Goal: Task Accomplishment & Management: Manage account settings

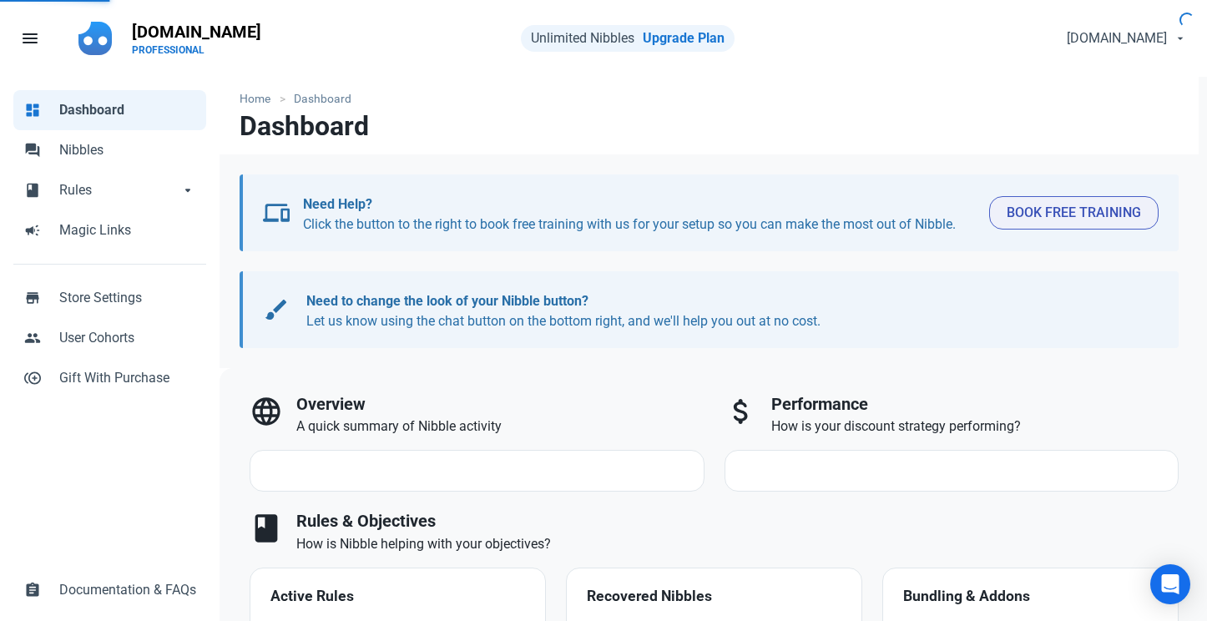
select select "7d"
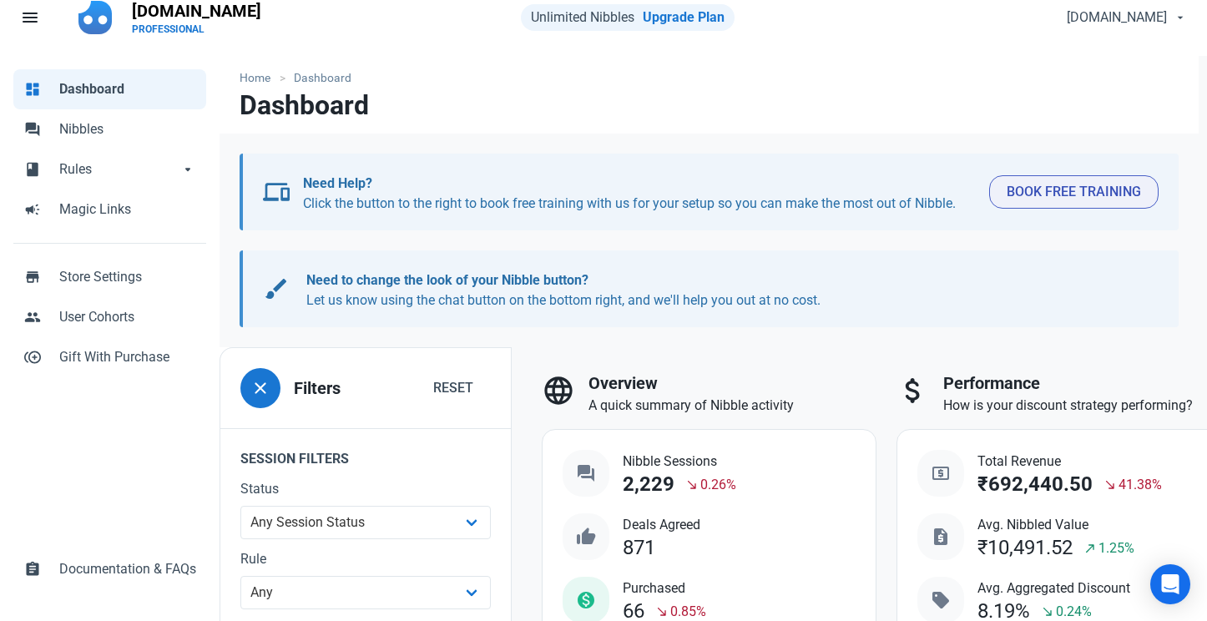
scroll to position [22, 0]
click at [100, 134] on span "Nibbles" at bounding box center [127, 129] width 137 height 20
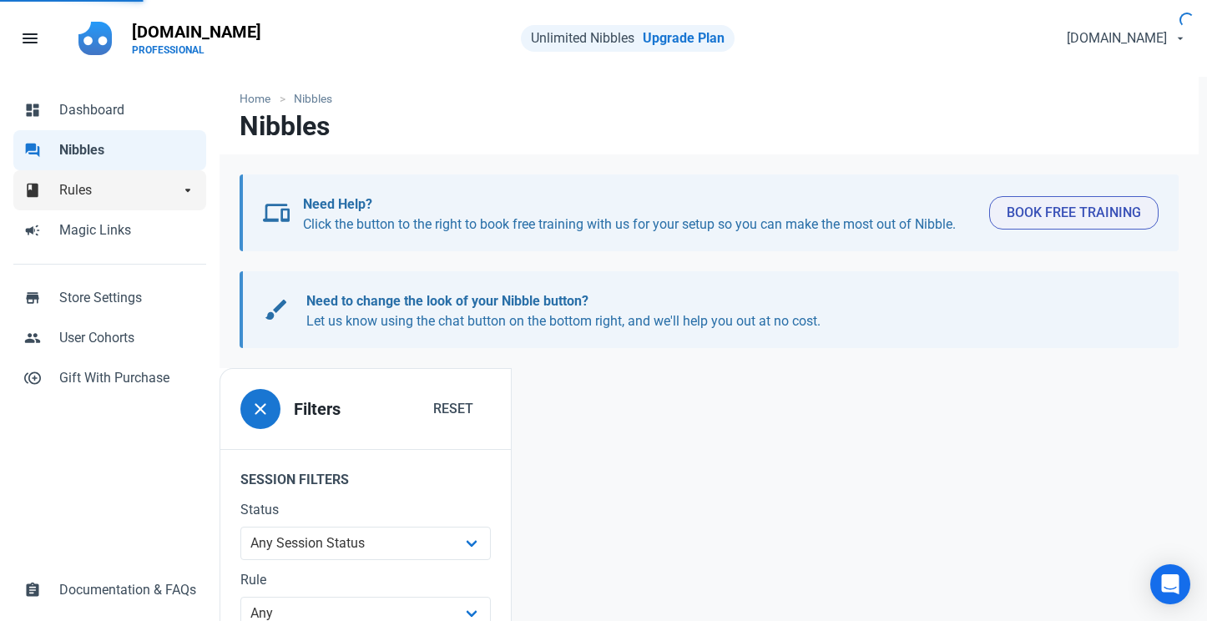
click at [129, 191] on span "Rules" at bounding box center [119, 190] width 120 height 20
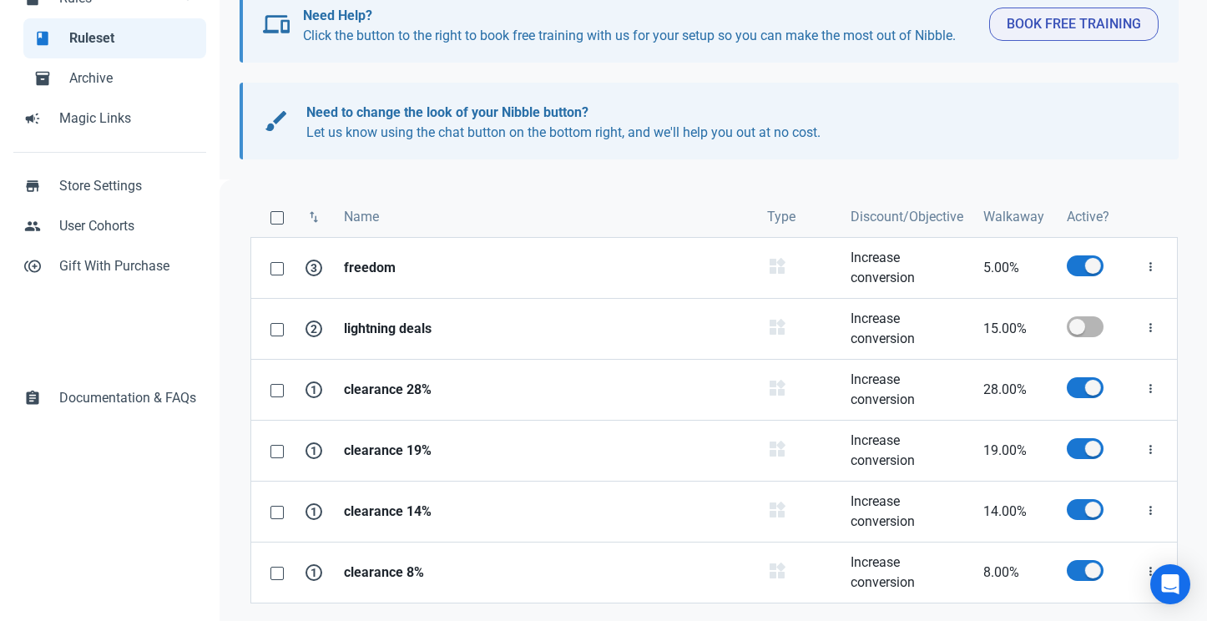
scroll to position [191, 0]
click at [554, 284] on link "freedom" at bounding box center [545, 269] width 423 height 60
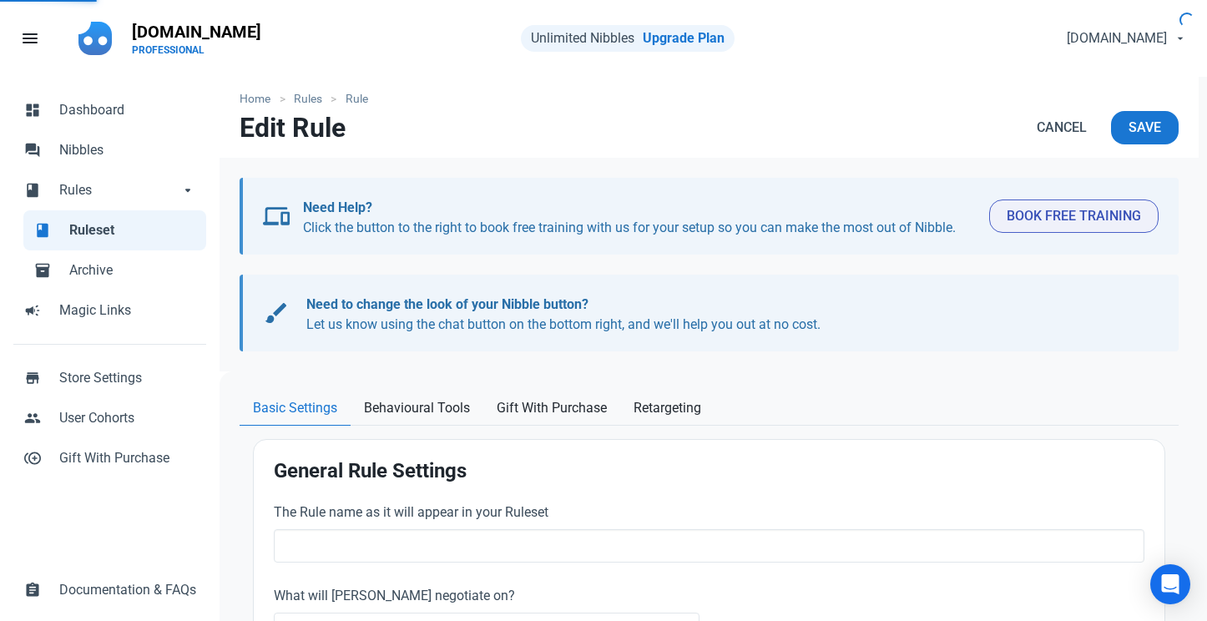
type input "freedom"
select select "product_category"
type input "5.00"
radio input "true"
radio input "false"
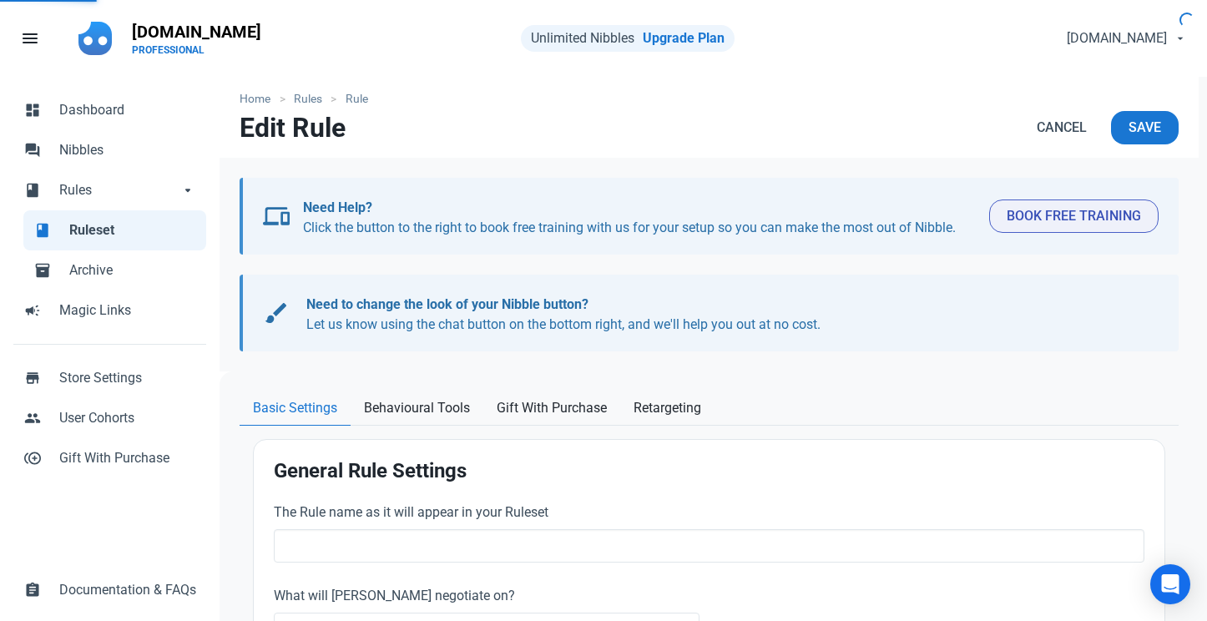
radio input "true"
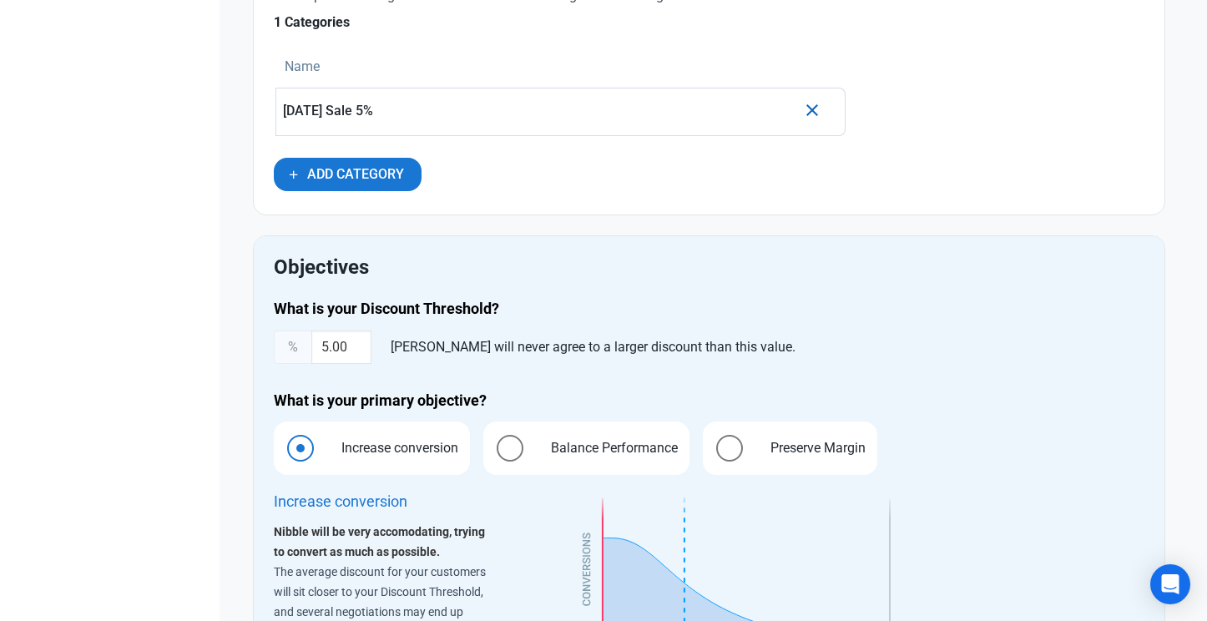
scroll to position [918, 0]
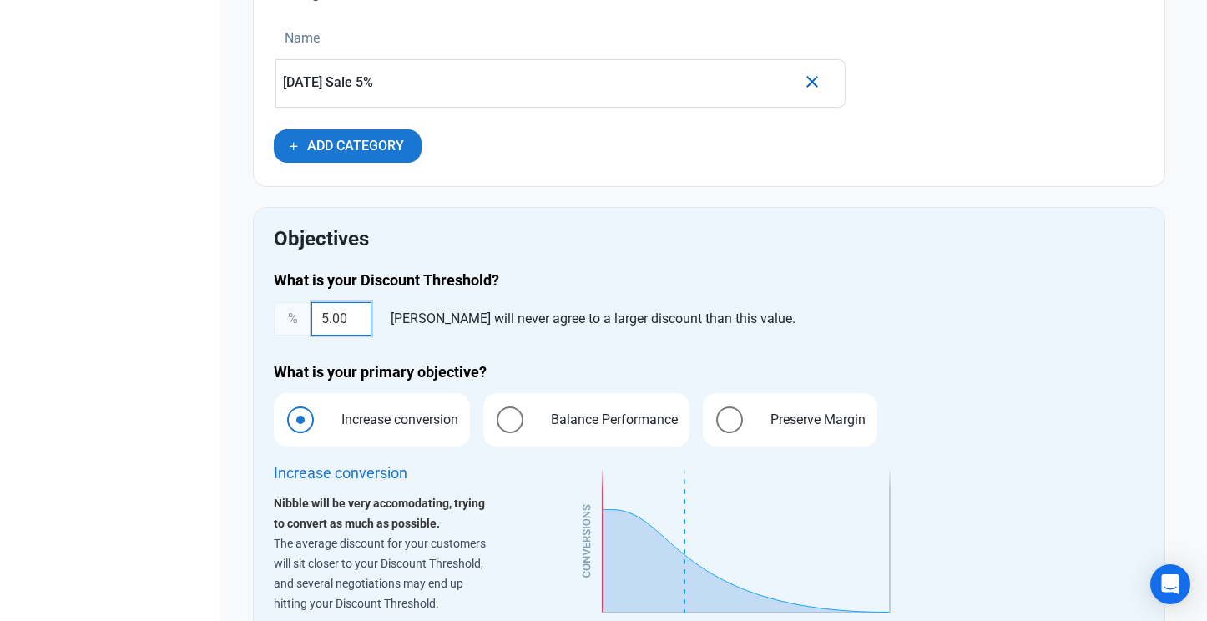
click at [346, 321] on input "5.00" at bounding box center [341, 318] width 60 height 33
type input "5.5"
click at [620, 338] on div "What is your Discount Threshold? % 5.5 Nibble will never agree to a larger disc…" at bounding box center [709, 465] width 890 height 410
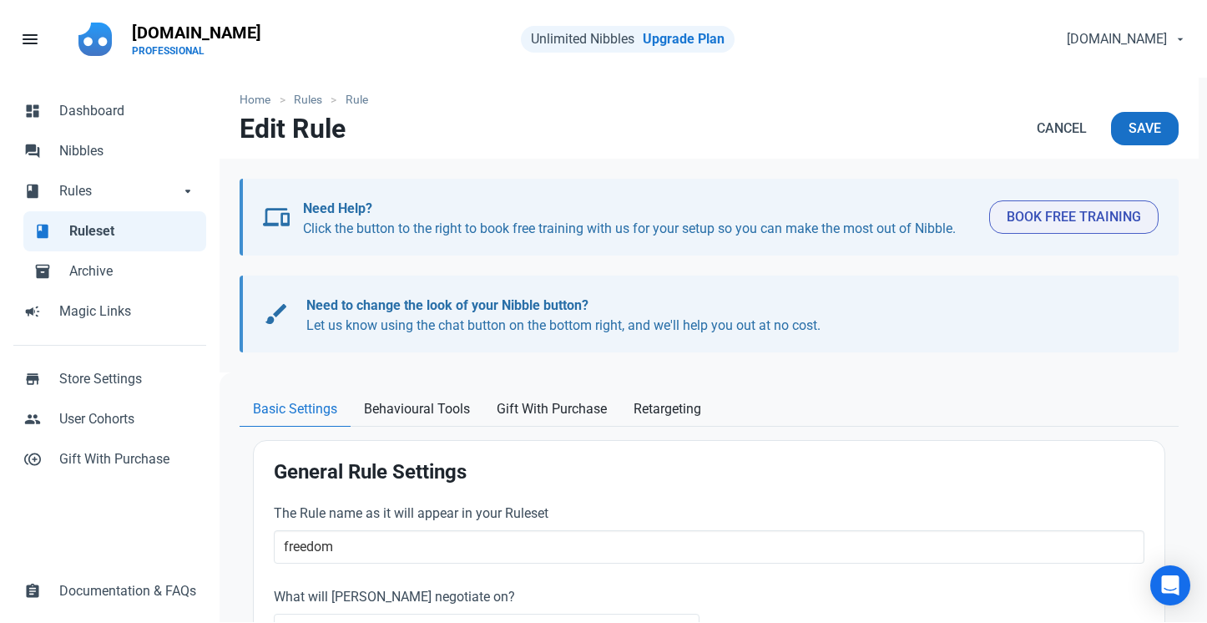
scroll to position [0, 0]
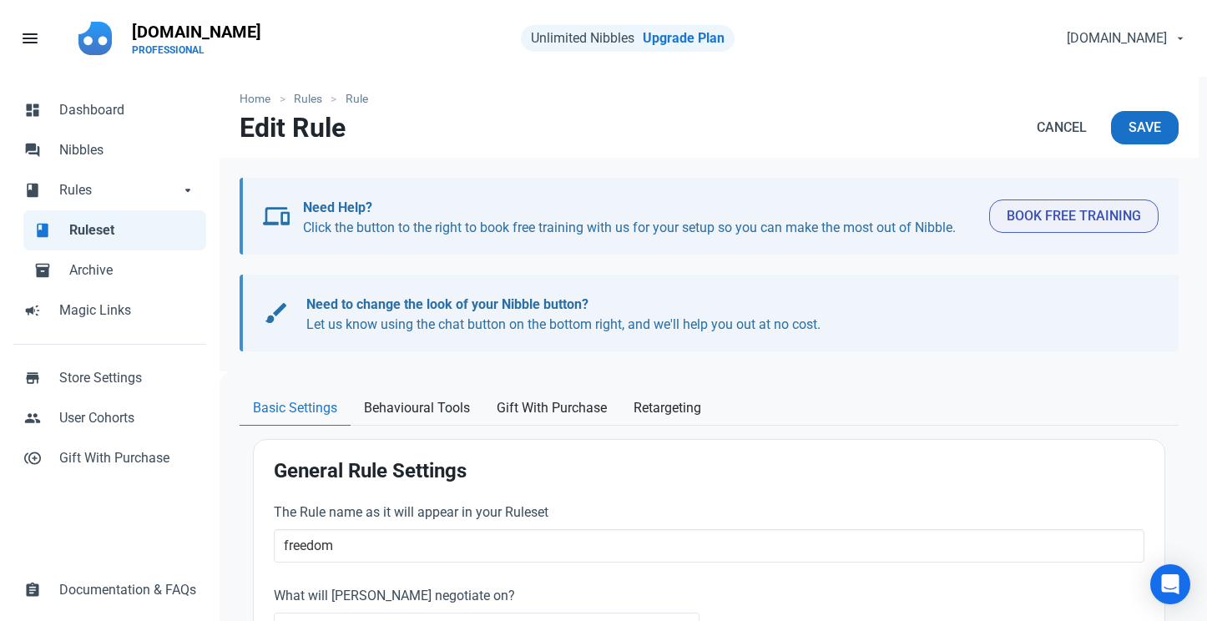
click at [1132, 129] on span "Save" at bounding box center [1144, 128] width 33 height 20
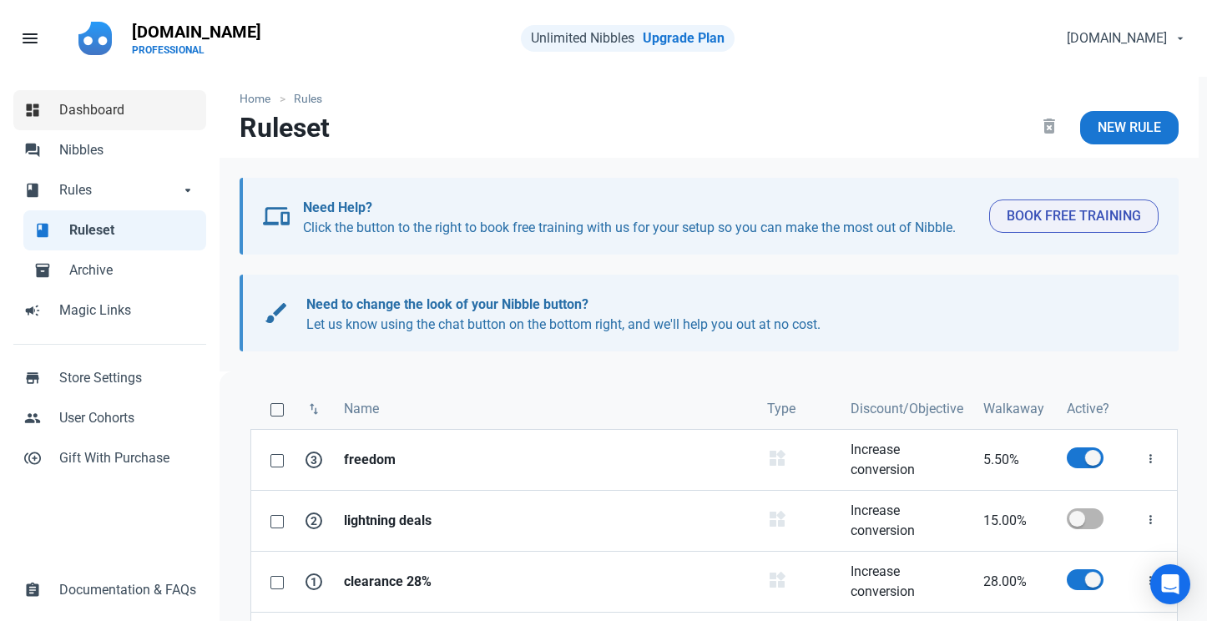
click at [71, 105] on span "Dashboard" at bounding box center [127, 110] width 137 height 20
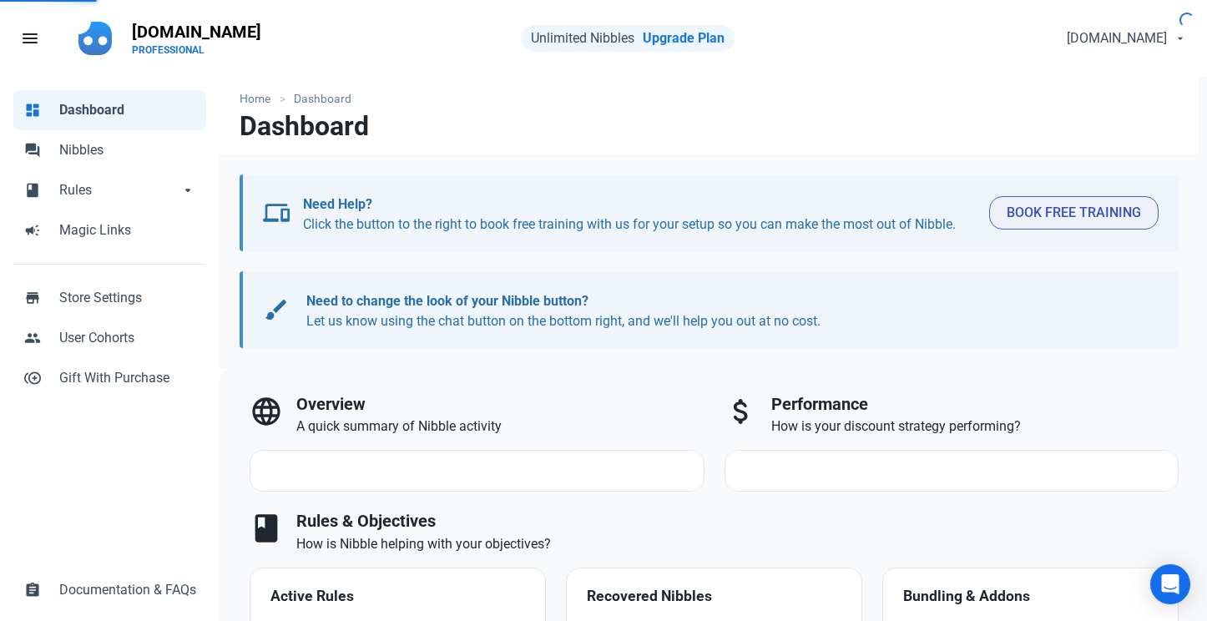
select select "7d"
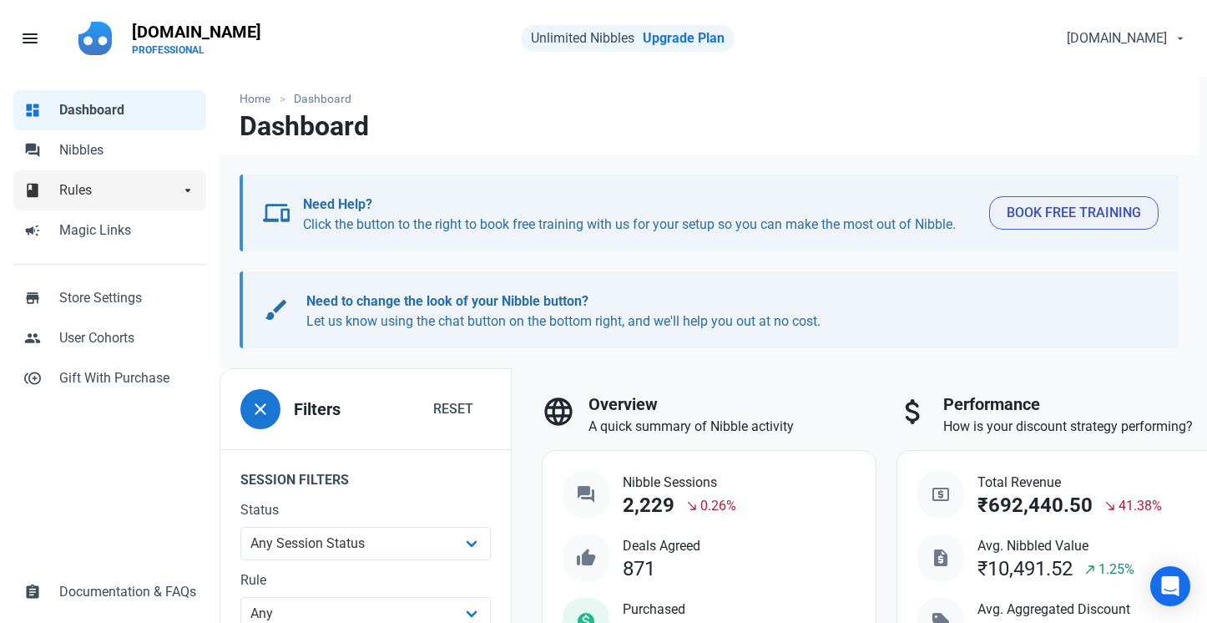
click at [134, 194] on span "Rules" at bounding box center [119, 190] width 120 height 20
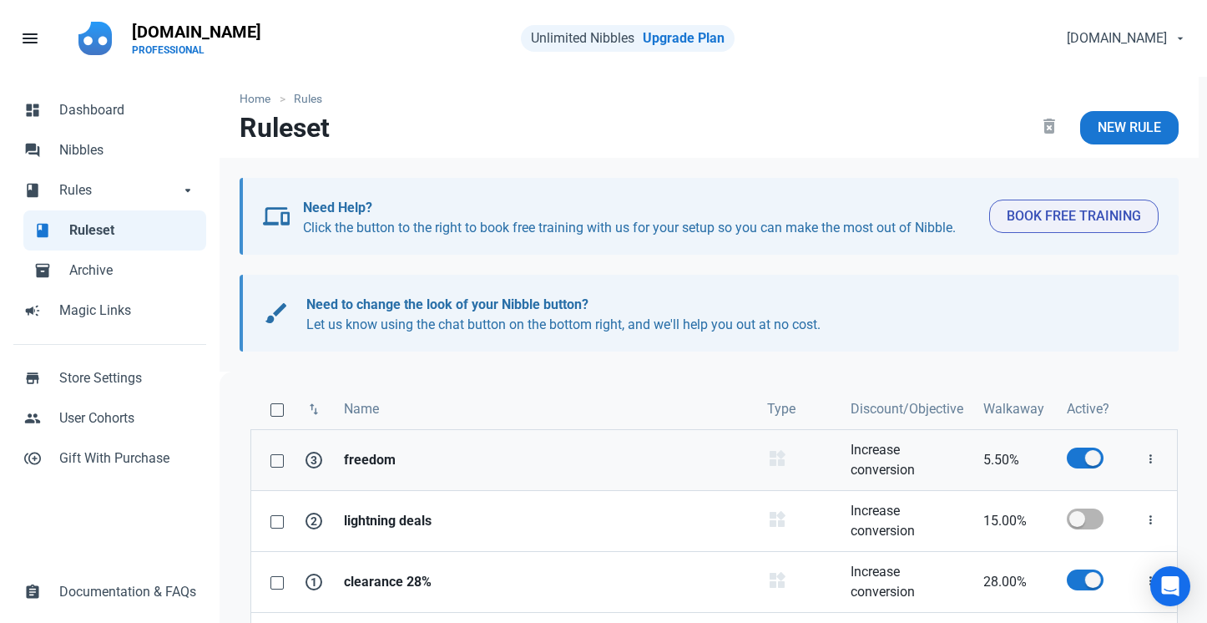
click at [956, 454] on link "Increase conversion" at bounding box center [906, 460] width 133 height 60
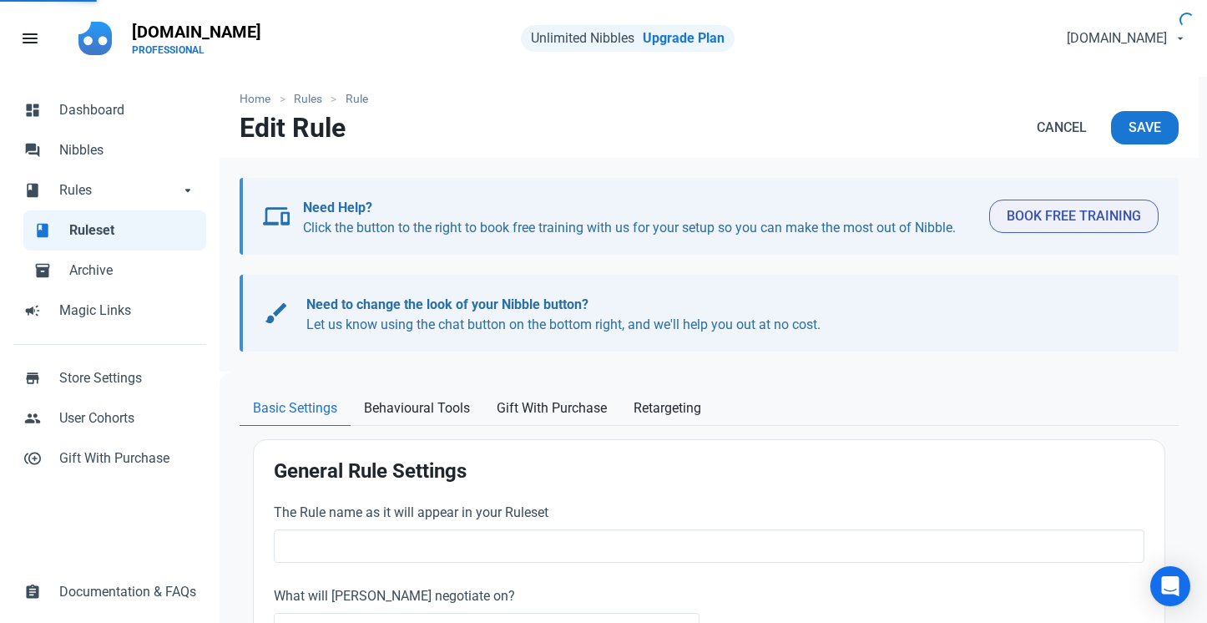
type input "freedom"
select select "product_category"
type input "5.50"
radio input "true"
radio input "false"
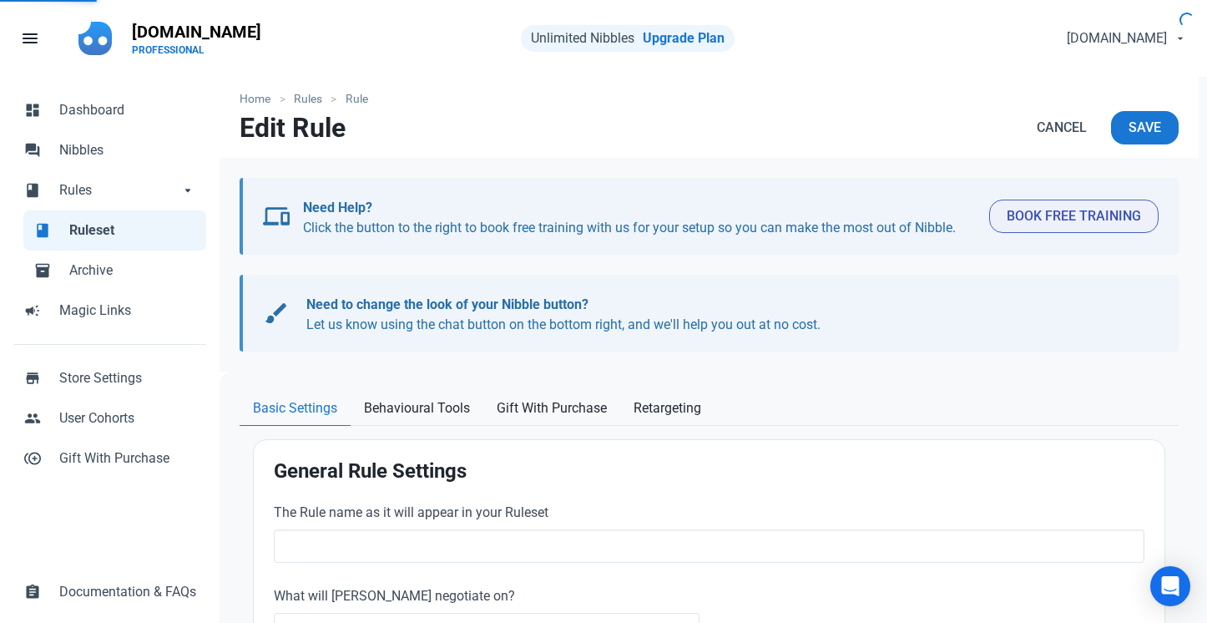
radio input "true"
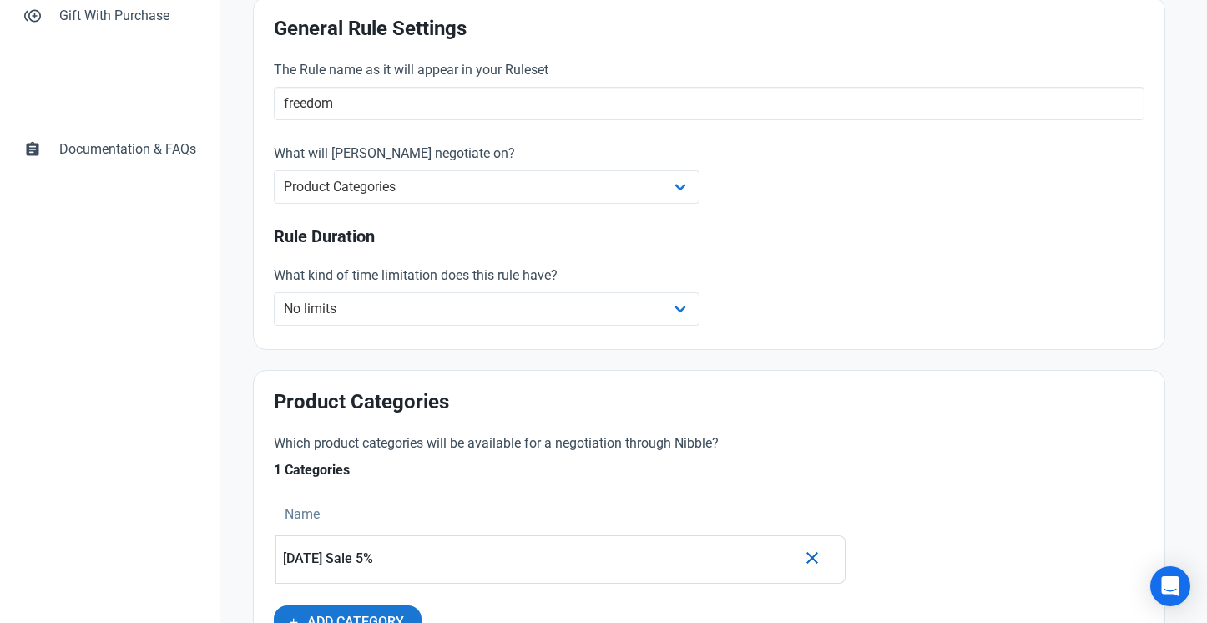
scroll to position [985, 0]
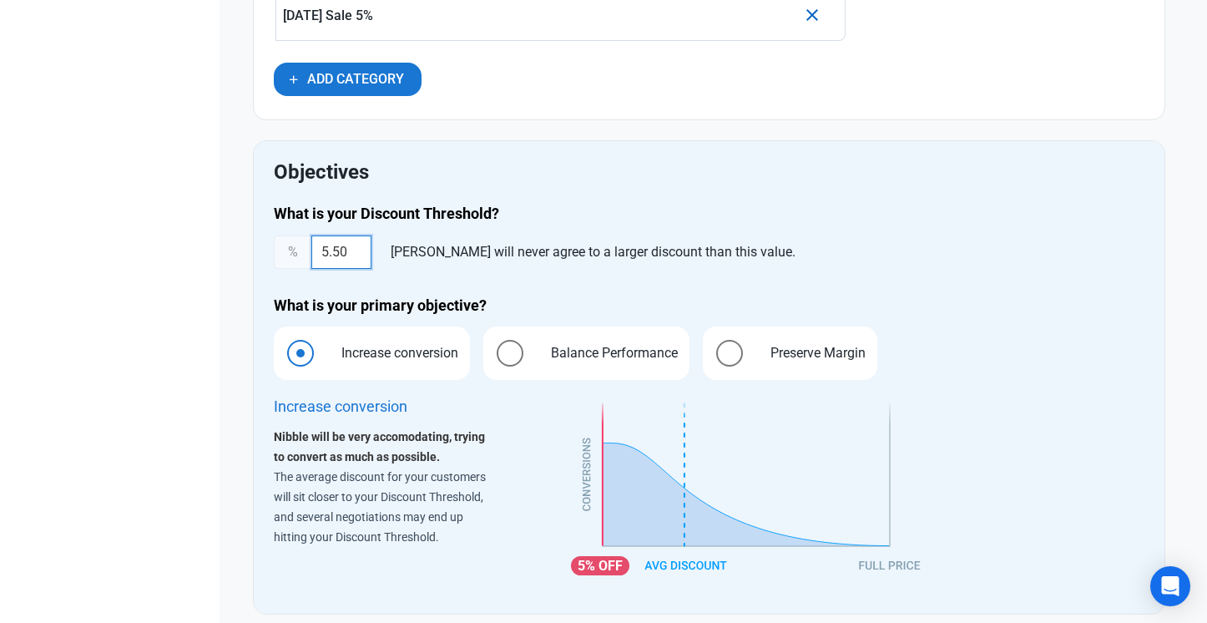
click at [345, 254] on input "5.50" at bounding box center [341, 251] width 60 height 33
click at [198, 293] on div "dashboard Dashboard forum Nibbles book Rules book Rules arrow_drop_down book Ru…" at bounding box center [109, 34] width 219 height 1885
click at [355, 256] on input "5." at bounding box center [341, 251] width 60 height 33
type input "5"
click at [183, 309] on div "dashboard Dashboard forum Nibbles book Rules book Rules arrow_drop_down book Ru…" at bounding box center [109, 34] width 219 height 1885
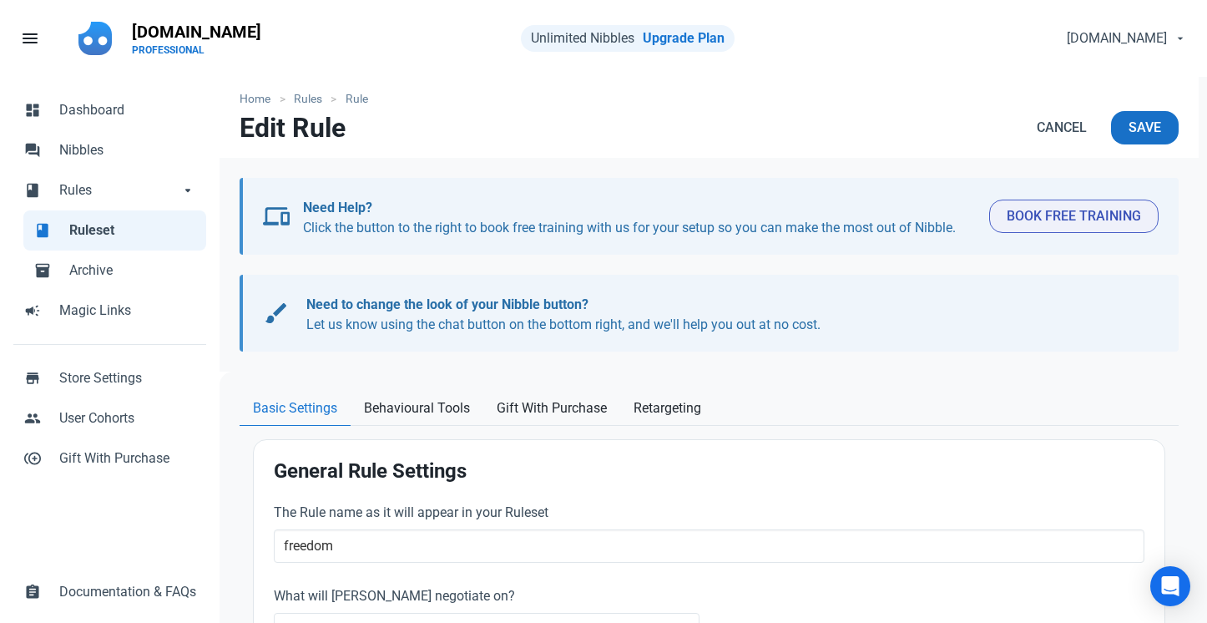
scroll to position [0, 0]
click at [1150, 134] on span "Save" at bounding box center [1144, 128] width 33 height 20
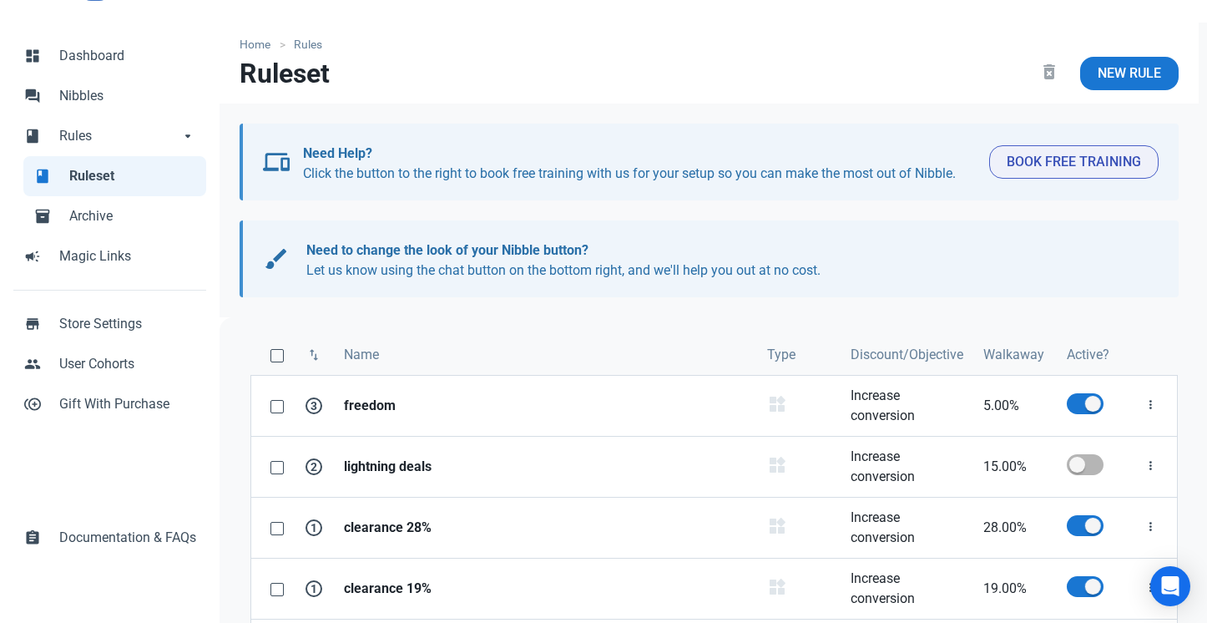
scroll to position [62, 0]
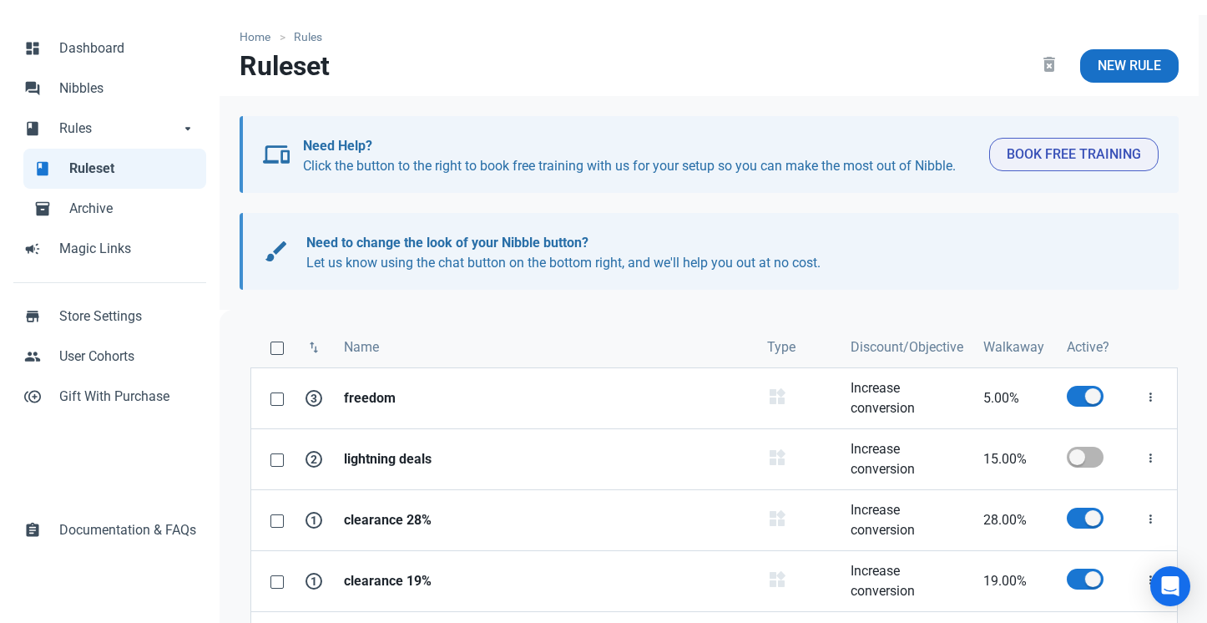
click at [1145, 75] on link "New Rule" at bounding box center [1129, 65] width 98 height 33
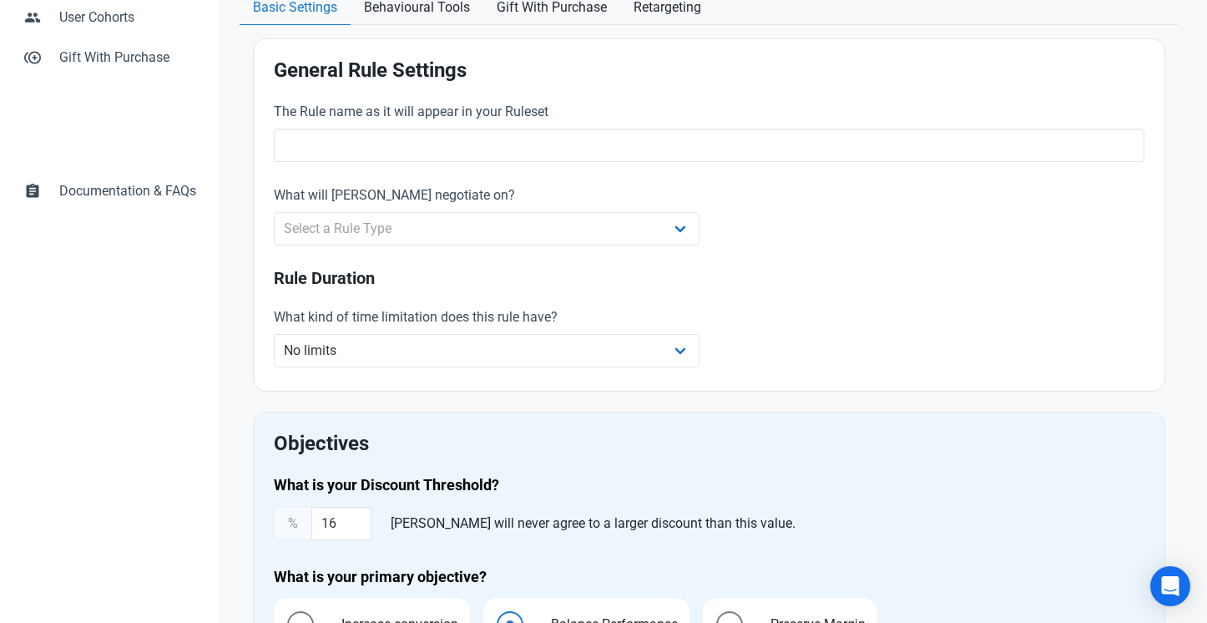
scroll to position [413, 0]
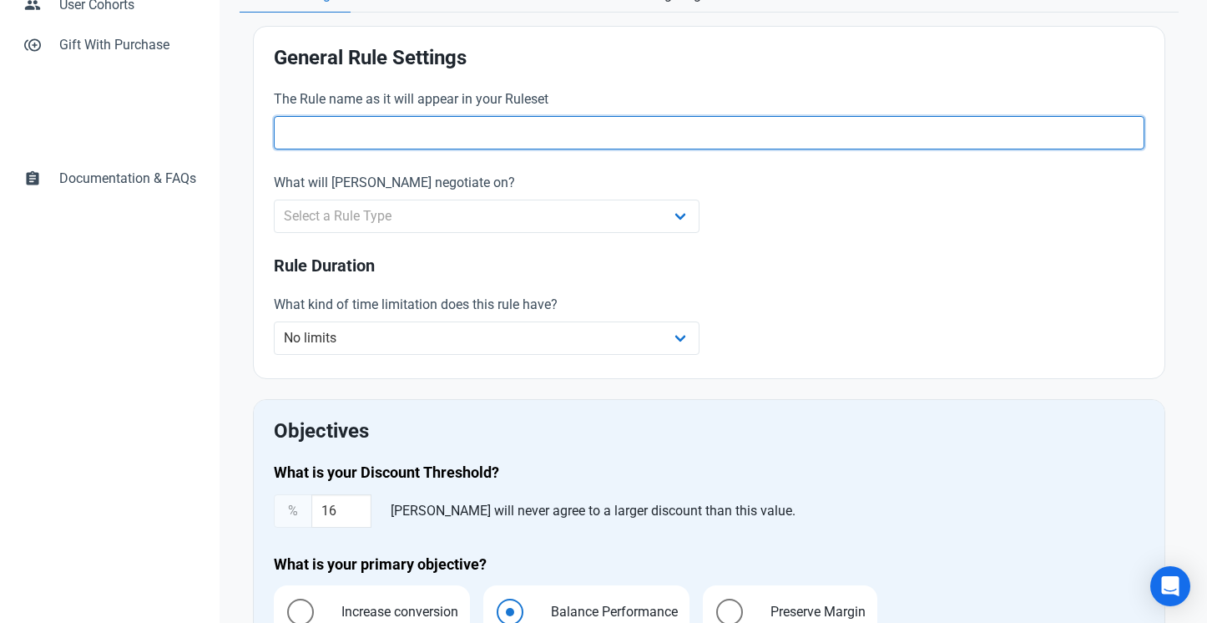
click at [507, 133] on input "text" at bounding box center [709, 132] width 870 height 33
type input "freedom 10"
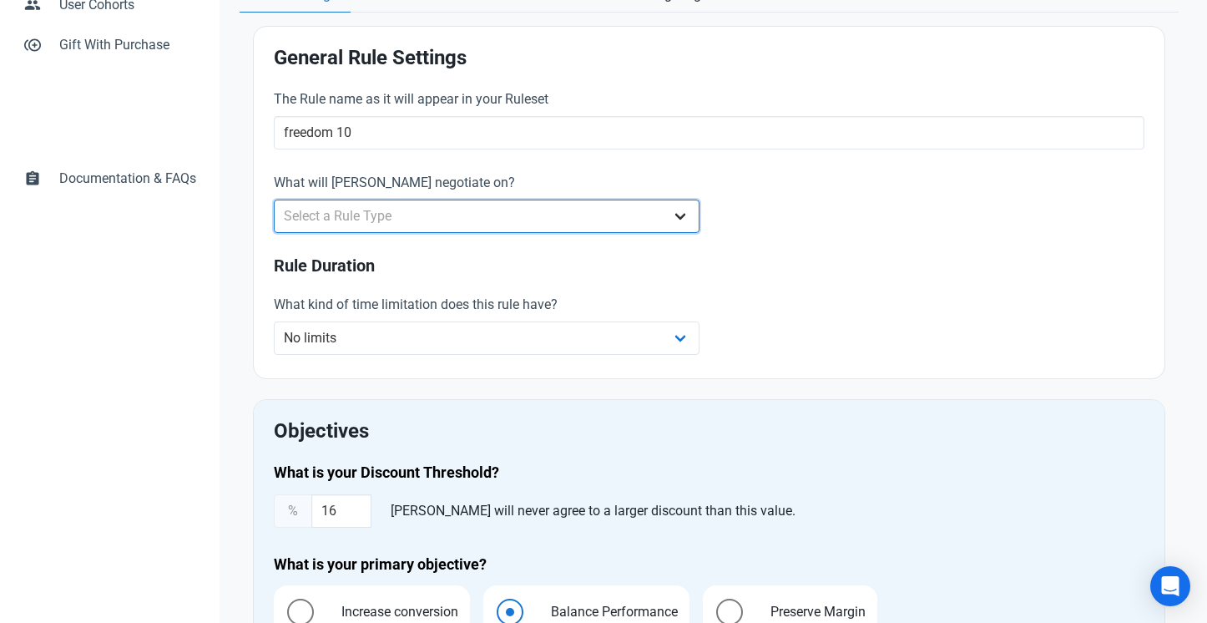
select select "product_category"
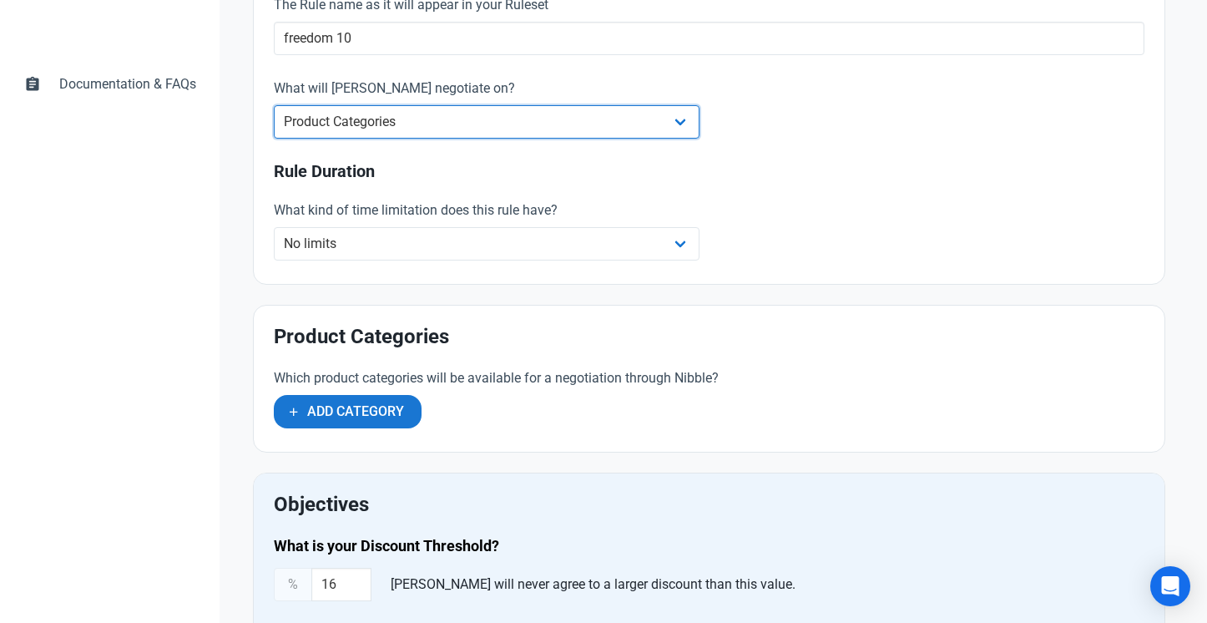
scroll to position [525, 0]
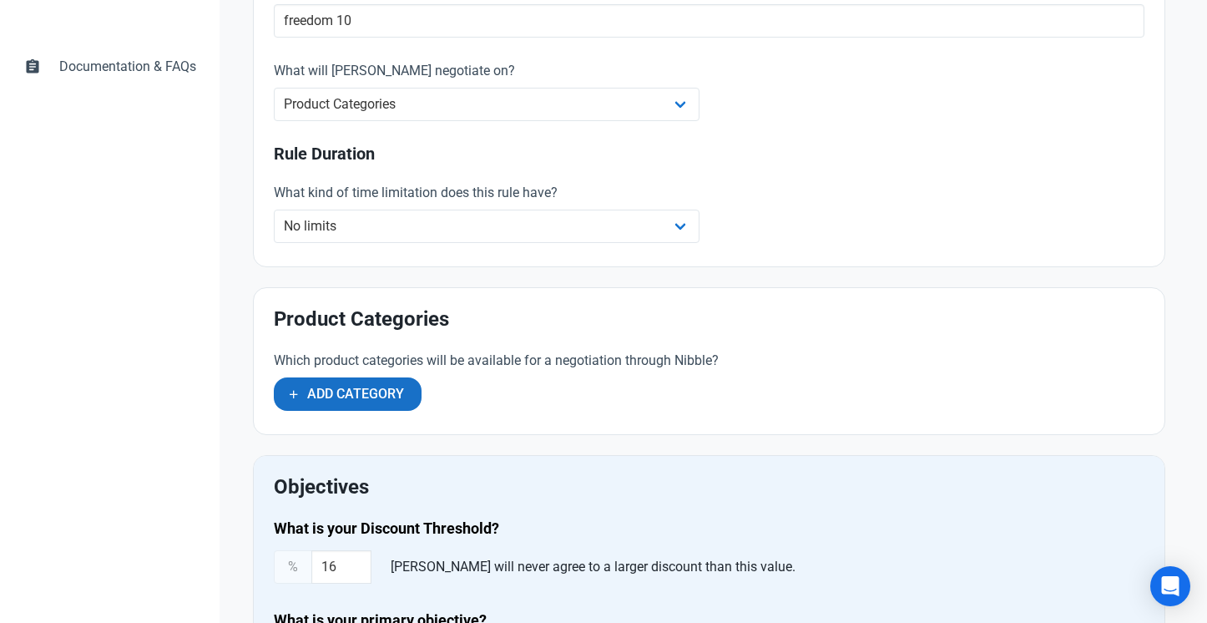
click at [393, 406] on button "Add Category" at bounding box center [348, 393] width 148 height 33
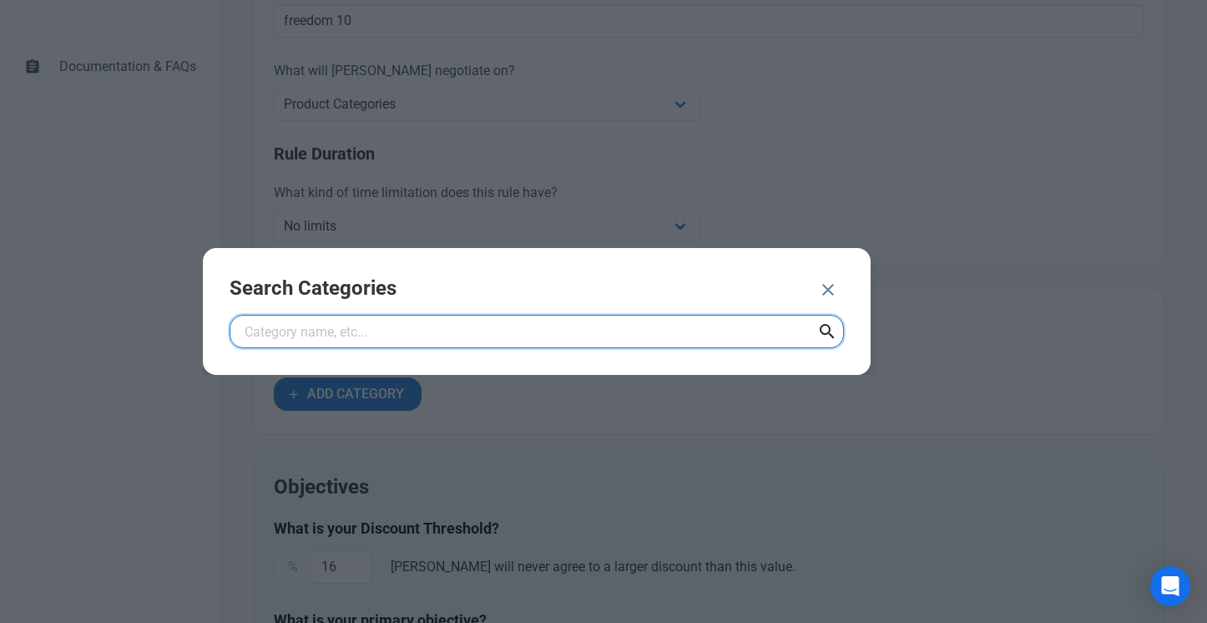
click at [407, 330] on input "text" at bounding box center [537, 331] width 614 height 33
type input "freedom"
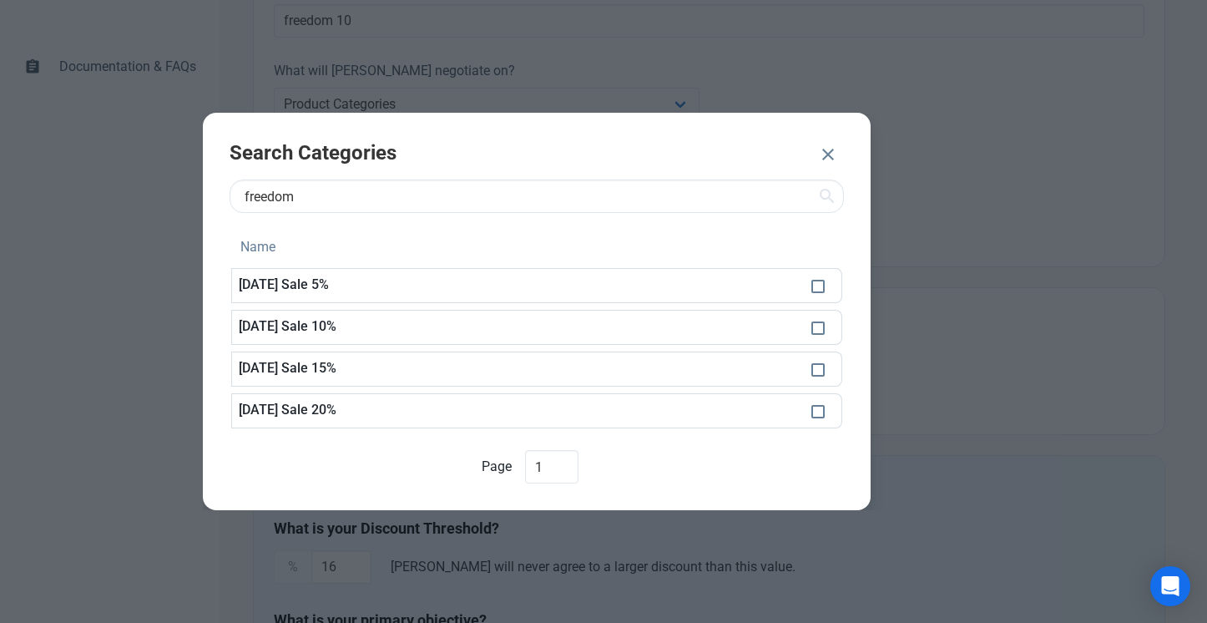
click at [370, 292] on p "Freedom Day Sale 10%" at bounding box center [518, 284] width 559 height 15
click at [819, 332] on span at bounding box center [817, 327] width 13 height 13
checkbox input "true"
click at [746, 167] on button "ADD 1 CATEGORY" at bounding box center [733, 155] width 143 height 33
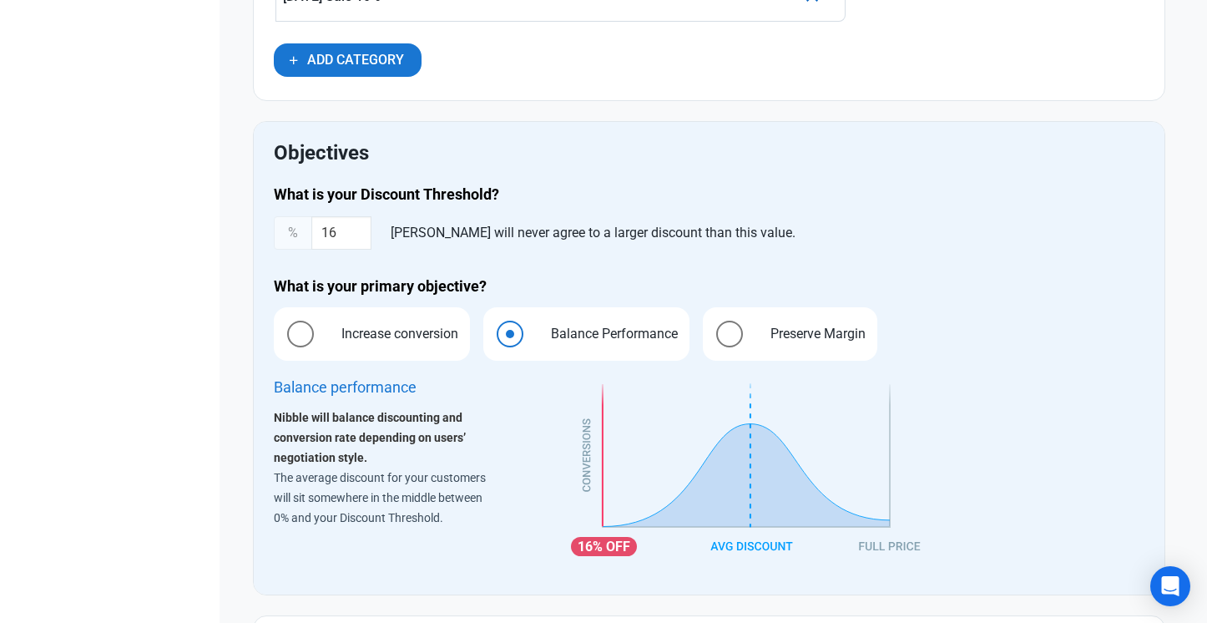
scroll to position [1012, 0]
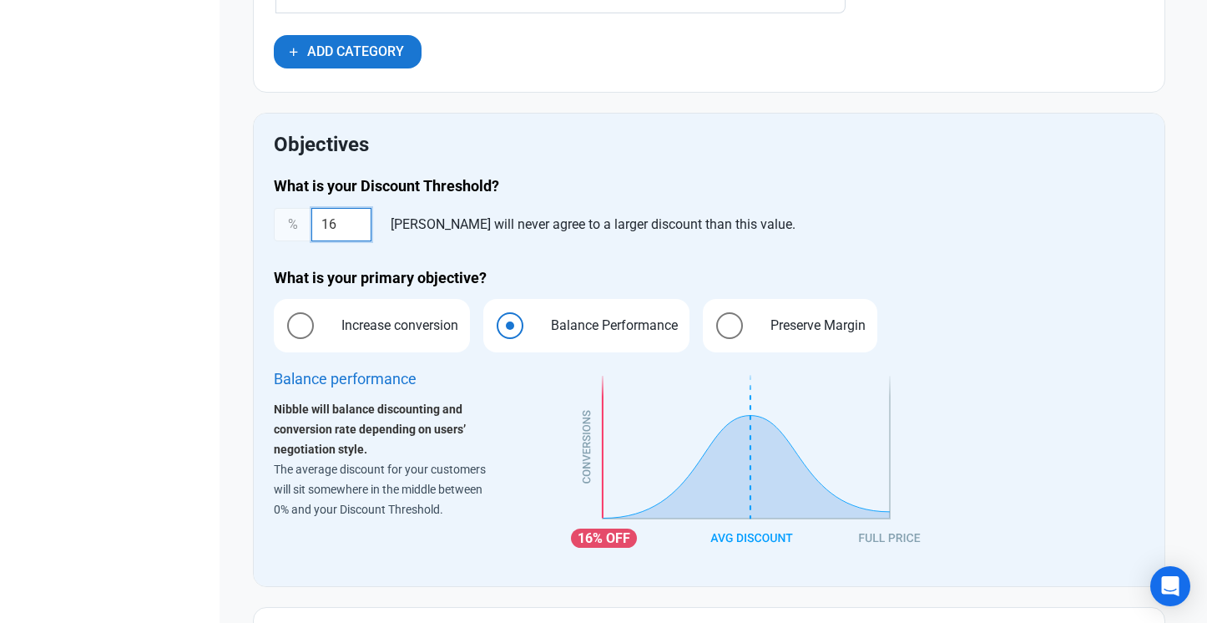
click at [342, 234] on input "16" at bounding box center [341, 224] width 60 height 33
type input "10"
click at [681, 210] on div "Nibble will never agree to a larger discount than this value." at bounding box center [593, 224] width 418 height 33
click at [394, 334] on span "Increase conversion" at bounding box center [395, 325] width 143 height 20
click at [285, 331] on input "Increase conversion" at bounding box center [279, 325] width 11 height 11
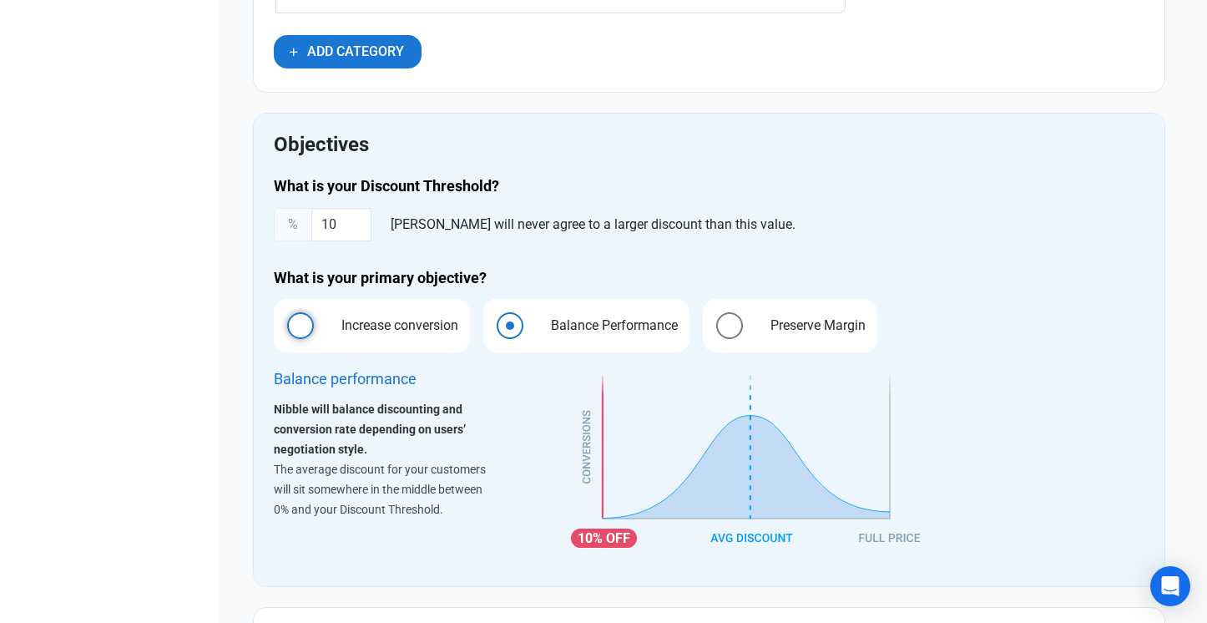
radio input "true"
radio input "false"
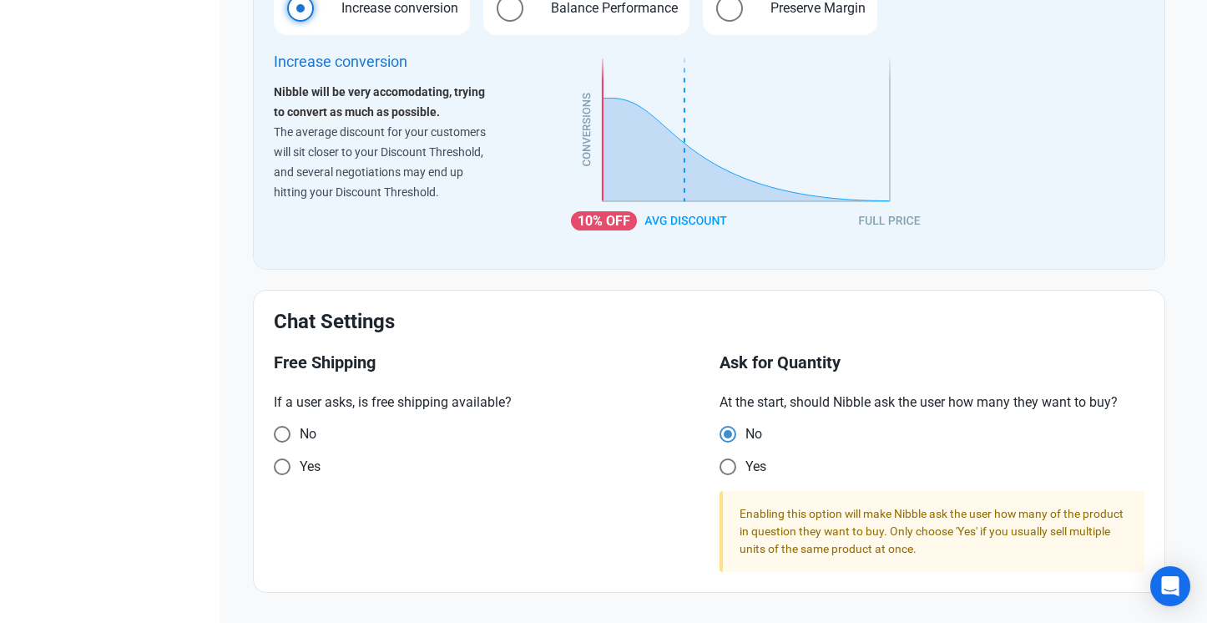
scroll to position [1336, 0]
click at [308, 442] on span "Yes" at bounding box center [303, 434] width 26 height 17
click at [285, 439] on input "Yes" at bounding box center [279, 433] width 11 height 11
radio input "true"
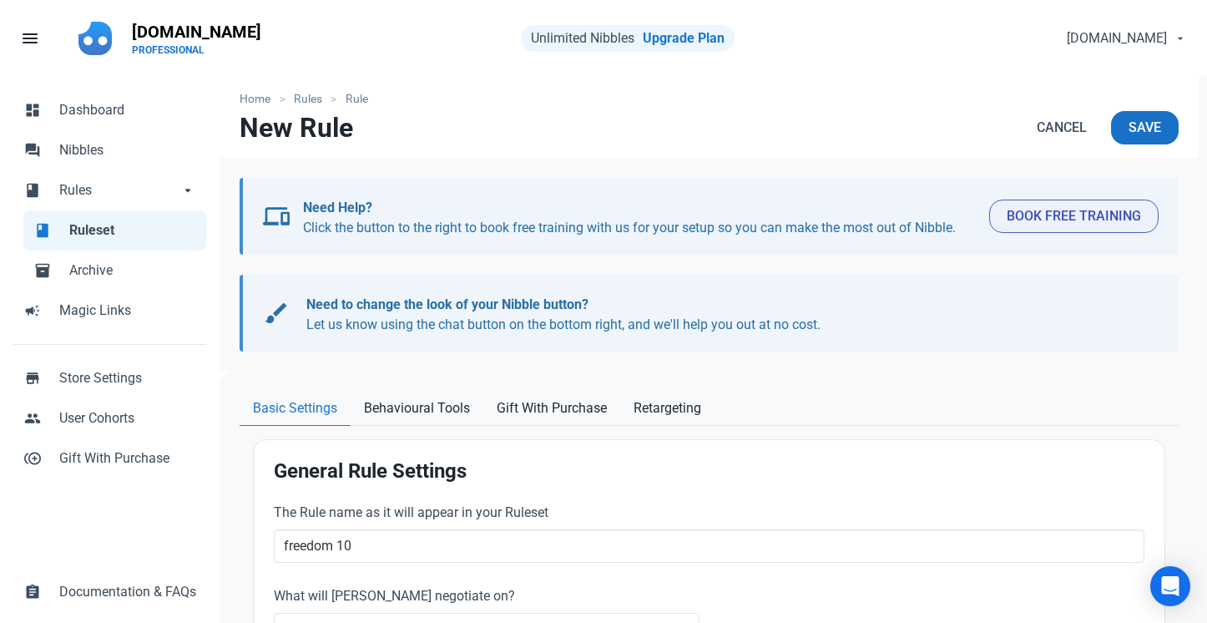
scroll to position [0, 0]
click at [1147, 128] on span "Save" at bounding box center [1144, 128] width 33 height 20
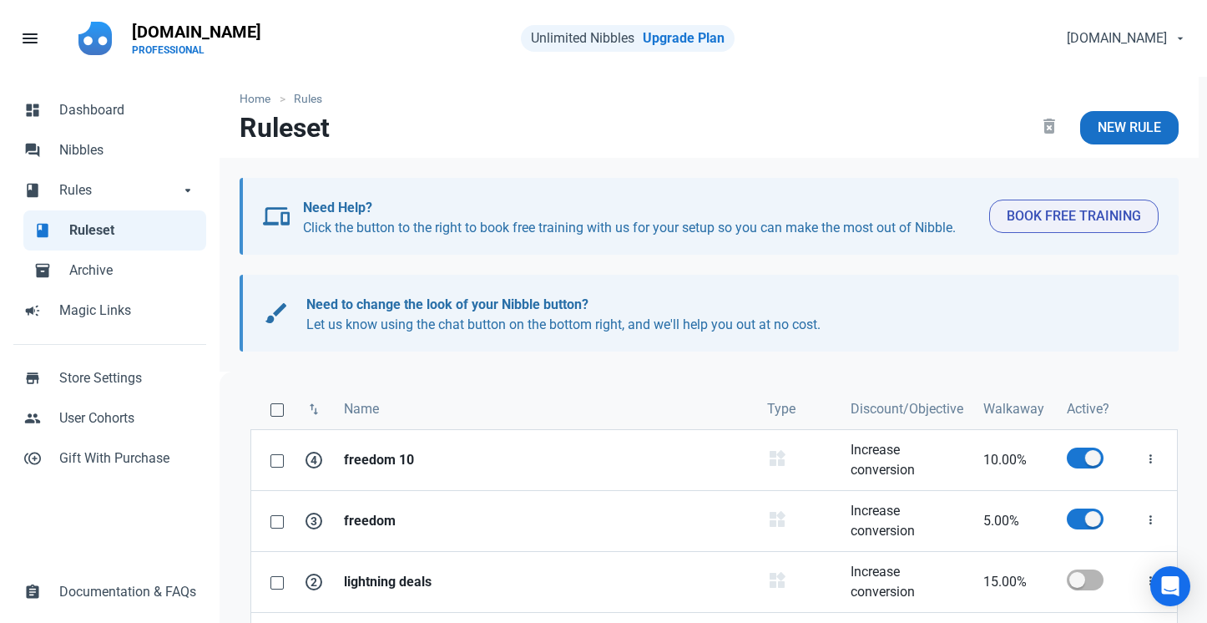
click at [1116, 129] on span "New Rule" at bounding box center [1128, 128] width 63 height 20
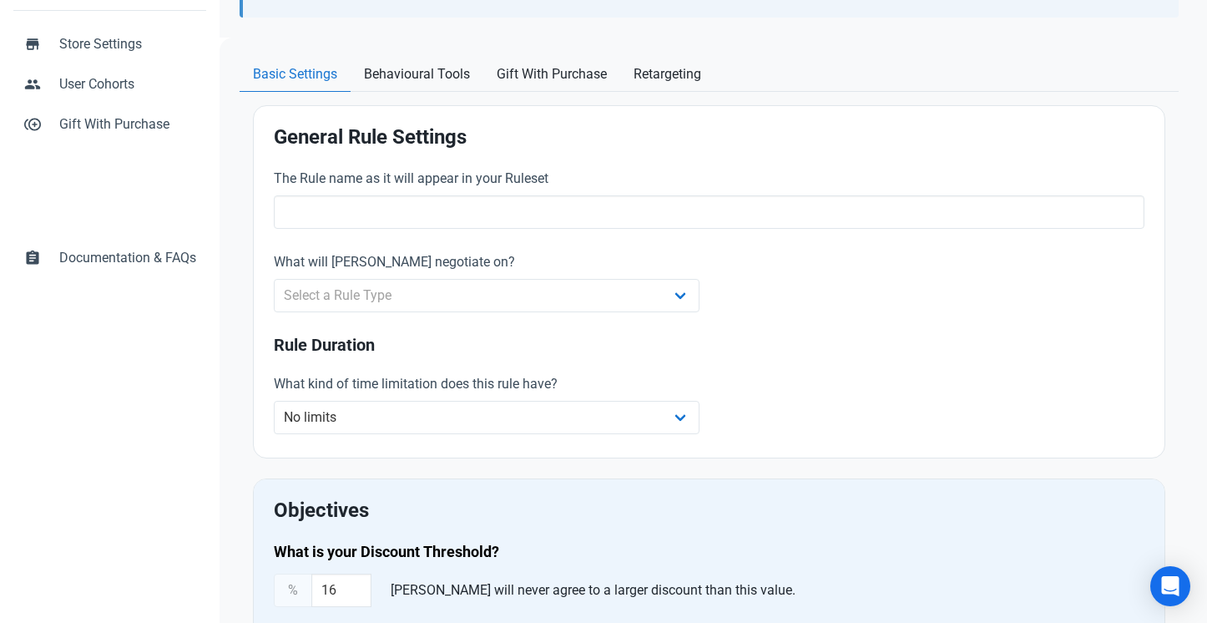
scroll to position [335, 0]
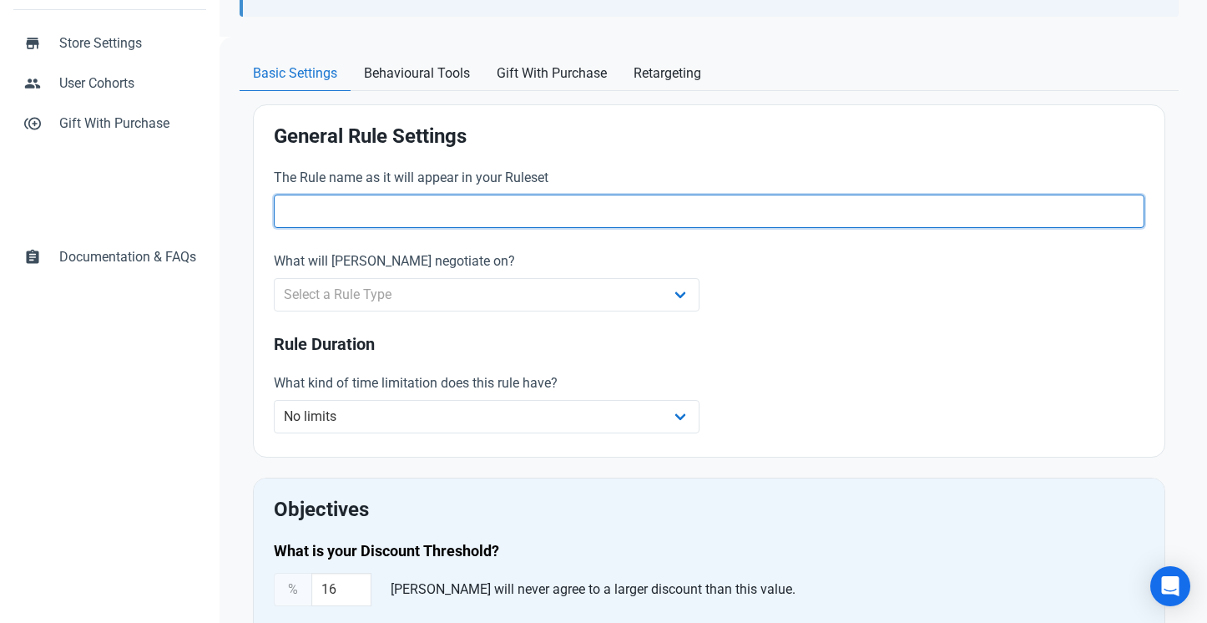
click at [492, 215] on input "text" at bounding box center [709, 210] width 870 height 33
type input "freedom 15"
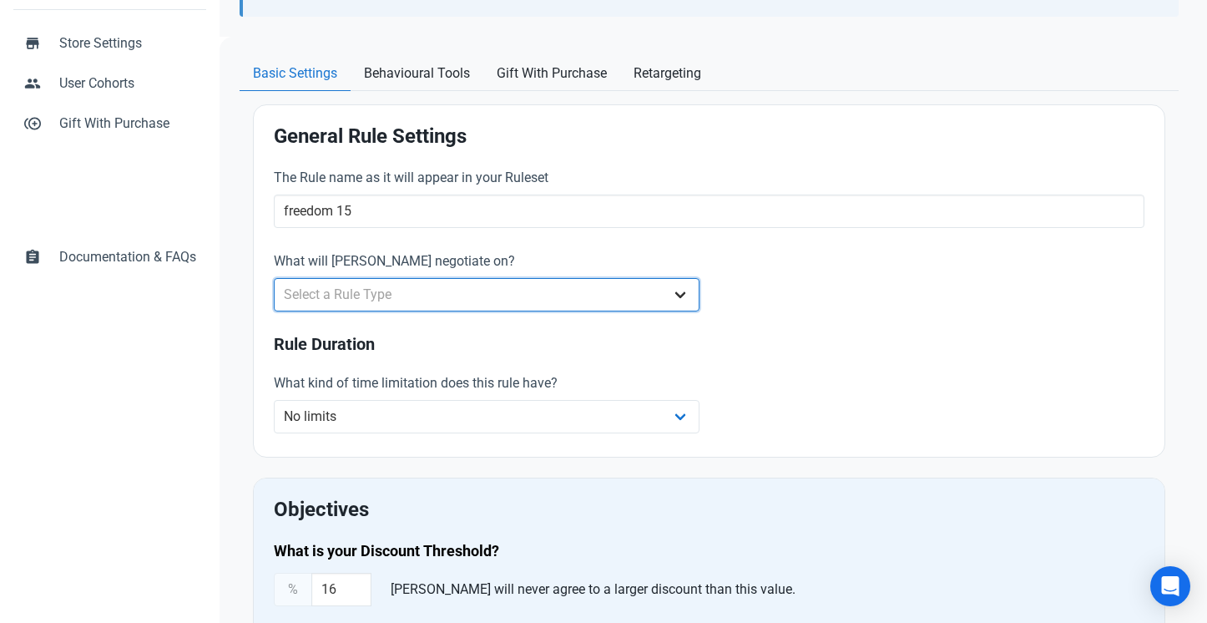
click at [506, 300] on select "Select a Rule Type Whole Store Individual Products Product Categories Cart" at bounding box center [486, 294] width 425 height 33
select select "product_category"
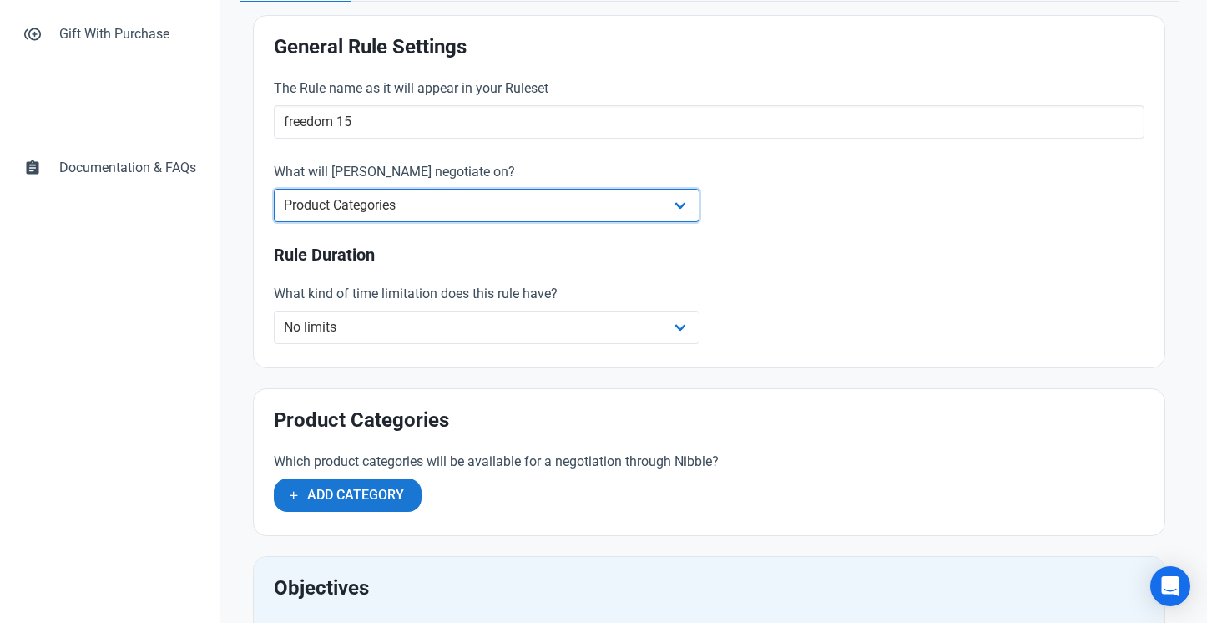
scroll to position [465, 0]
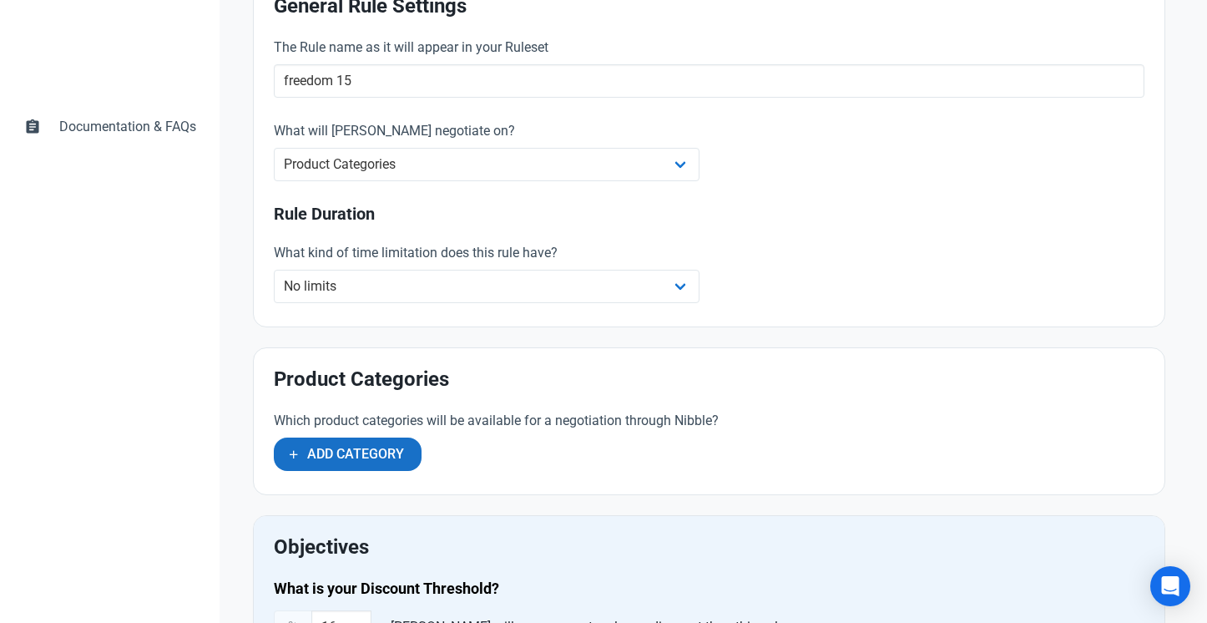
click at [384, 446] on span "Add Category" at bounding box center [355, 454] width 97 height 20
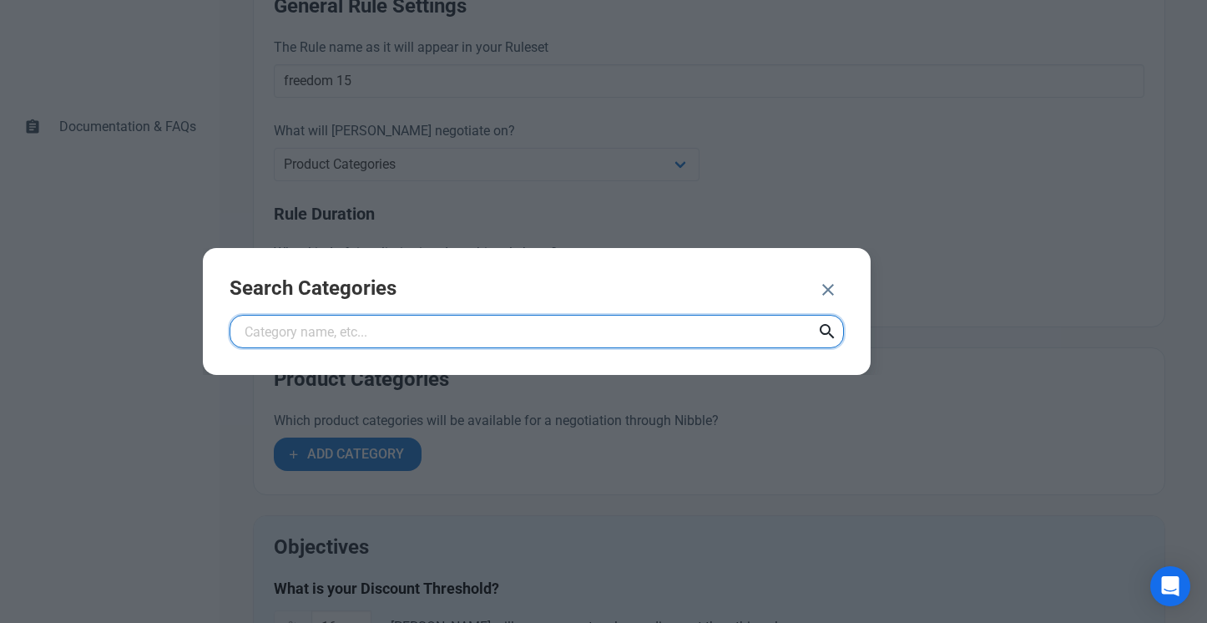
click at [431, 336] on input "text" at bounding box center [537, 331] width 614 height 33
type input "freedom"
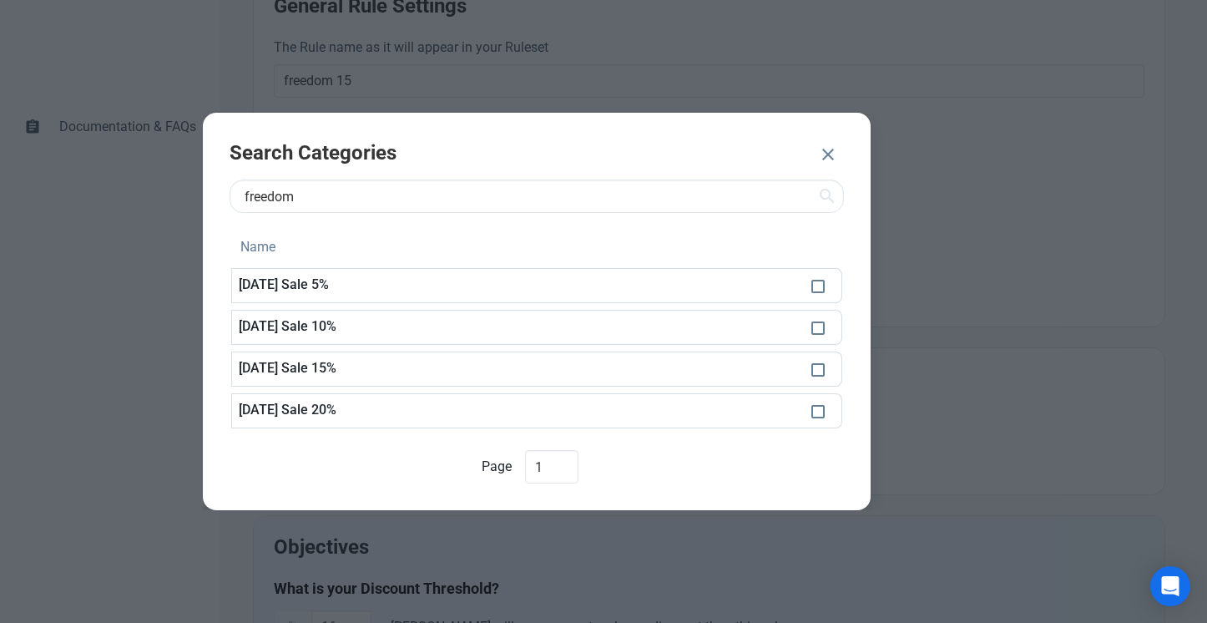
click at [435, 292] on p "Freedom Day Sale 15%" at bounding box center [518, 284] width 559 height 15
click at [818, 370] on span at bounding box center [817, 369] width 13 height 13
checkbox input "true"
click at [772, 155] on span "ADD 1 CATEGORY" at bounding box center [733, 156] width 108 height 20
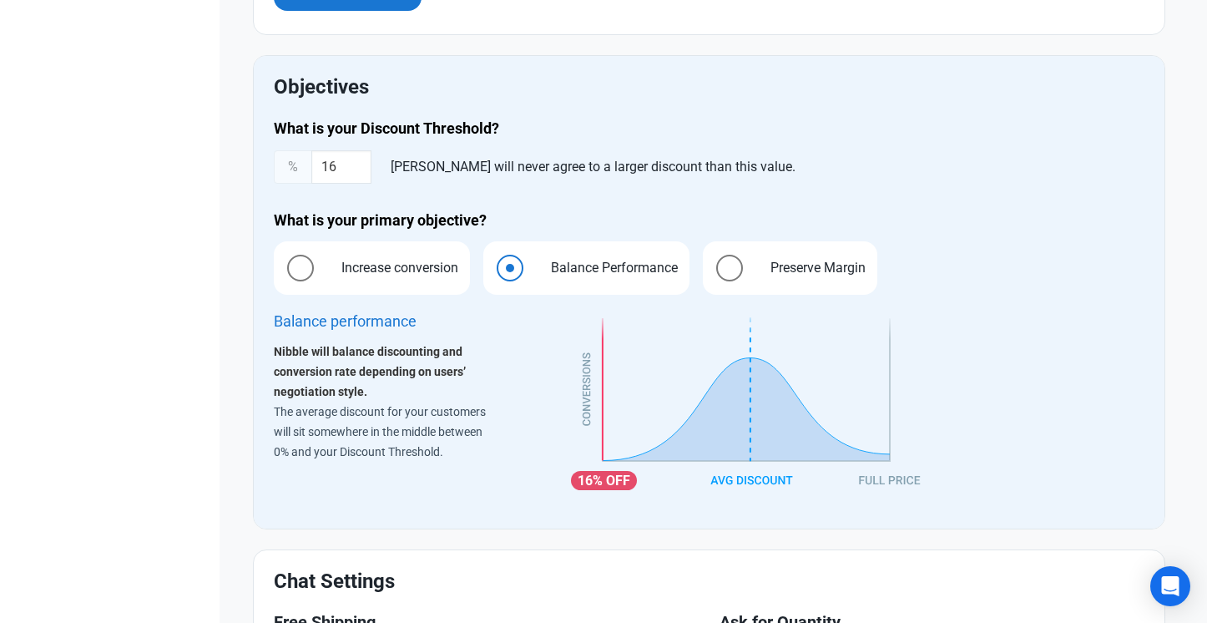
scroll to position [1077, 0]
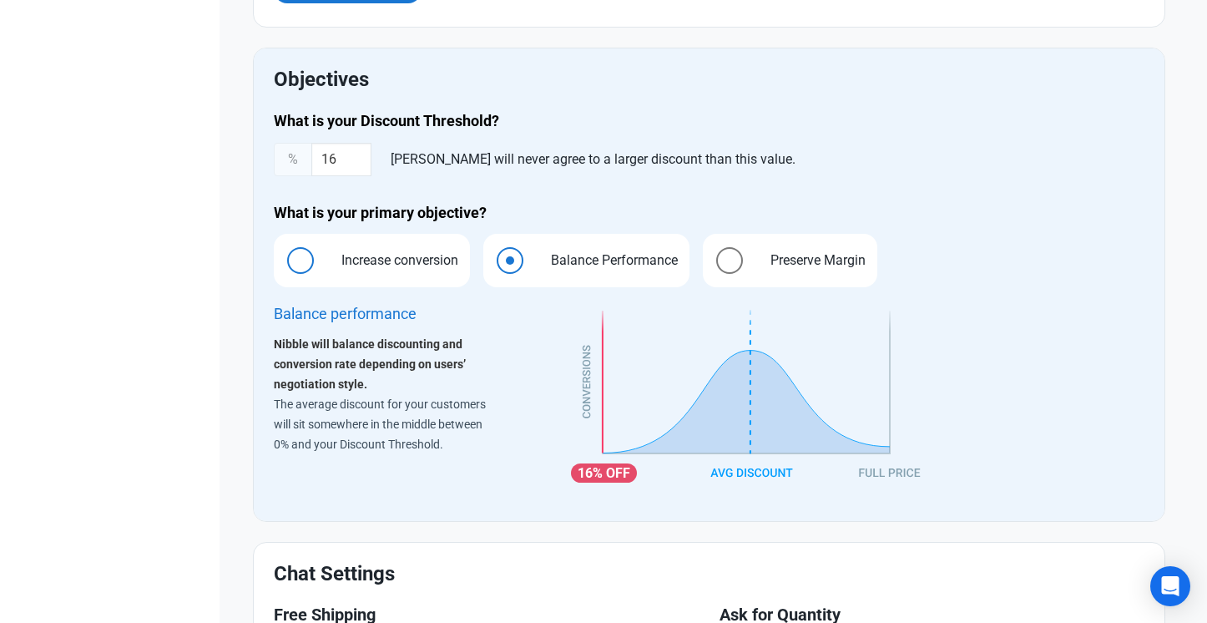
click at [372, 262] on span "Increase conversion" at bounding box center [395, 260] width 143 height 20
click at [285, 262] on input "Increase conversion" at bounding box center [279, 260] width 11 height 11
radio input "true"
radio input "false"
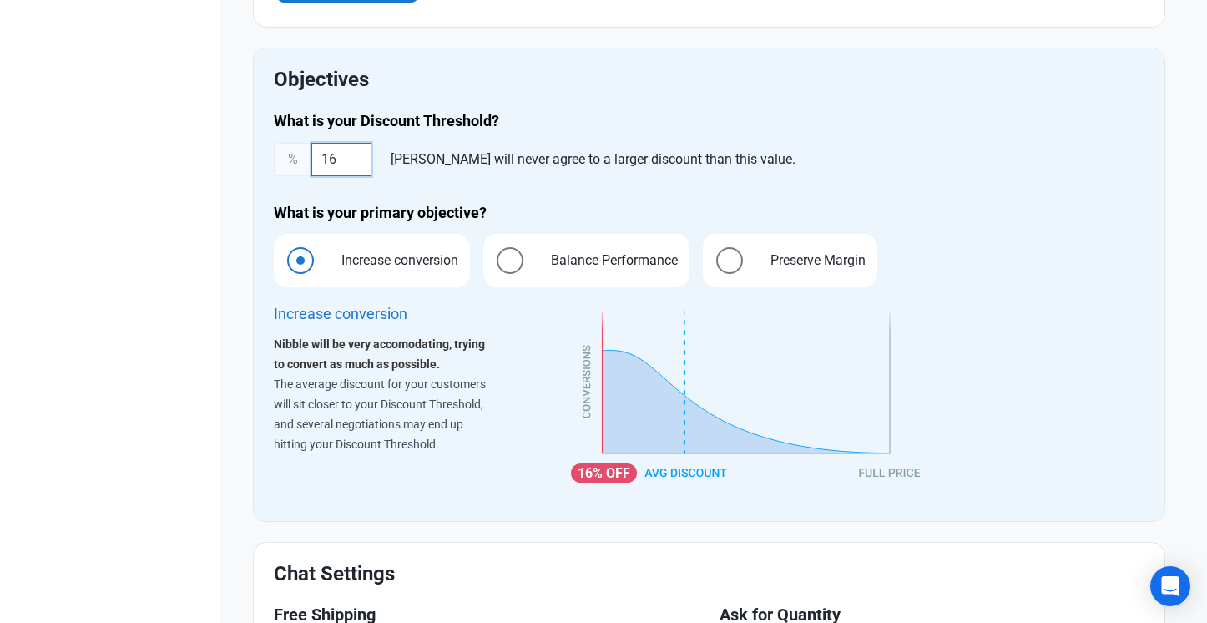
click at [346, 166] on input "16" at bounding box center [341, 159] width 60 height 33
type input "15"
click at [613, 149] on div "Nibble will never agree to a larger discount than this value." at bounding box center [593, 159] width 418 height 33
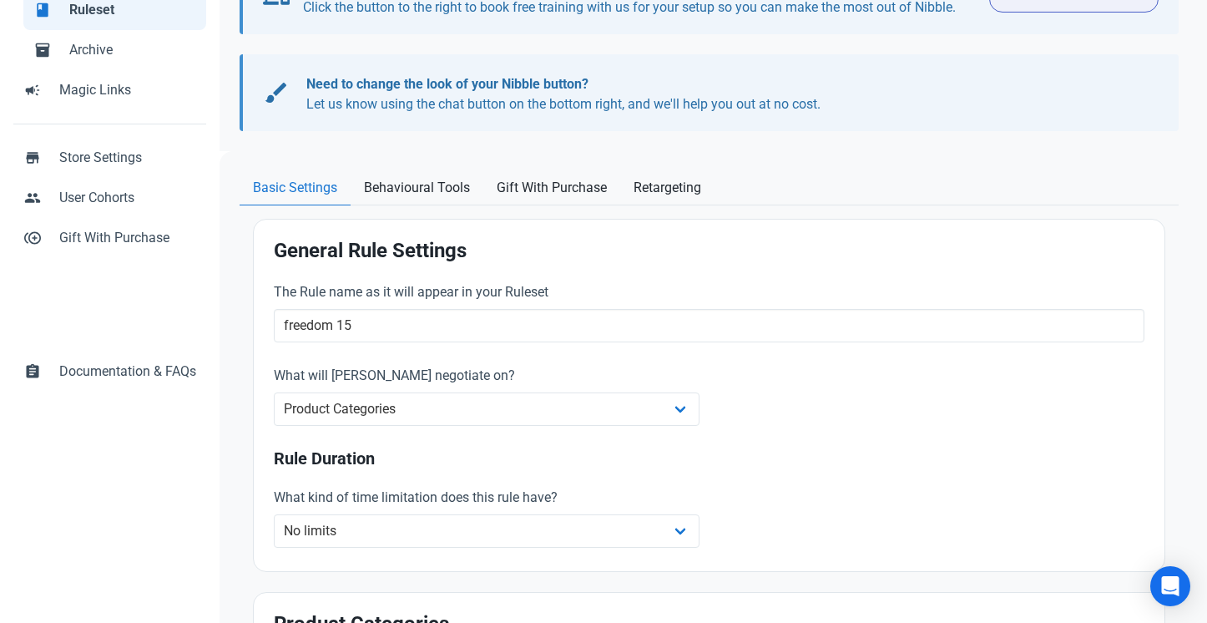
scroll to position [18, 0]
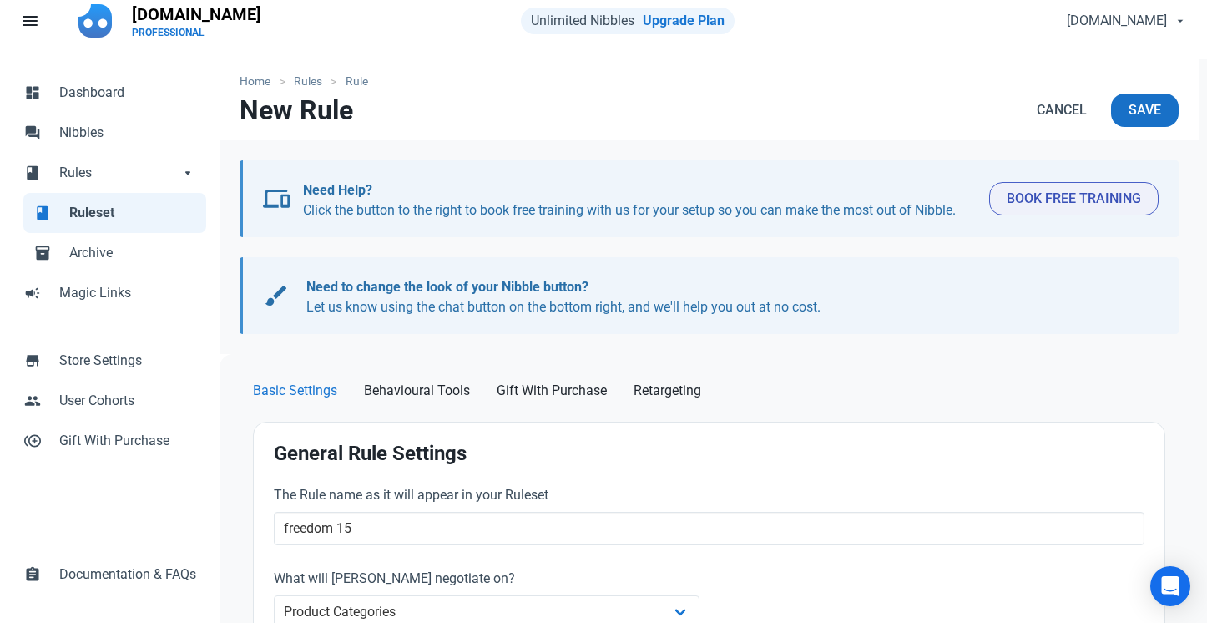
click at [1153, 110] on span "Save" at bounding box center [1144, 110] width 33 height 20
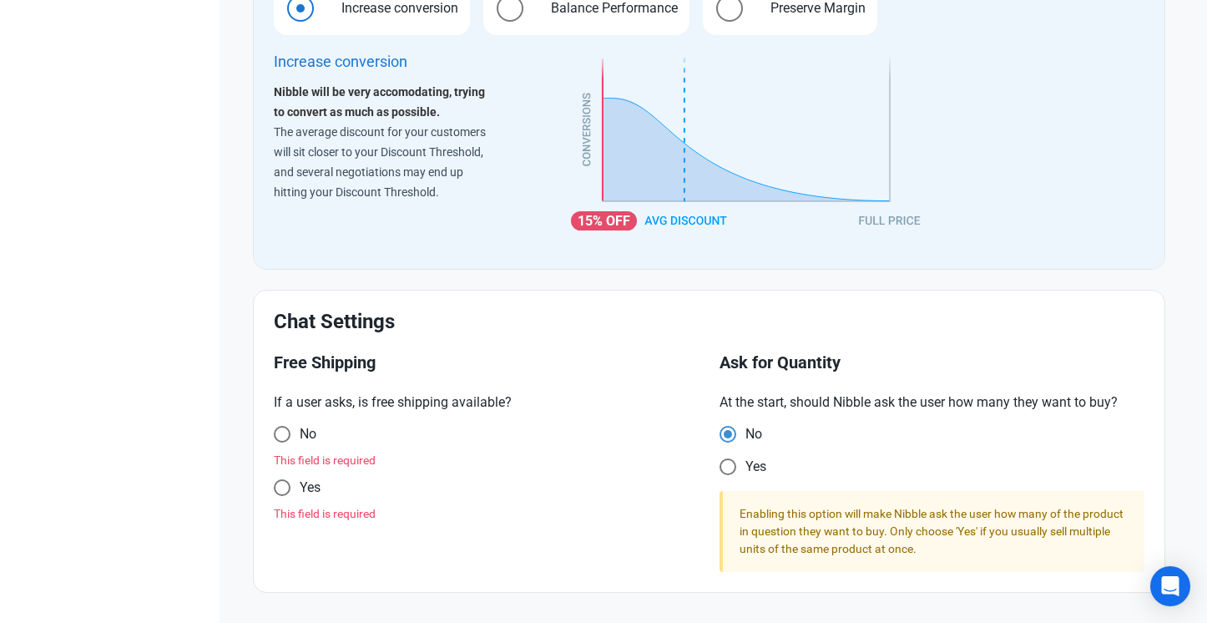
scroll to position [1411, 0]
click at [293, 498] on div "Yes This field is required" at bounding box center [486, 500] width 425 height 43
click at [293, 442] on span "Yes" at bounding box center [303, 434] width 26 height 17
click at [285, 439] on input "Yes" at bounding box center [279, 433] width 11 height 11
radio input "true"
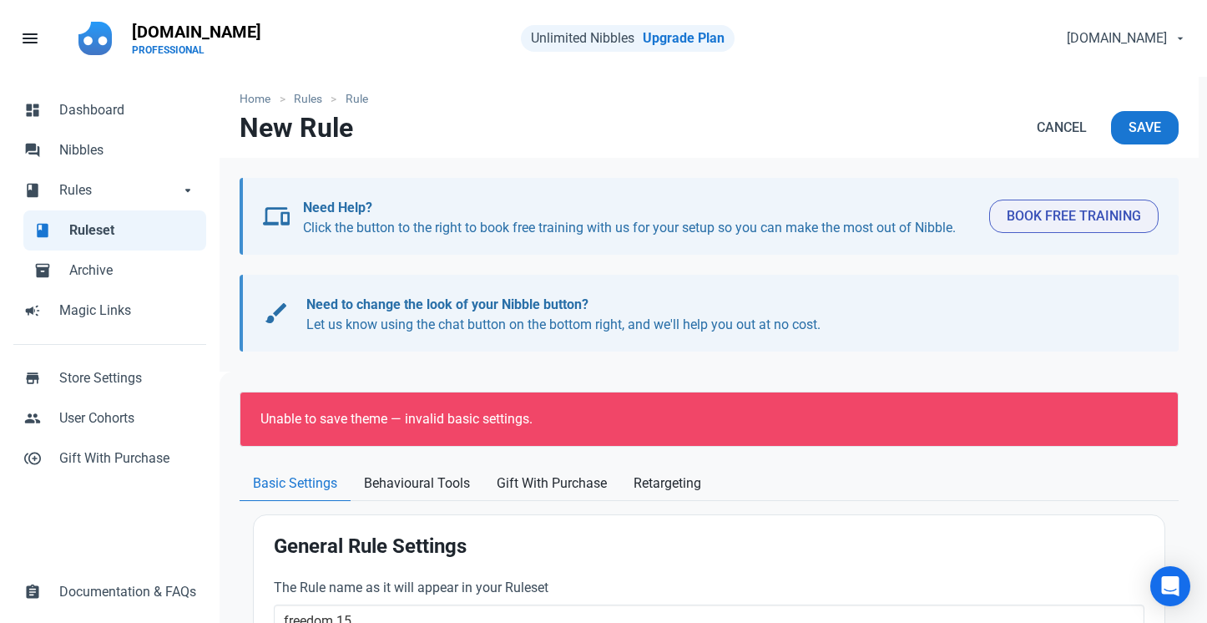
scroll to position [0, 0]
click at [1142, 140] on button "Save" at bounding box center [1145, 127] width 68 height 33
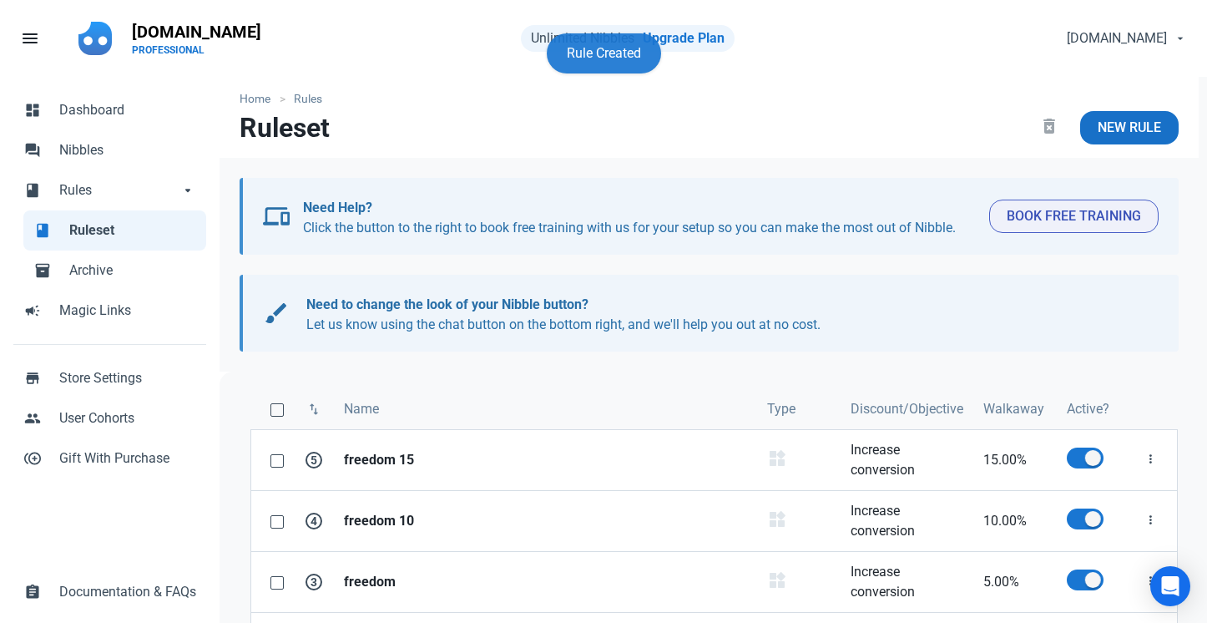
click at [1158, 128] on span "New Rule" at bounding box center [1128, 128] width 63 height 20
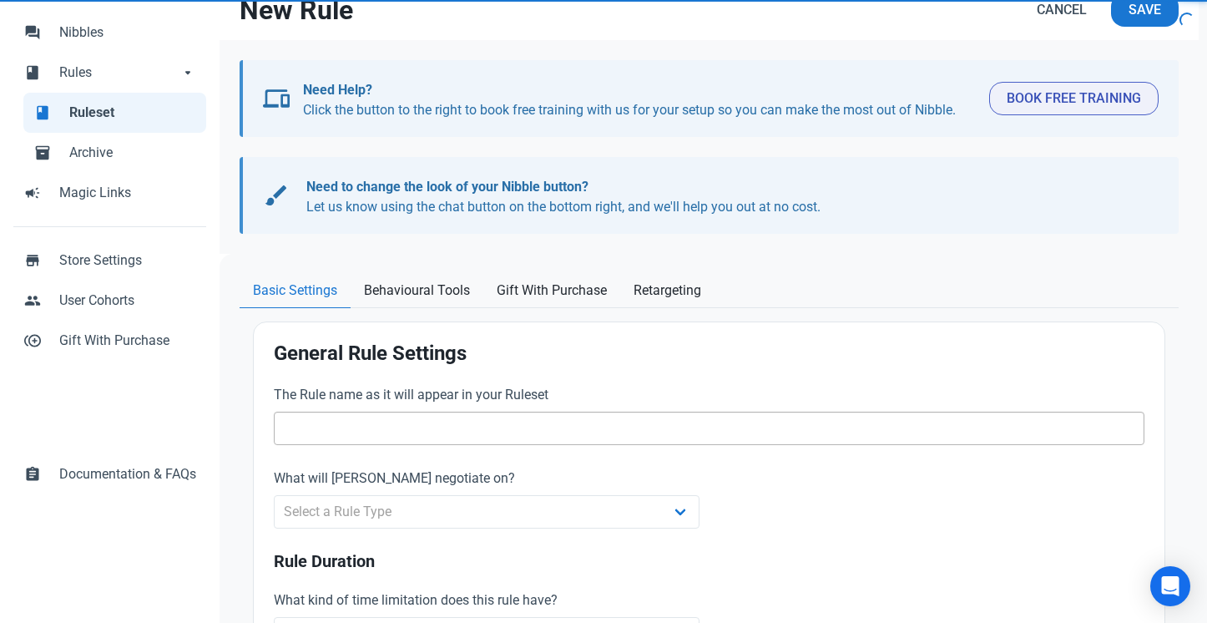
scroll to position [123, 0]
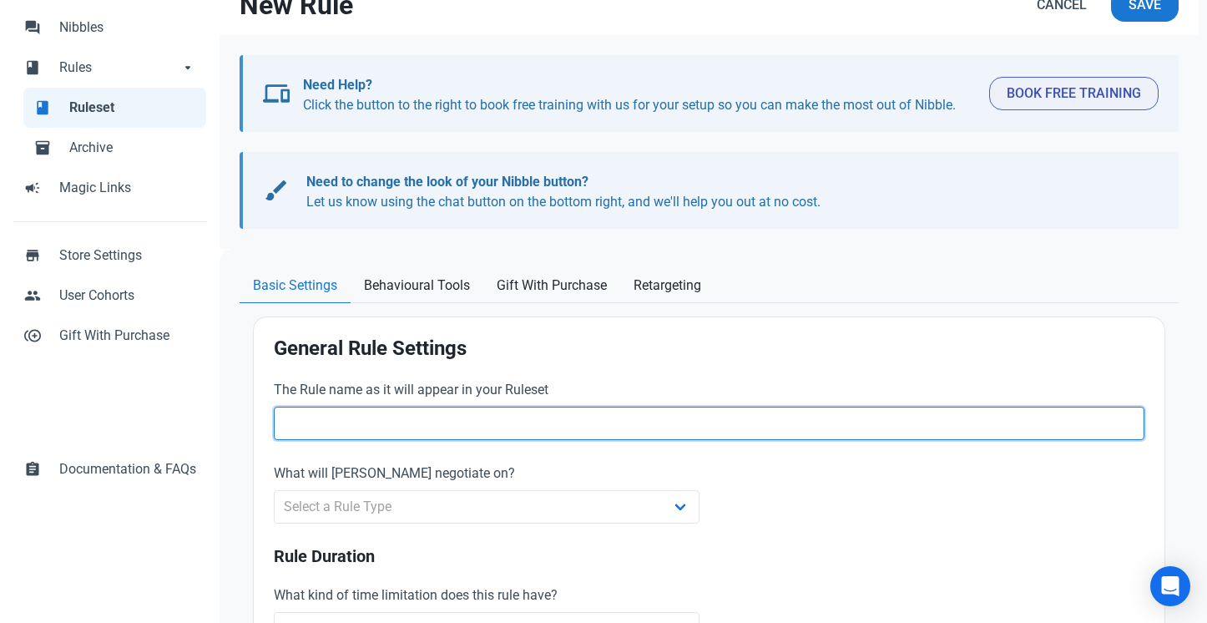
click at [594, 422] on input "text" at bounding box center [709, 422] width 870 height 33
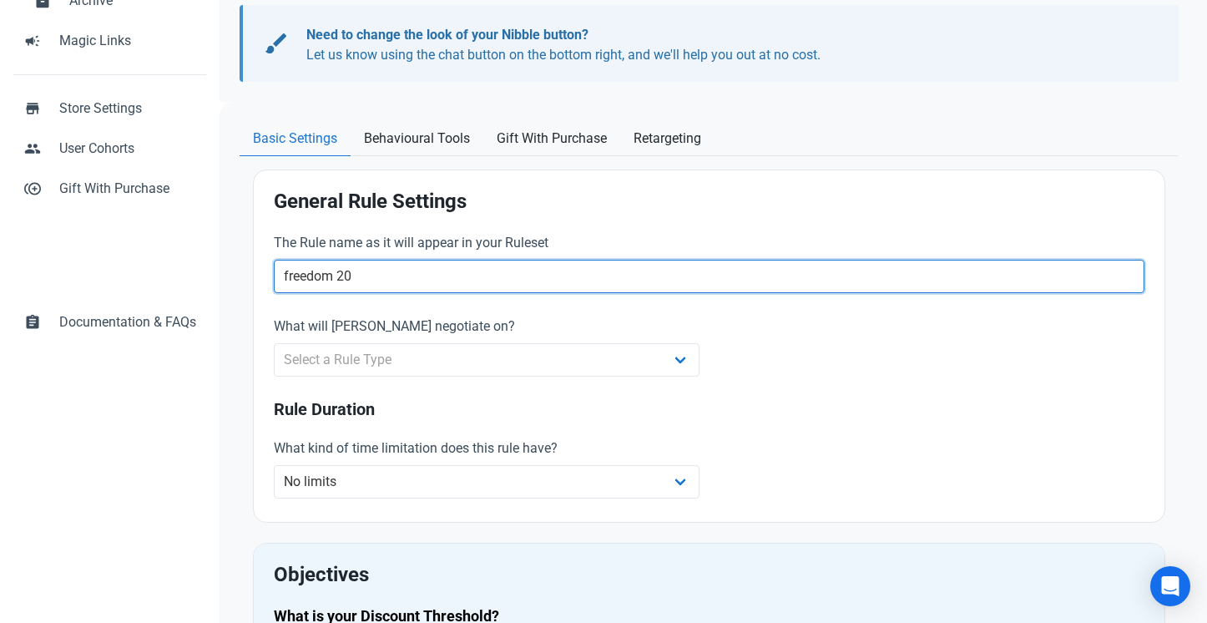
scroll to position [310, 0]
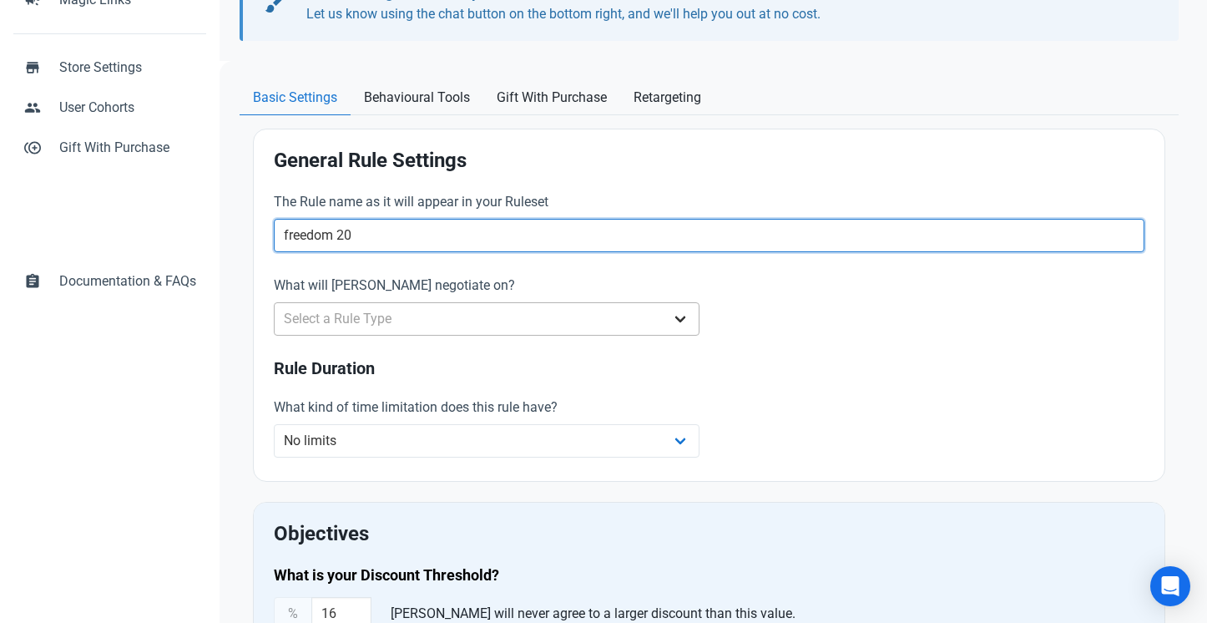
type input "freedom 20"
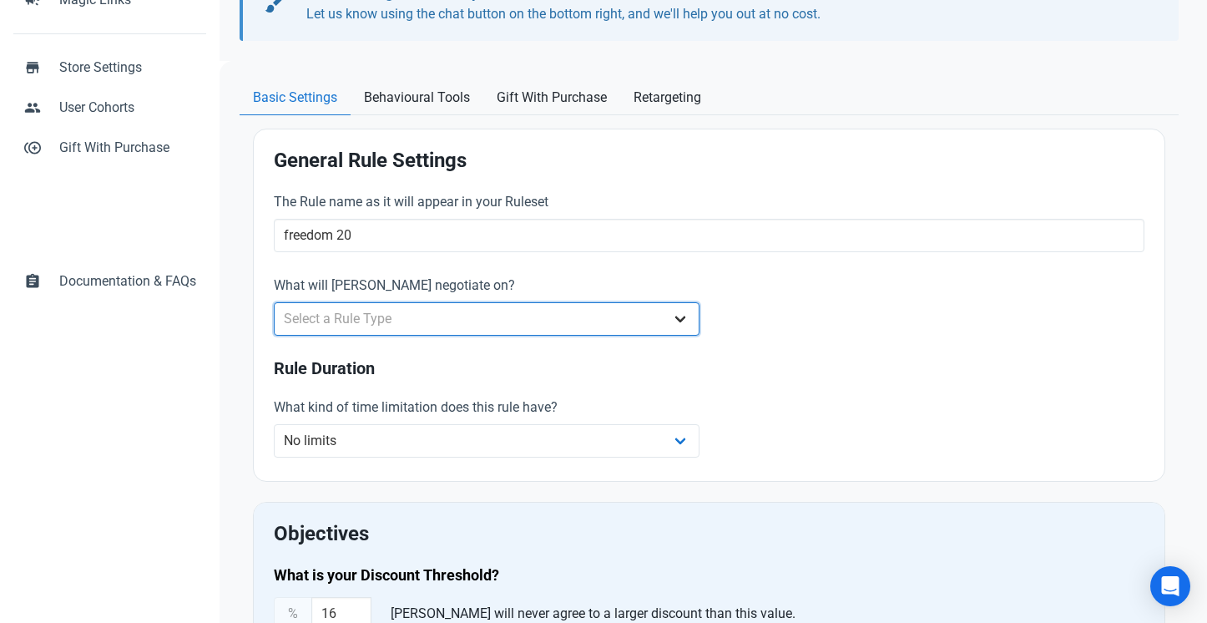
select select "product_category"
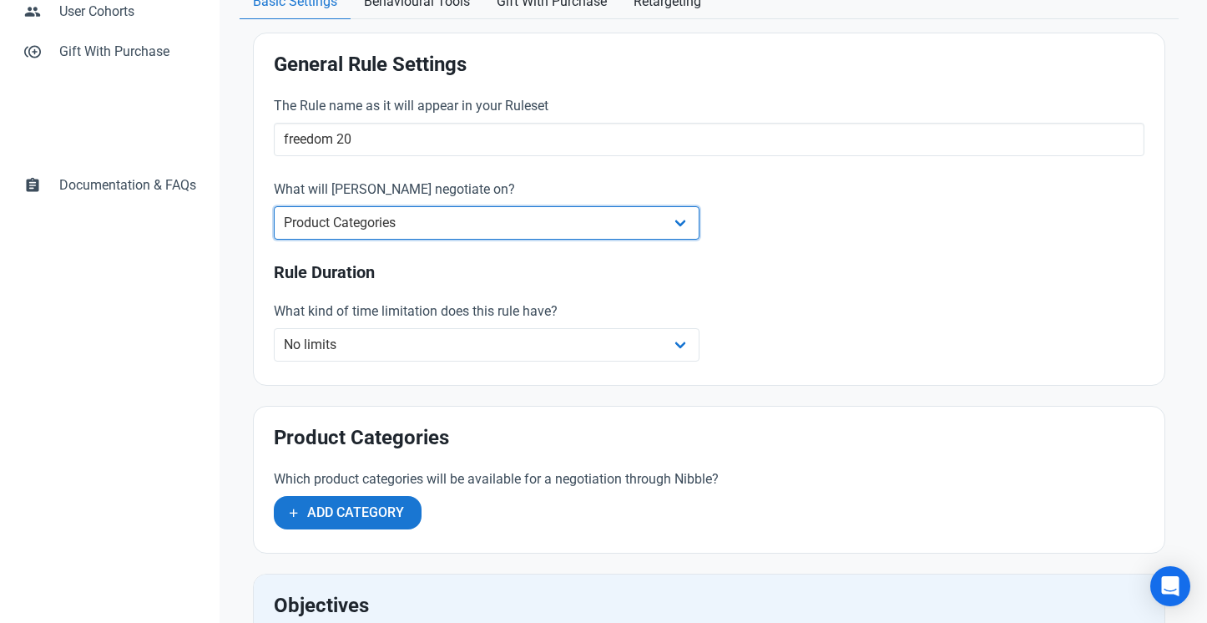
scroll to position [426, 0]
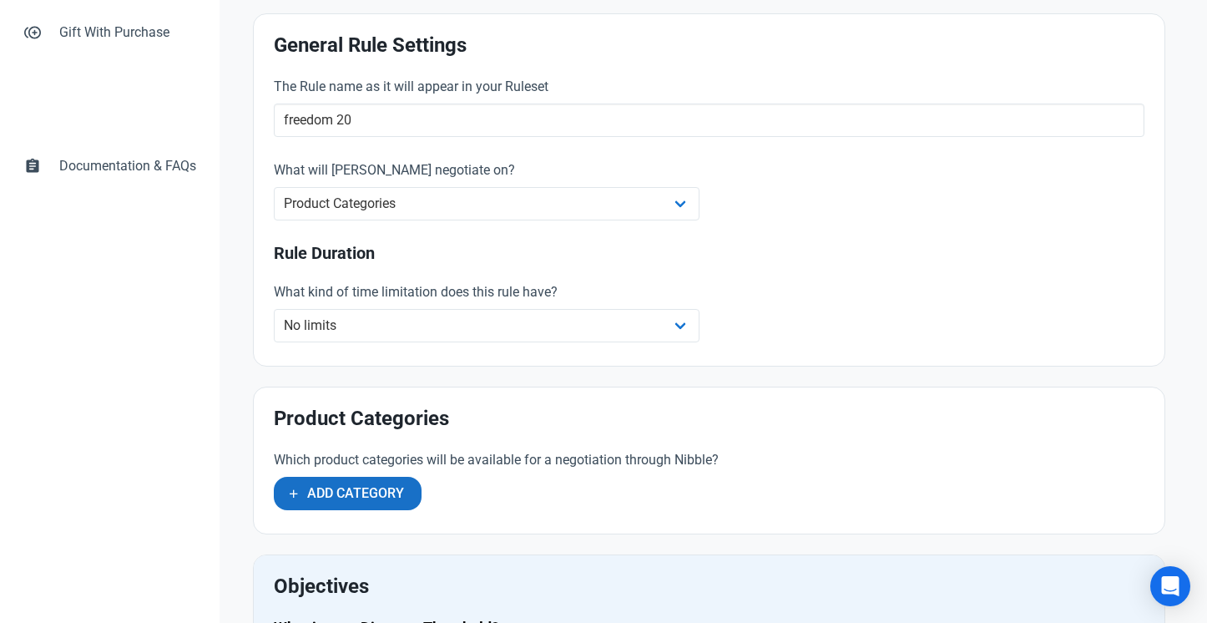
click at [393, 485] on span "Add Category" at bounding box center [355, 493] width 97 height 20
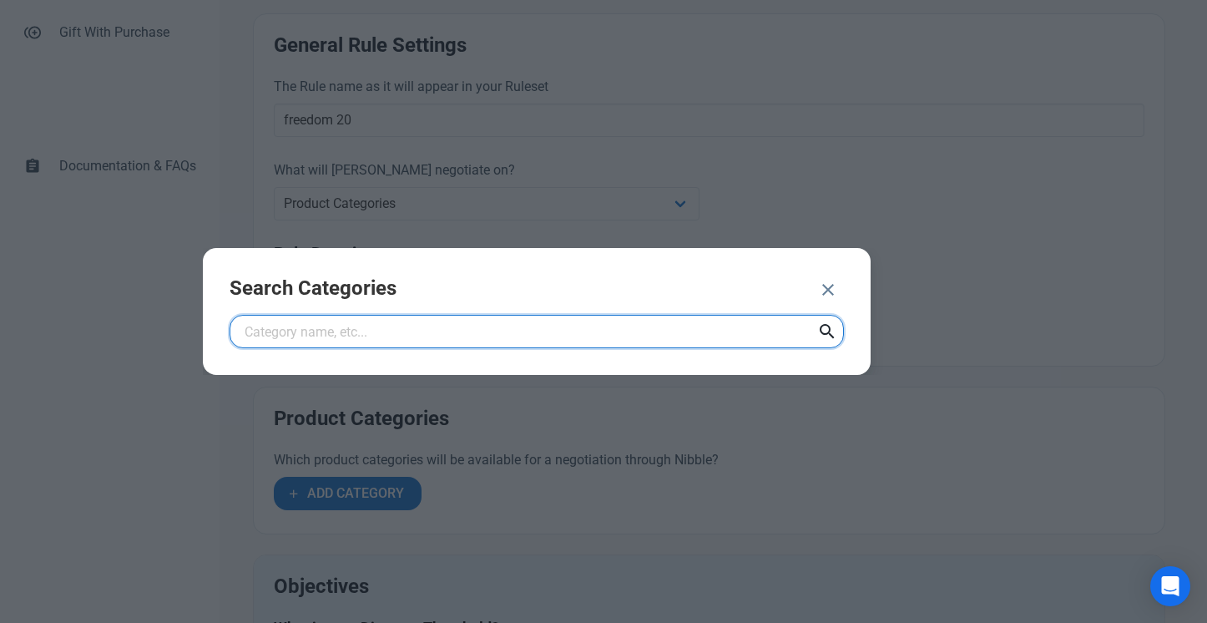
click at [426, 324] on input "text" at bounding box center [537, 331] width 614 height 33
type input "freedom"
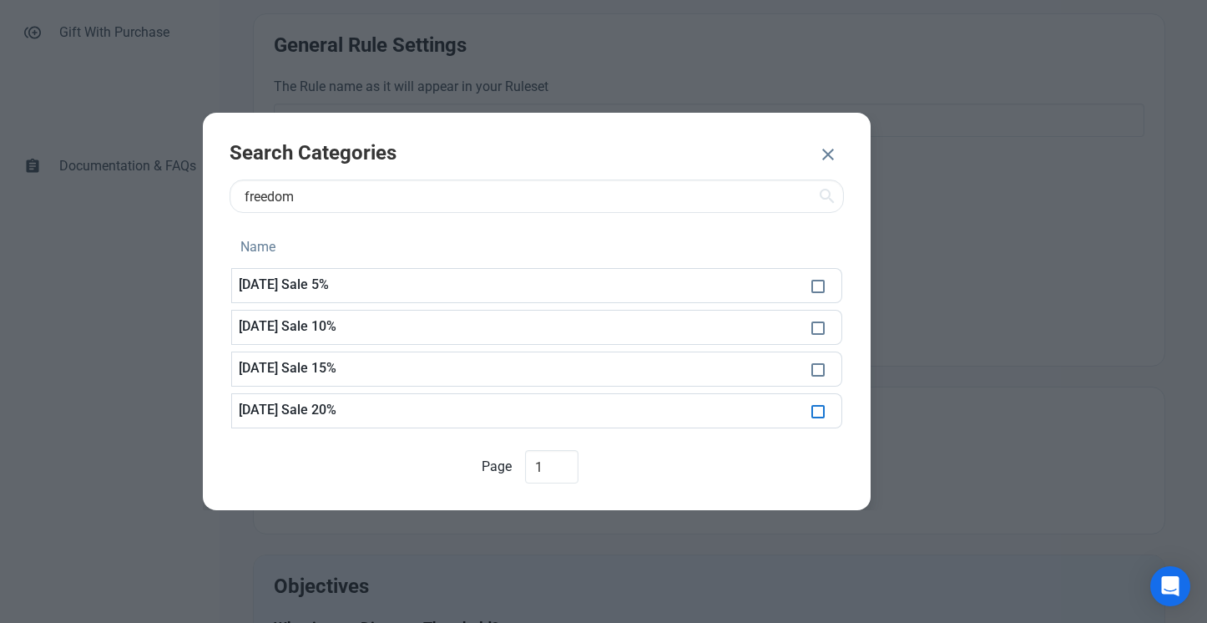
click at [824, 407] on span at bounding box center [817, 411] width 13 height 13
checkbox input "true"
click at [737, 171] on button "ADD 1 CATEGORY" at bounding box center [733, 155] width 143 height 33
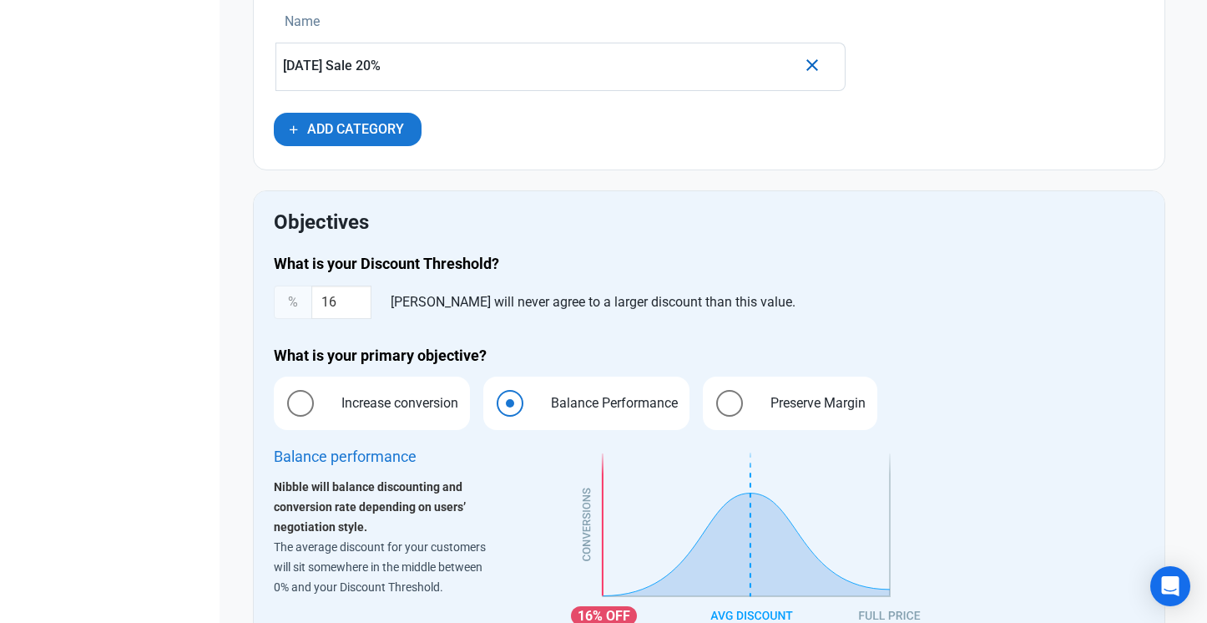
scroll to position [944, 0]
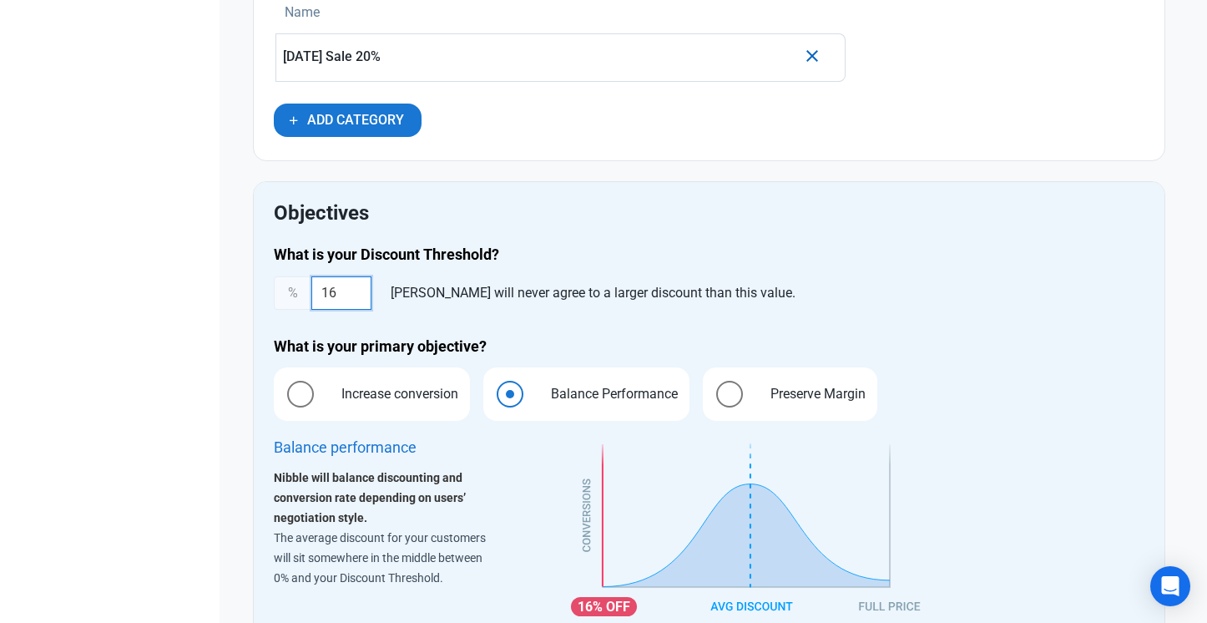
click at [344, 294] on input "16" at bounding box center [341, 292] width 60 height 33
type input "20"
click at [307, 396] on span at bounding box center [300, 394] width 27 height 27
click at [285, 396] on input "Increase conversion" at bounding box center [279, 394] width 11 height 11
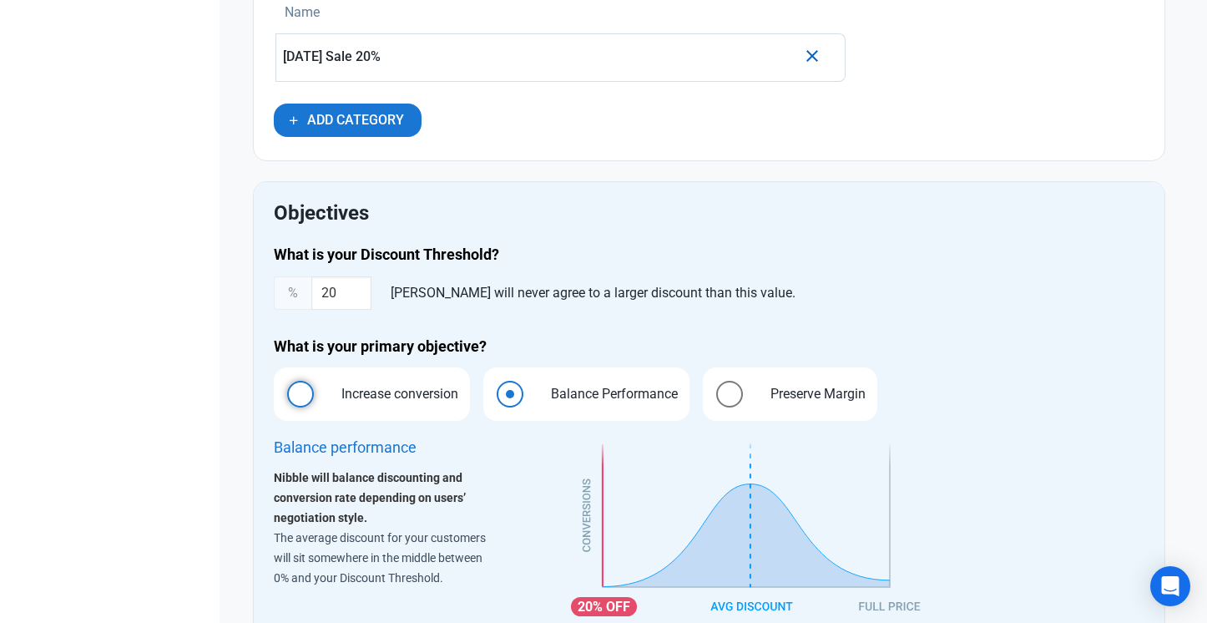
radio input "true"
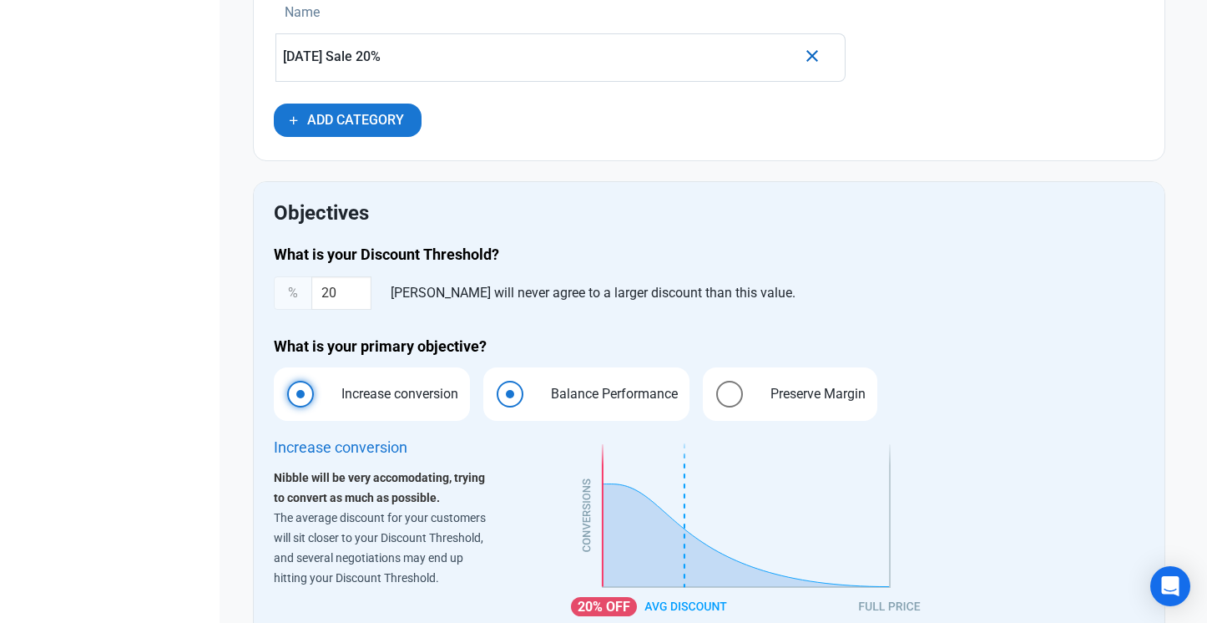
radio input "false"
click at [166, 367] on div "dashboard Dashboard forum Nibbles book Rules book Rules arrow_drop_down book Ru…" at bounding box center [109, 75] width 219 height 1885
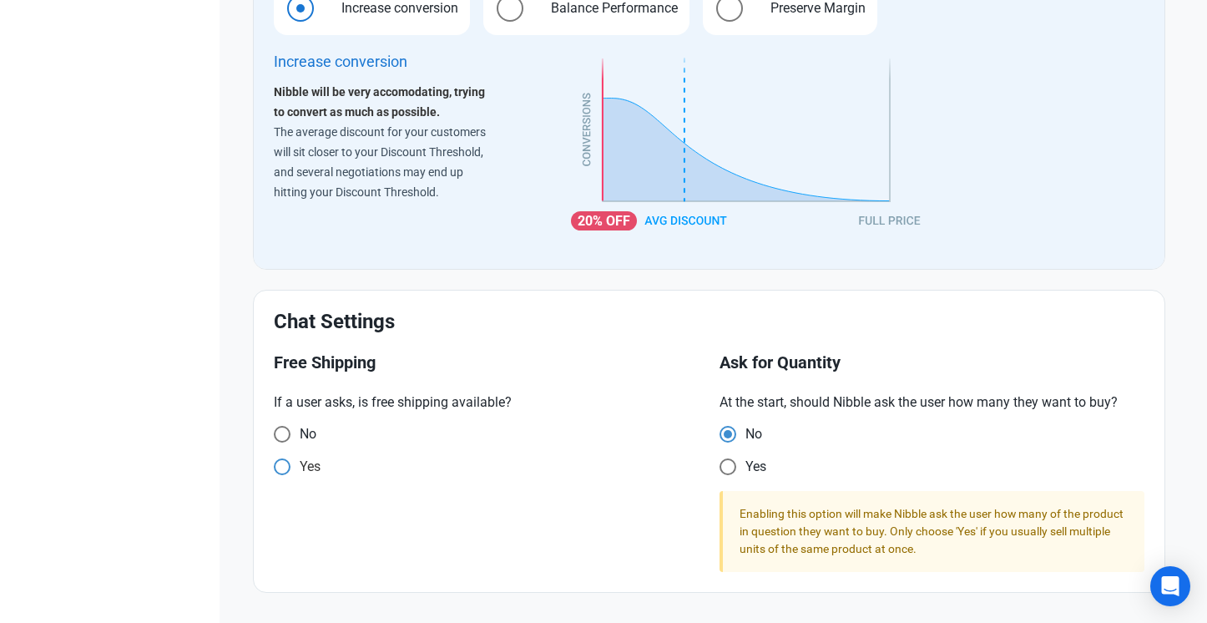
click at [295, 442] on span "Yes" at bounding box center [303, 434] width 26 height 17
click at [285, 439] on input "Yes" at bounding box center [279, 433] width 11 height 11
radio input "true"
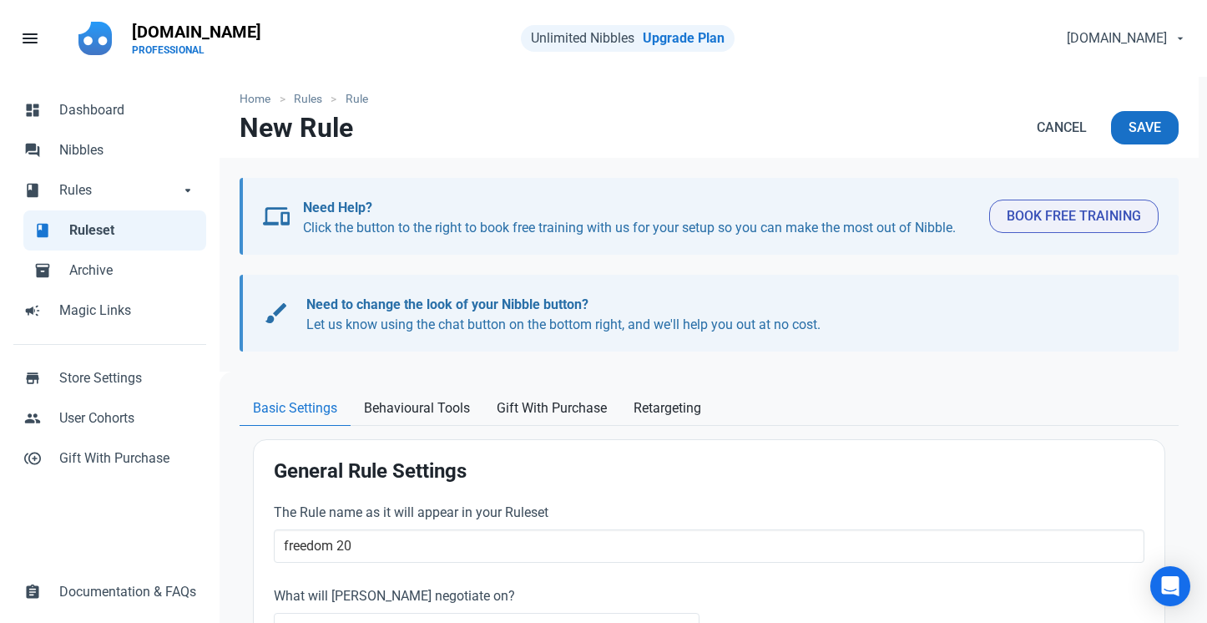
scroll to position [0, 0]
click at [1159, 134] on span "Save" at bounding box center [1144, 128] width 33 height 20
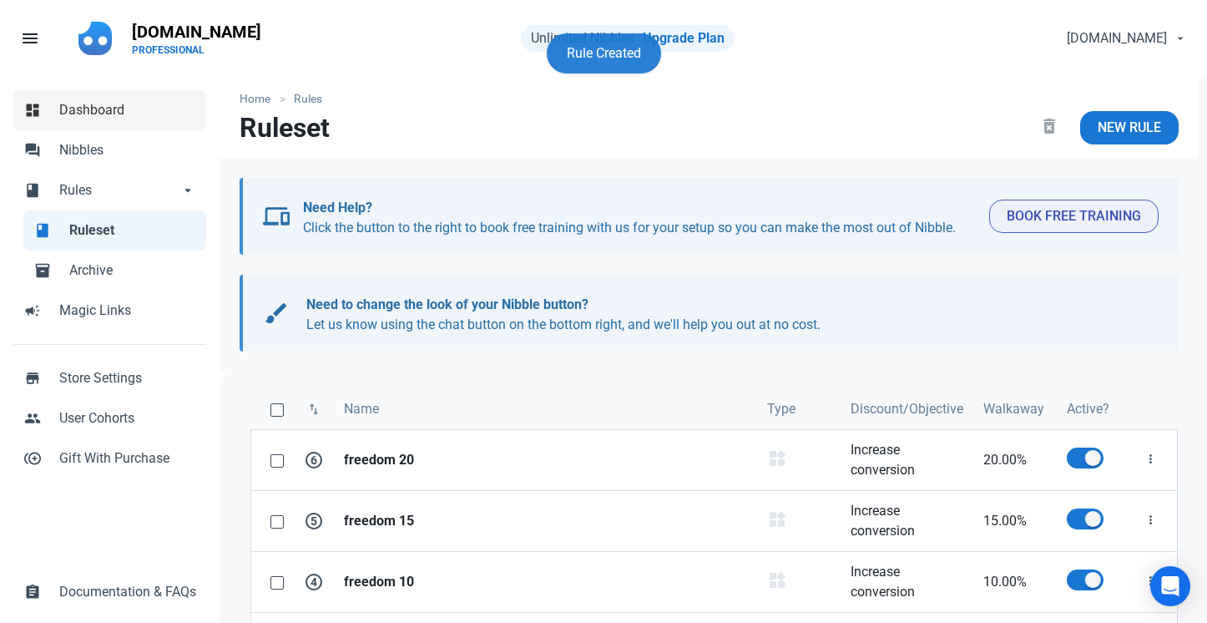
click at [142, 118] on span "Dashboard" at bounding box center [127, 110] width 137 height 20
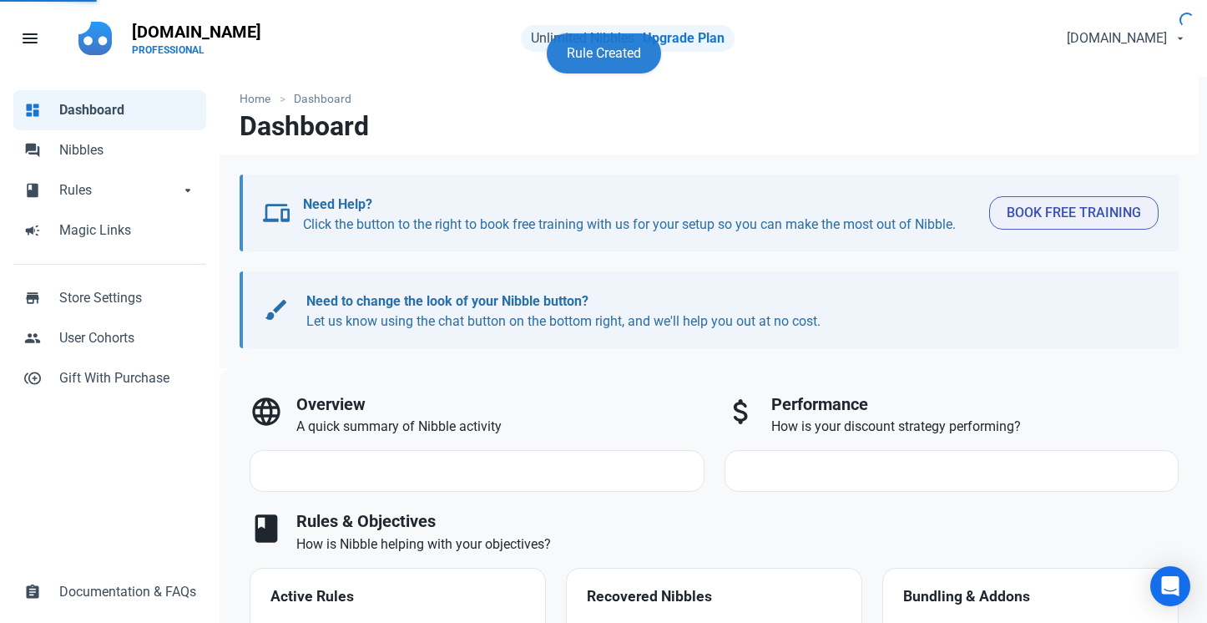
select select "7d"
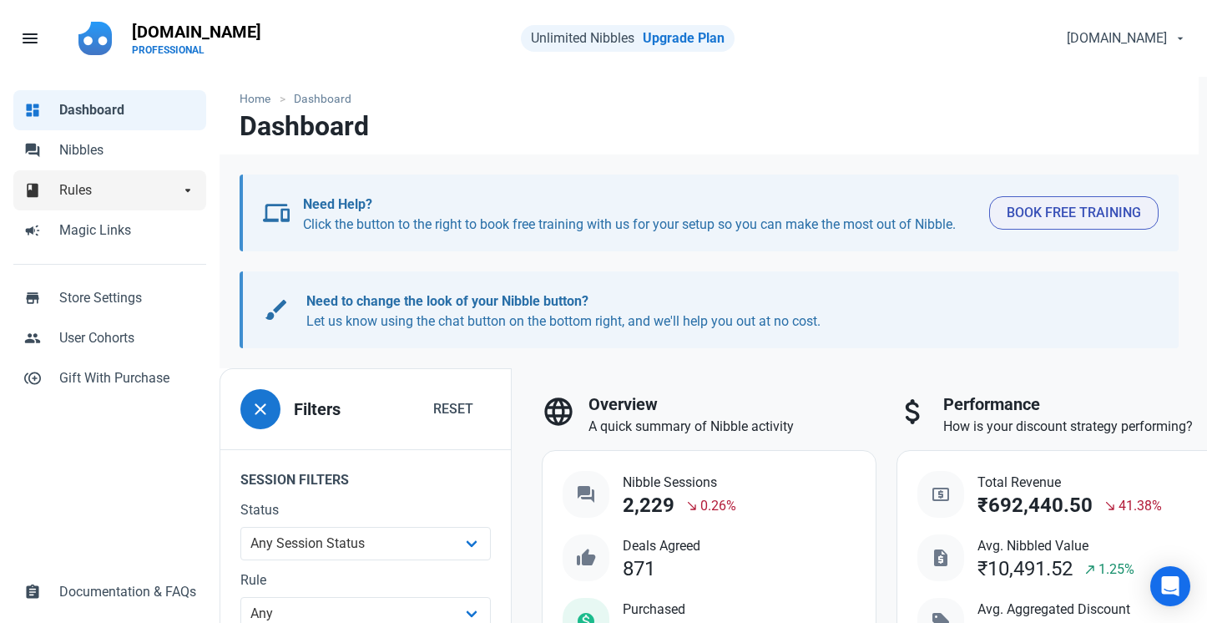
click at [146, 188] on span "Rules" at bounding box center [119, 190] width 120 height 20
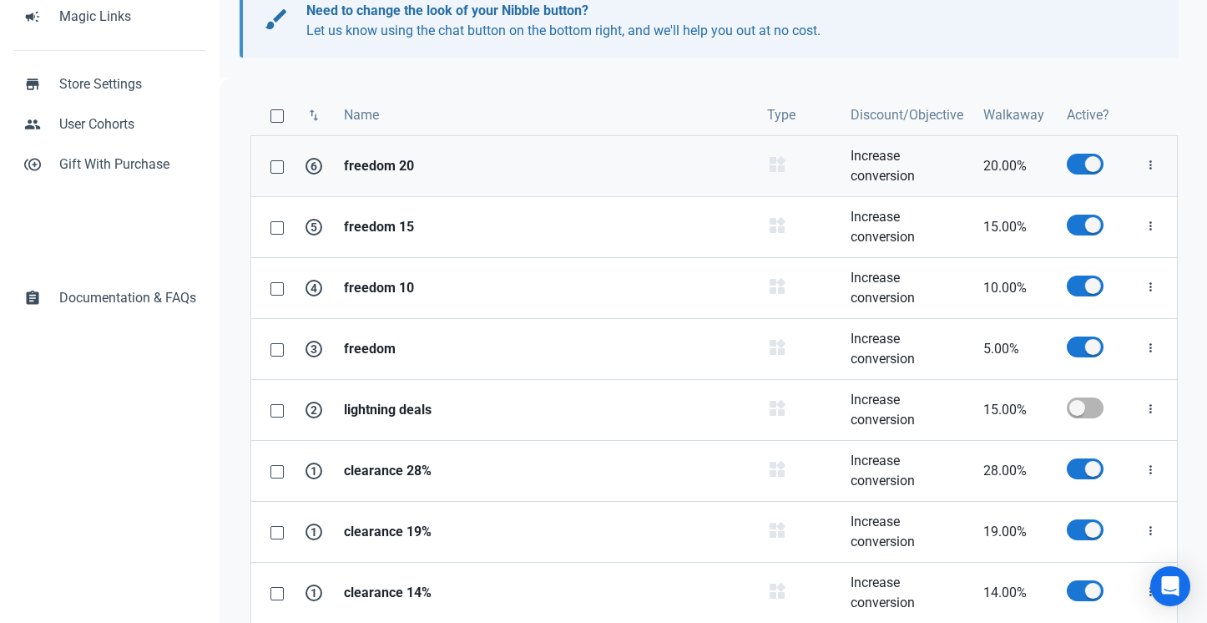
scroll to position [290, 0]
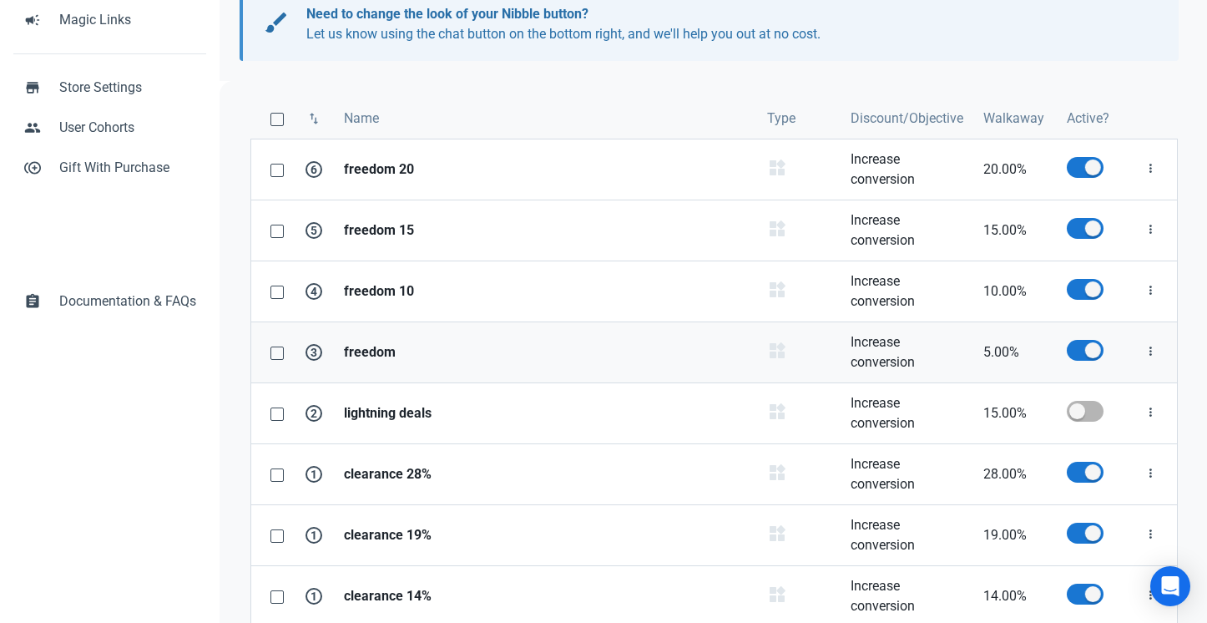
click at [545, 354] on strong "freedom" at bounding box center [545, 352] width 403 height 20
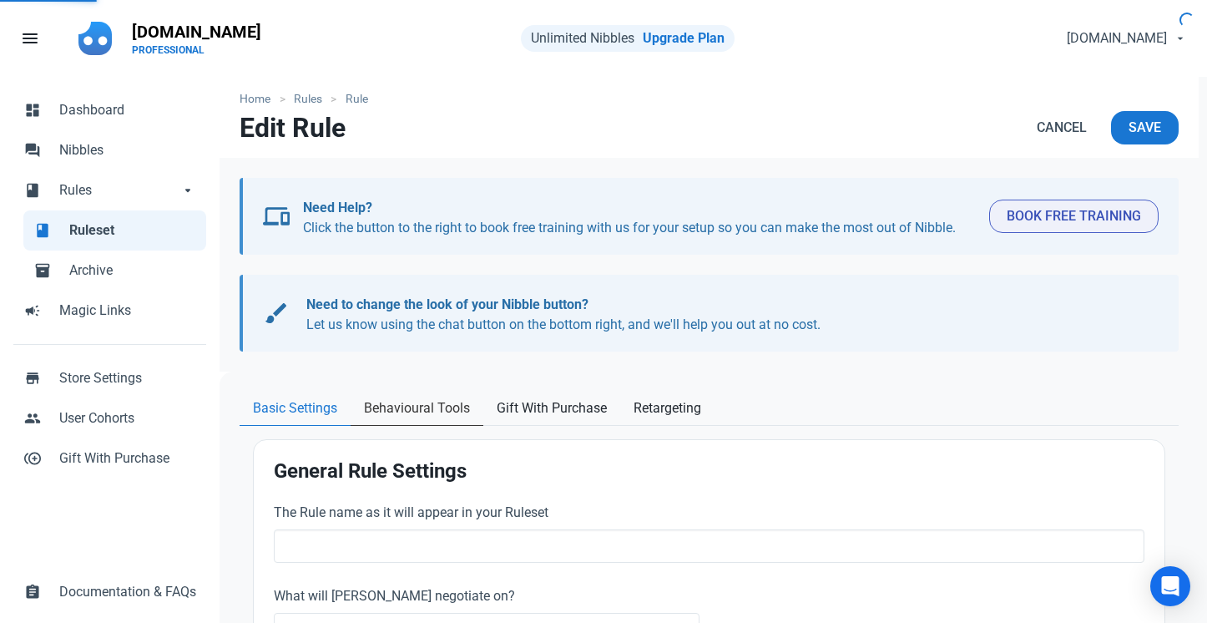
type input "freedom"
select select "product_category"
type input "5.00"
radio input "true"
radio input "false"
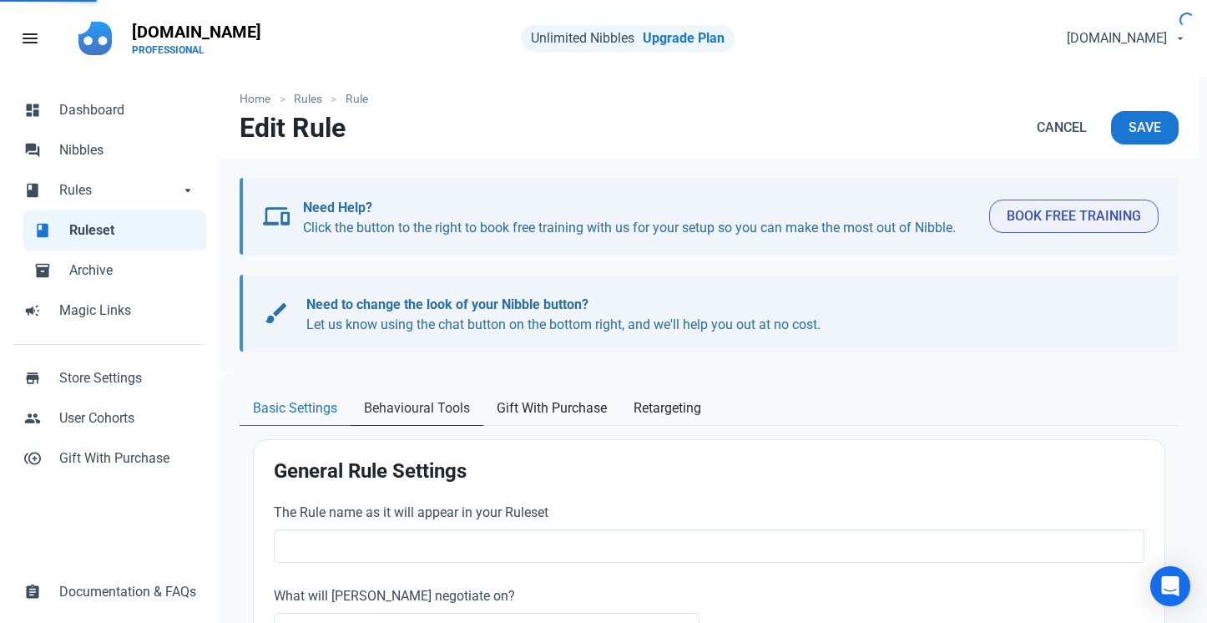
radio input "true"
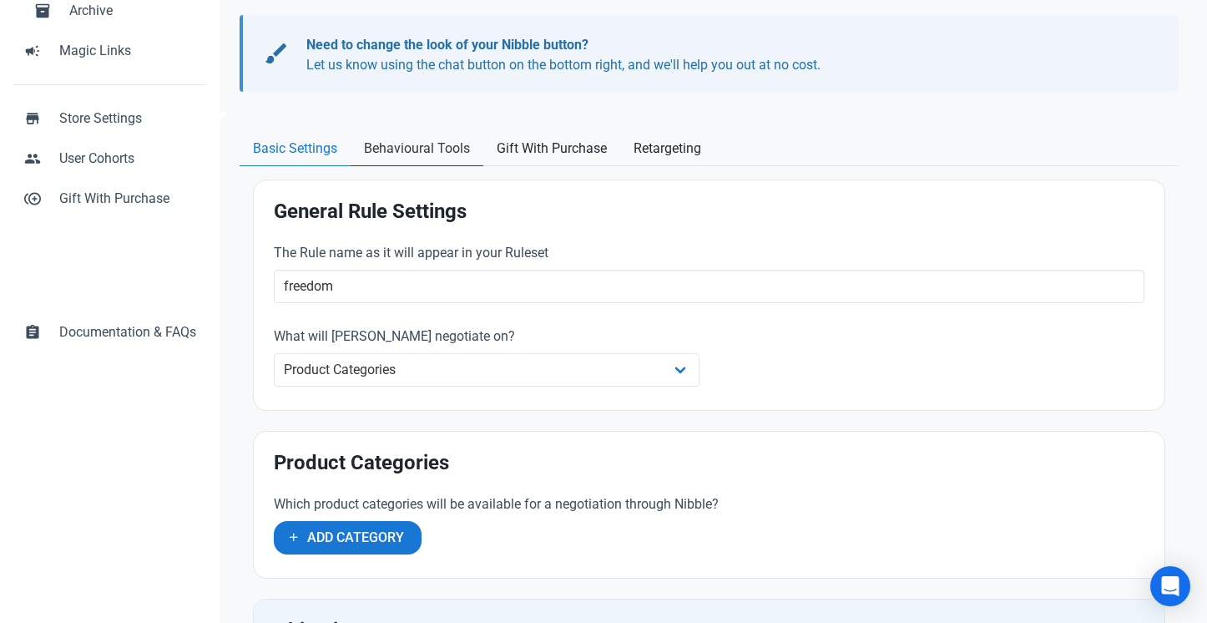
scroll to position [273, 0]
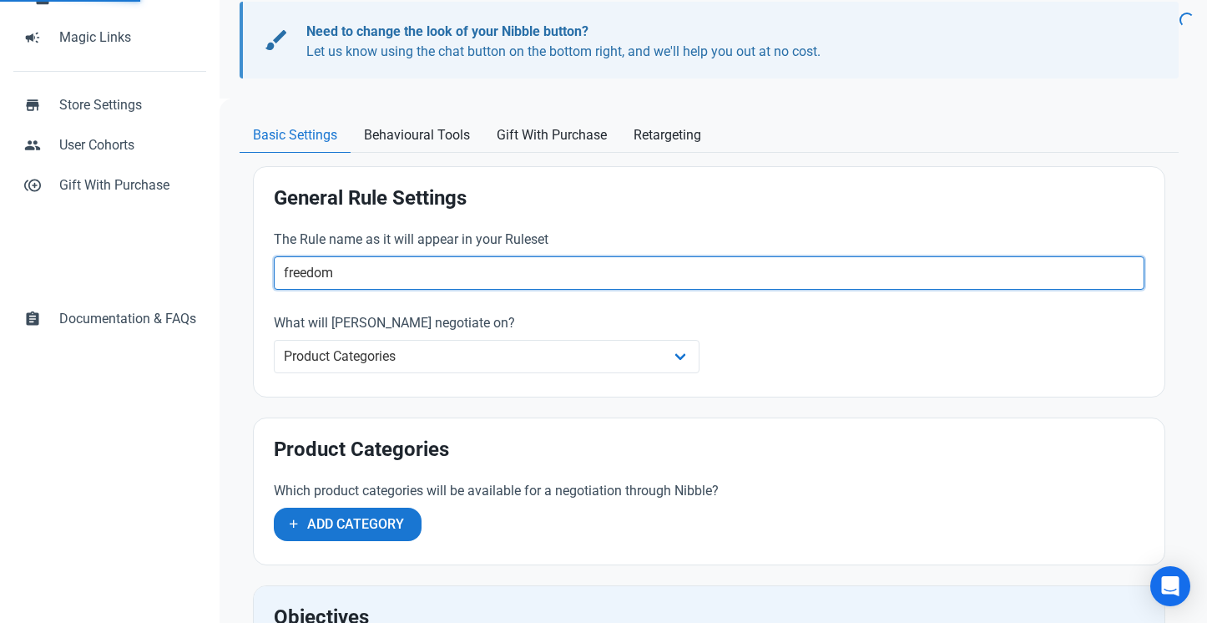
click at [422, 282] on input "freedom" at bounding box center [709, 272] width 870 height 33
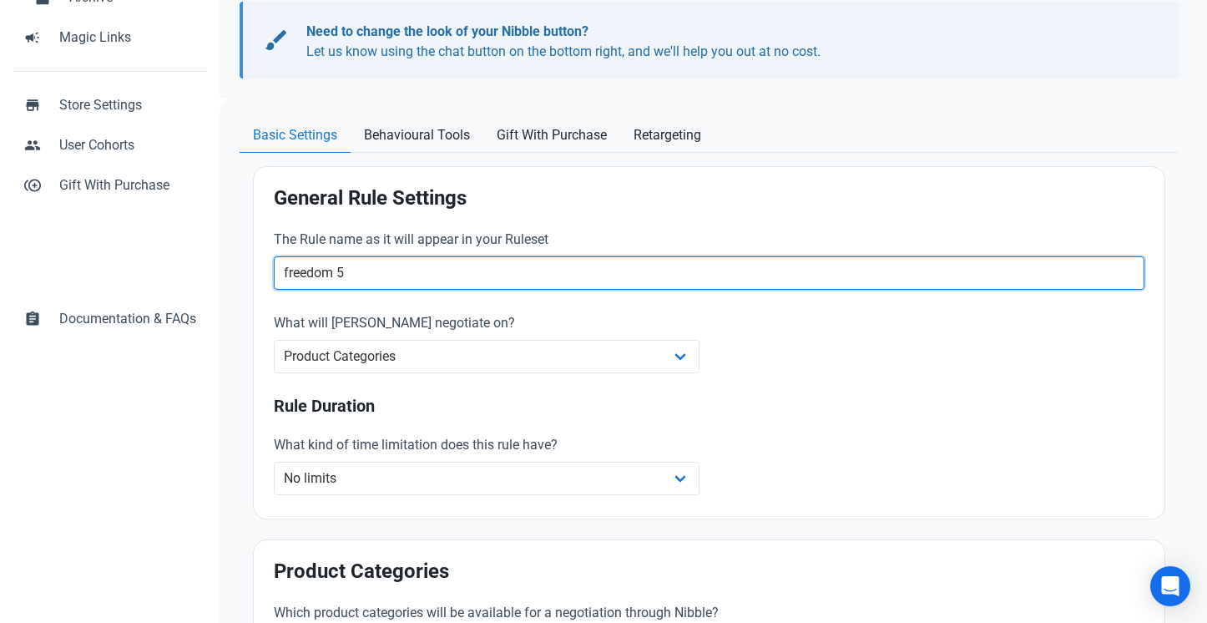
type input "freedom 5"
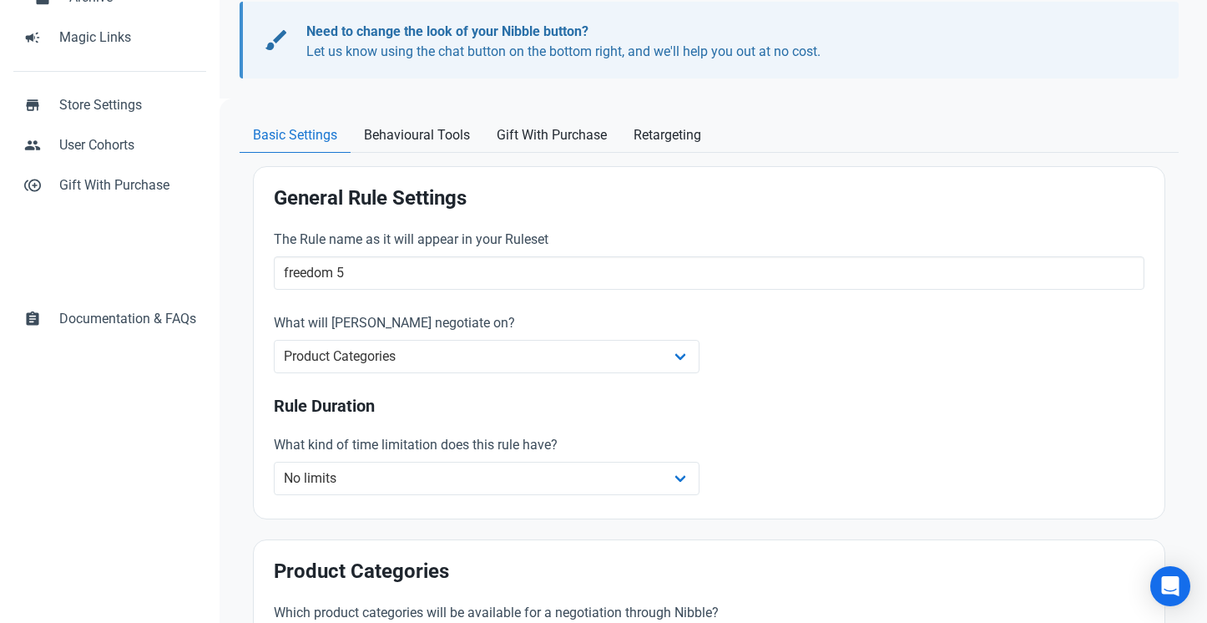
click at [934, 148] on ul "Basic Settings Behavioural Tools Gift With Purchase Retargeting" at bounding box center [709, 136] width 939 height 34
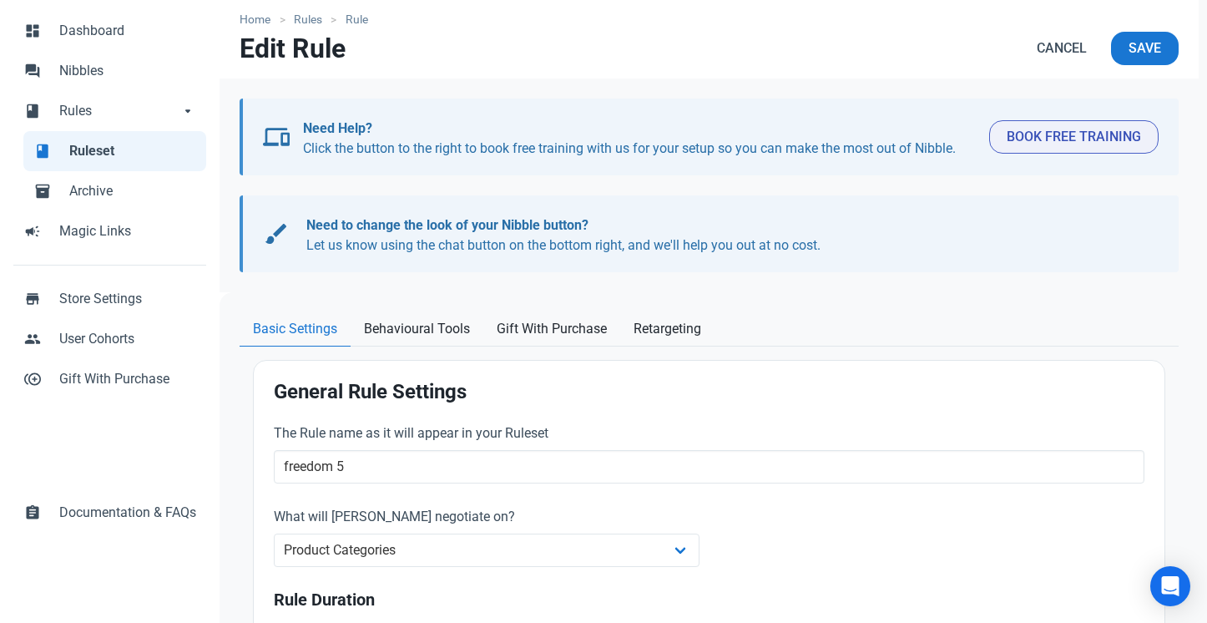
scroll to position [40, 0]
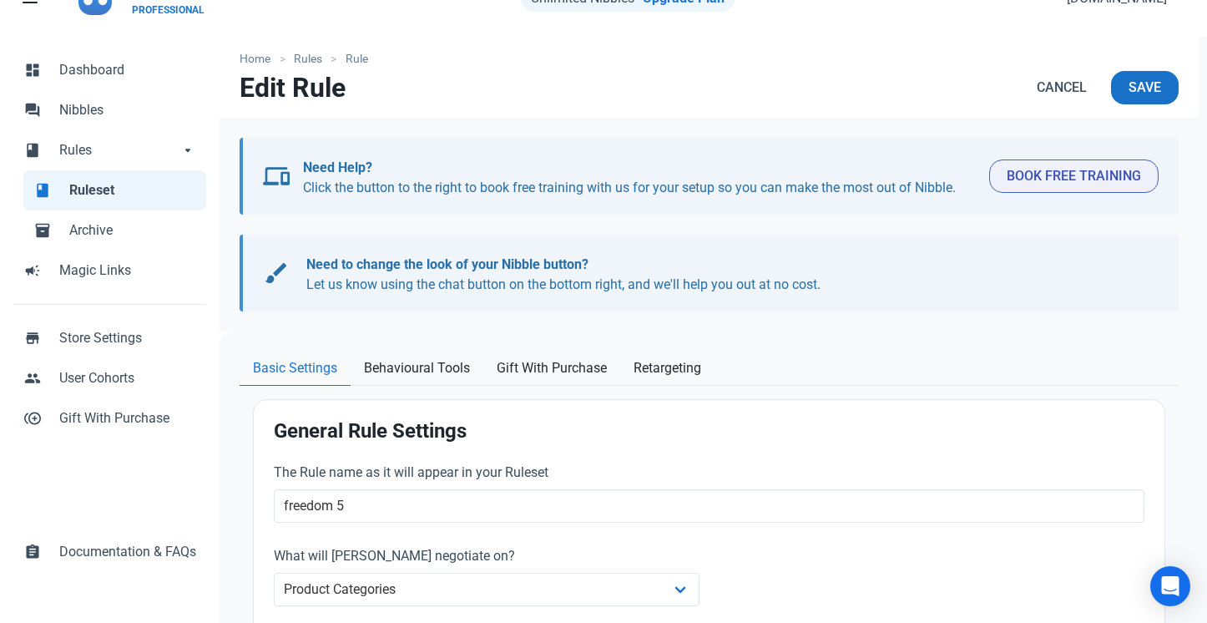
click at [1146, 75] on button "Save" at bounding box center [1145, 87] width 68 height 33
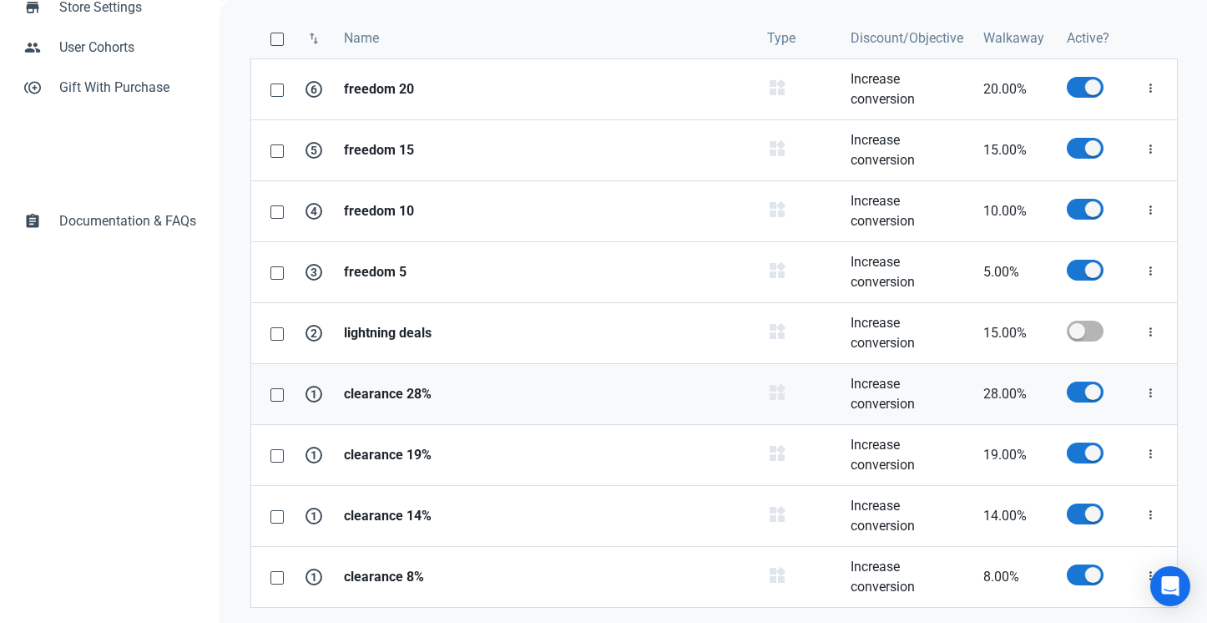
scroll to position [372, 0]
click at [1096, 390] on span at bounding box center [1085, 390] width 37 height 21
click at [1077, 390] on input "checkbox" at bounding box center [1072, 390] width 11 height 11
checkbox input "false"
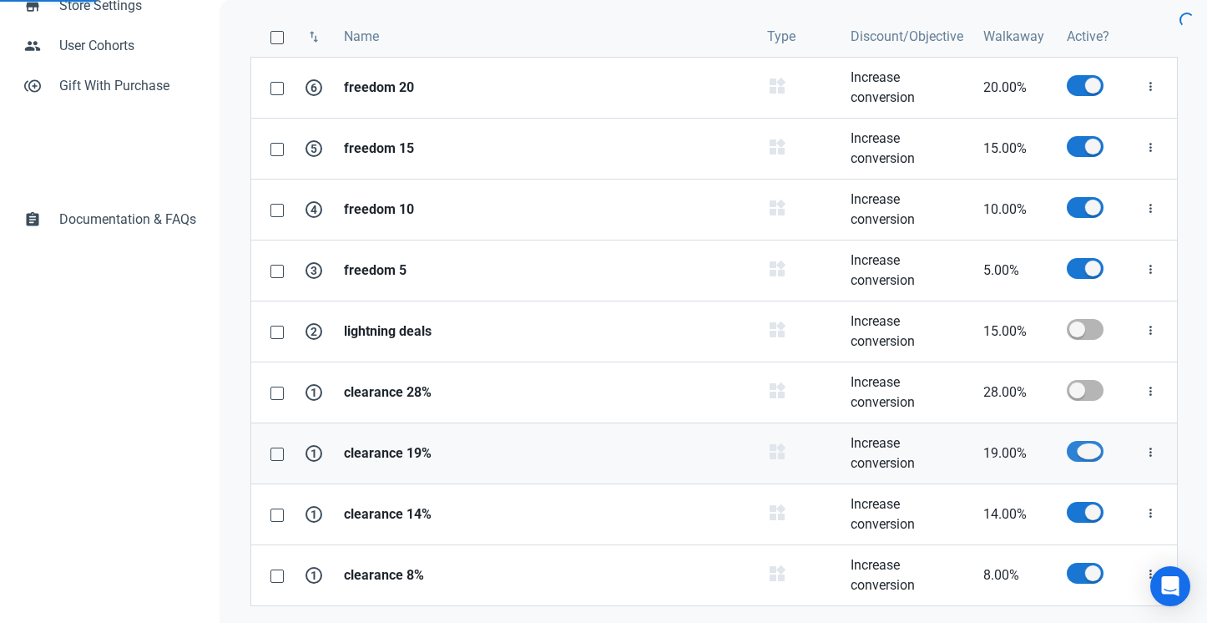
click at [1092, 442] on span at bounding box center [1085, 451] width 37 height 21
click at [1077, 446] on input "checkbox" at bounding box center [1072, 451] width 11 height 11
checkbox input "false"
click at [1092, 503] on span at bounding box center [1085, 512] width 37 height 21
click at [1077, 507] on input "checkbox" at bounding box center [1072, 512] width 11 height 11
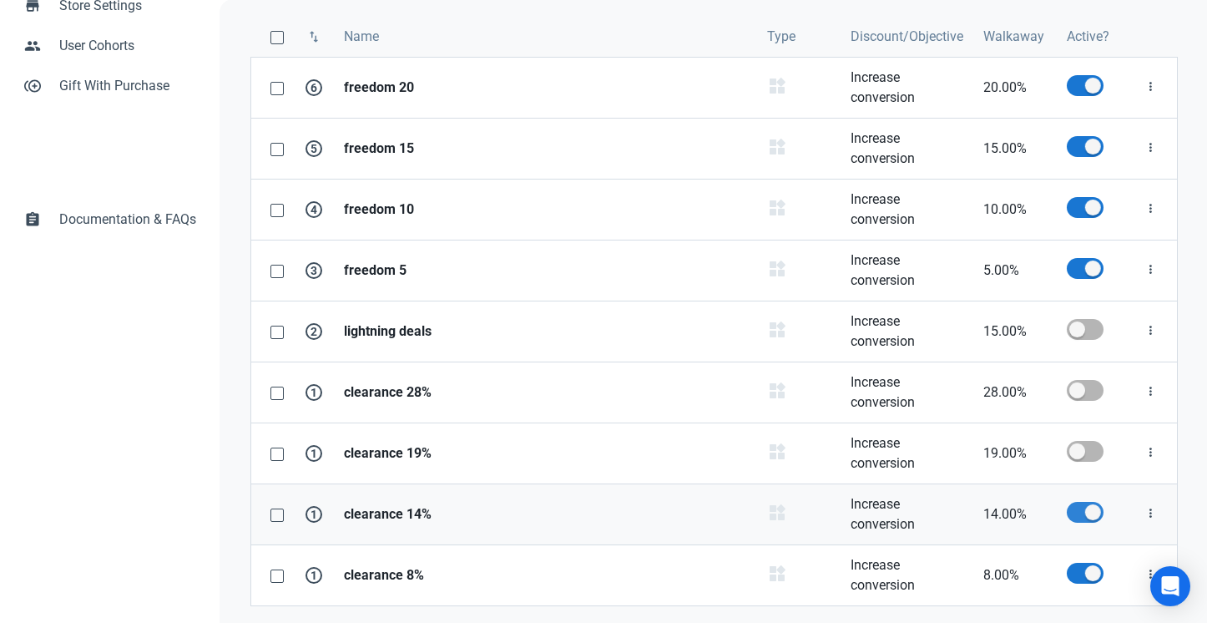
checkbox input "false"
click at [1091, 574] on span at bounding box center [1085, 572] width 37 height 21
click at [1077, 574] on input "checkbox" at bounding box center [1072, 572] width 11 height 11
checkbox input "false"
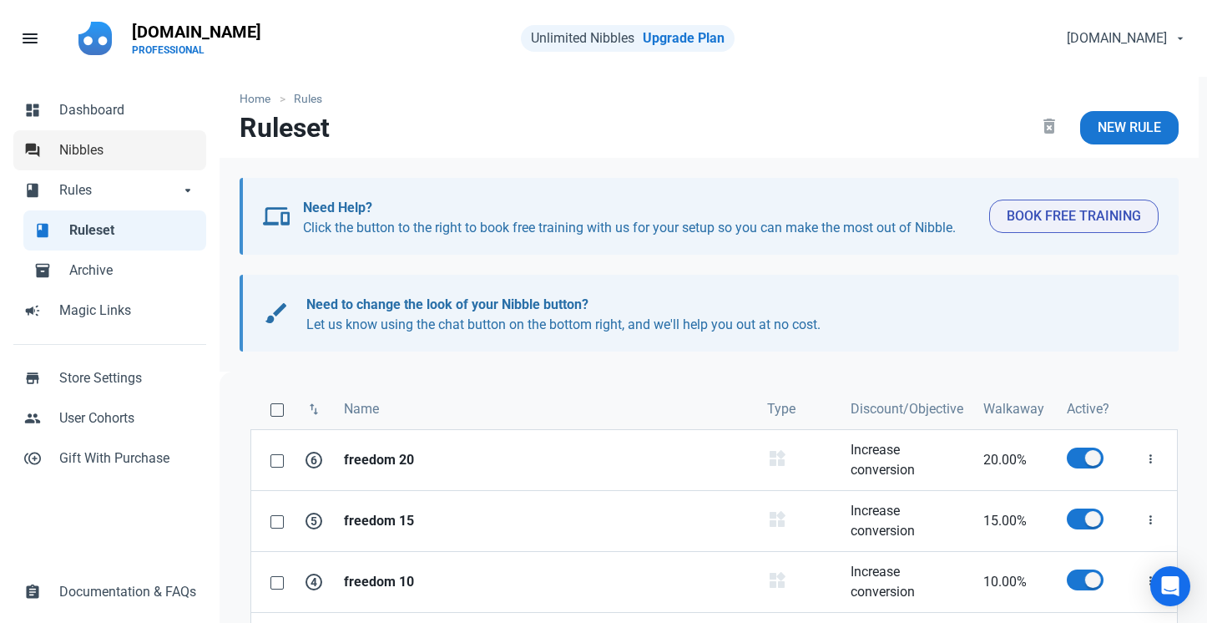
click at [135, 161] on link "forum Nibbles" at bounding box center [109, 150] width 193 height 40
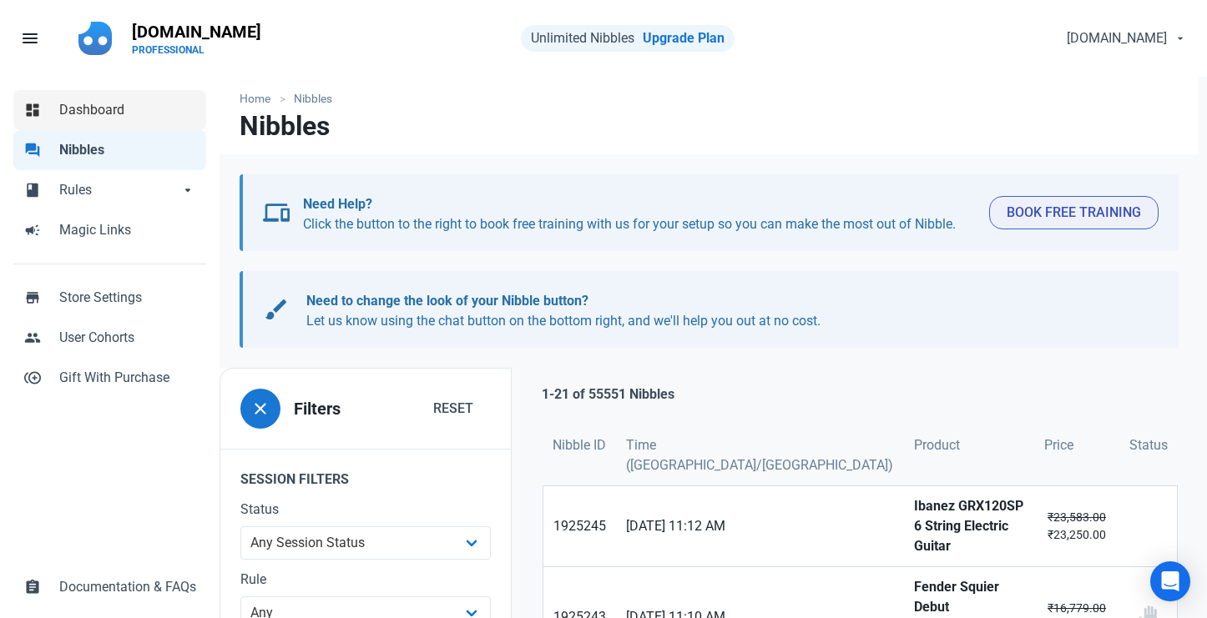
click at [153, 96] on link "dashboard Dashboard" at bounding box center [109, 110] width 193 height 40
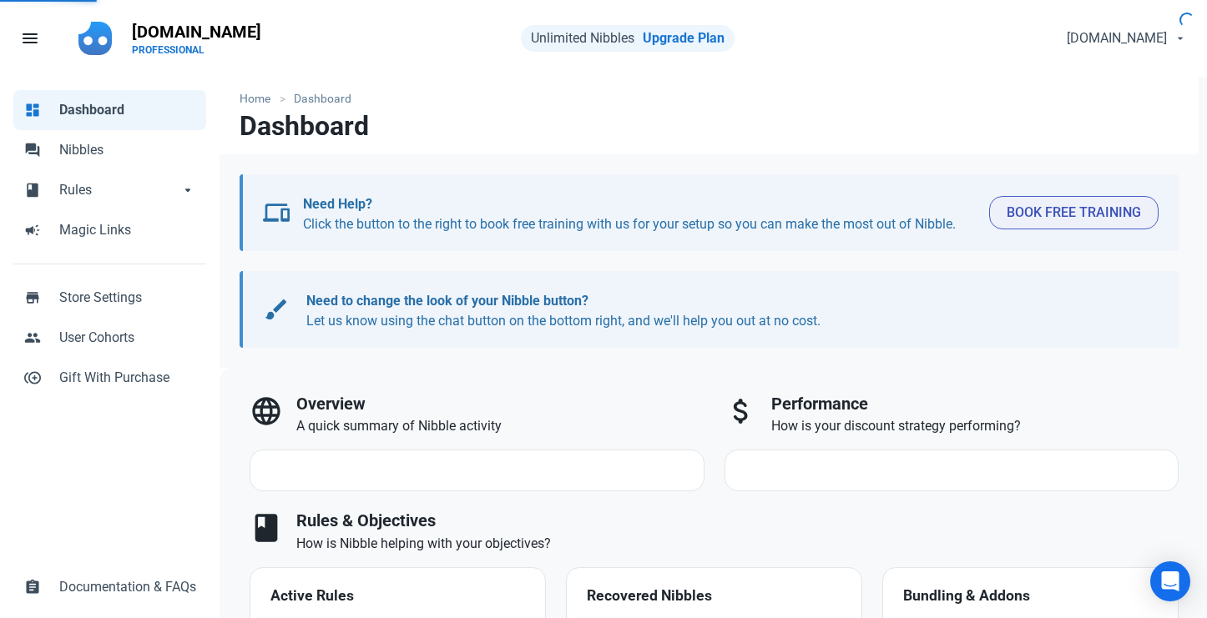
select select "7d"
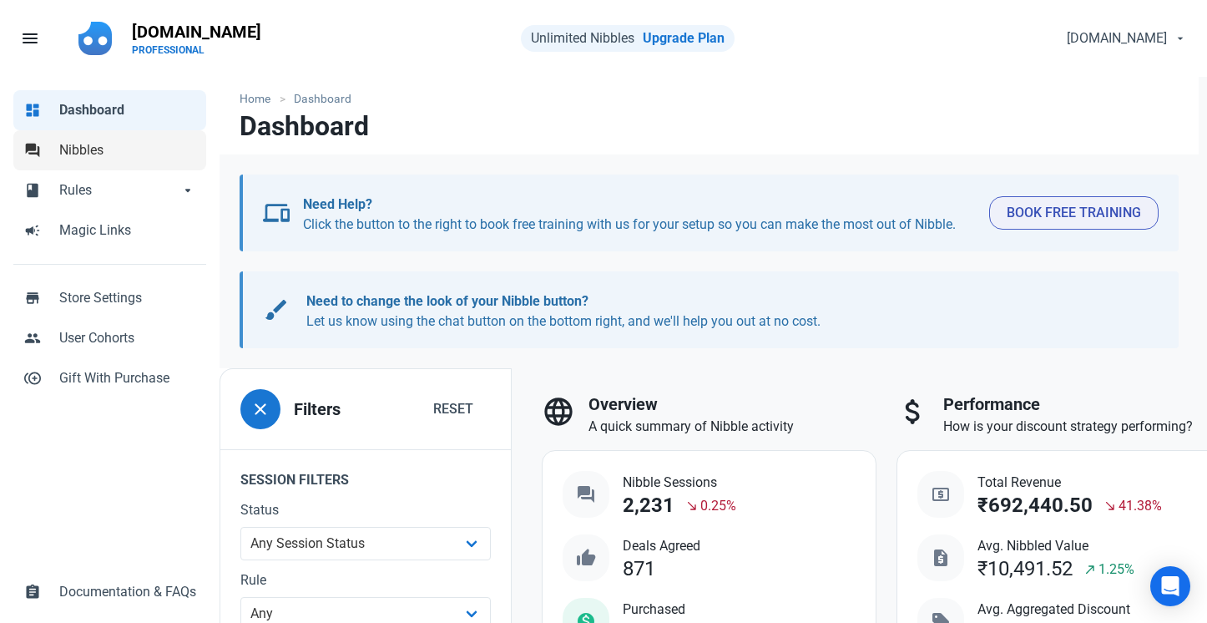
click at [129, 139] on link "forum Nibbles" at bounding box center [109, 150] width 193 height 40
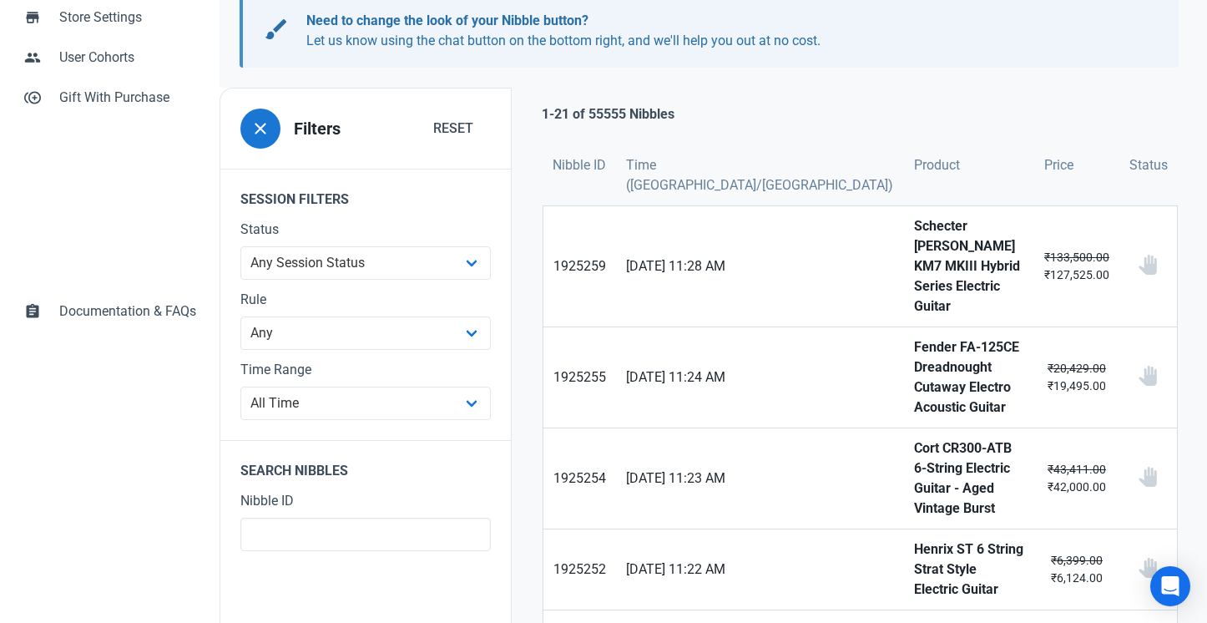
scroll to position [329, 0]
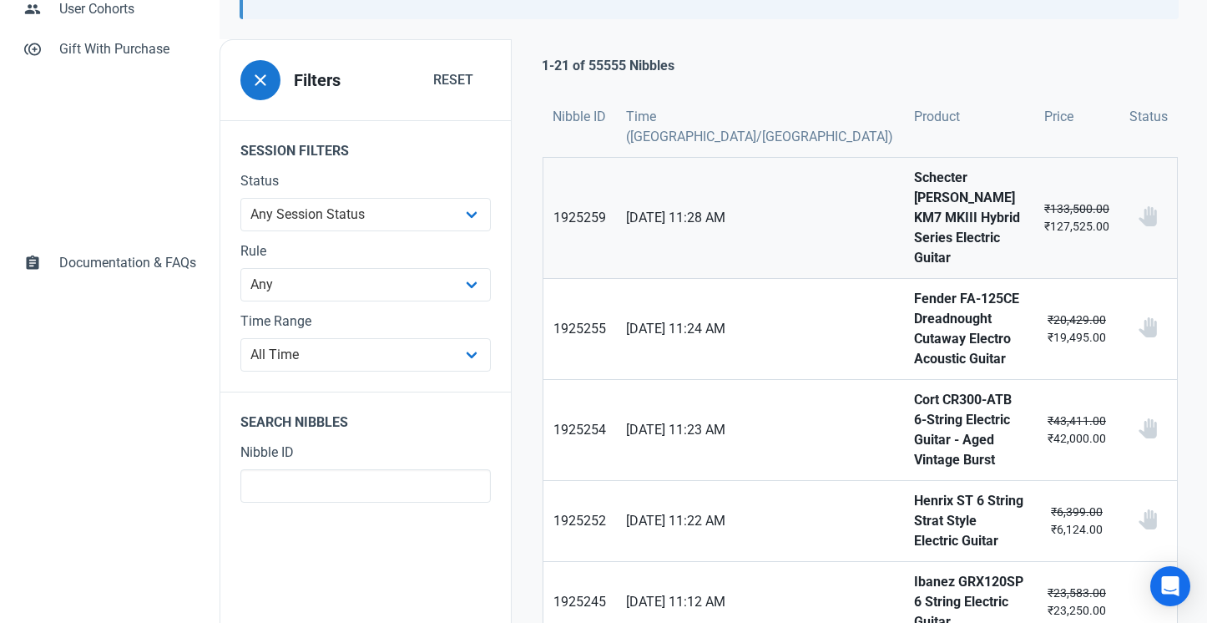
click at [914, 201] on strong "Schecter [PERSON_NAME] KM7 MKIII Hybrid Series Electric Guitar" at bounding box center [969, 218] width 110 height 100
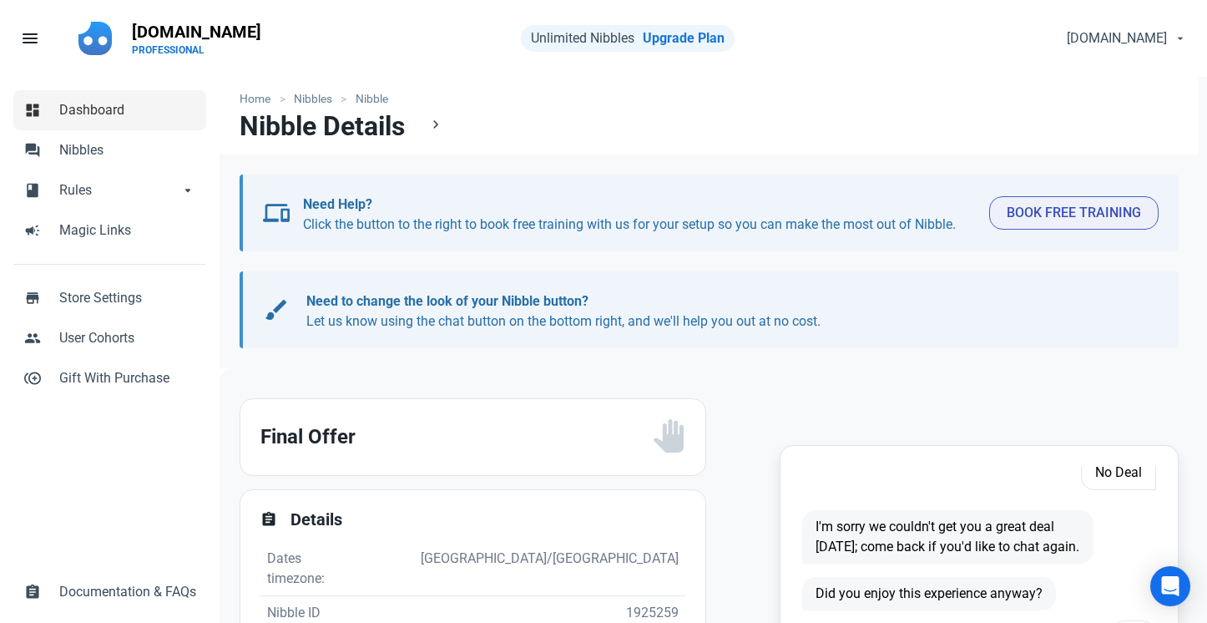
click at [164, 111] on span "Dashboard" at bounding box center [127, 110] width 137 height 20
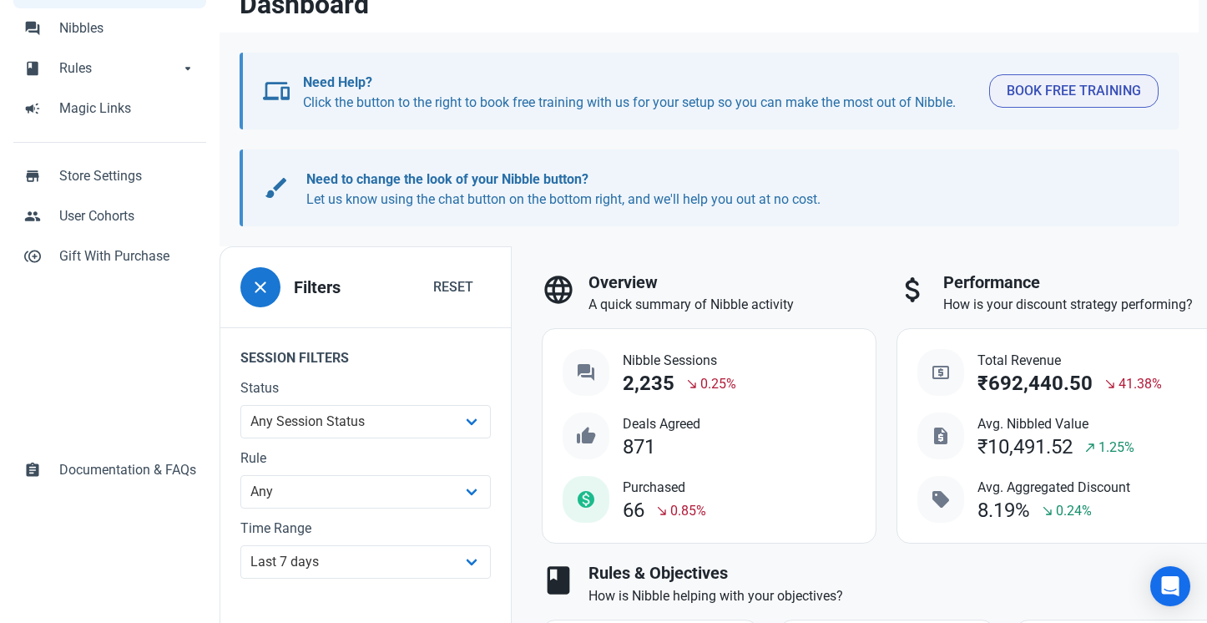
scroll to position [294, 0]
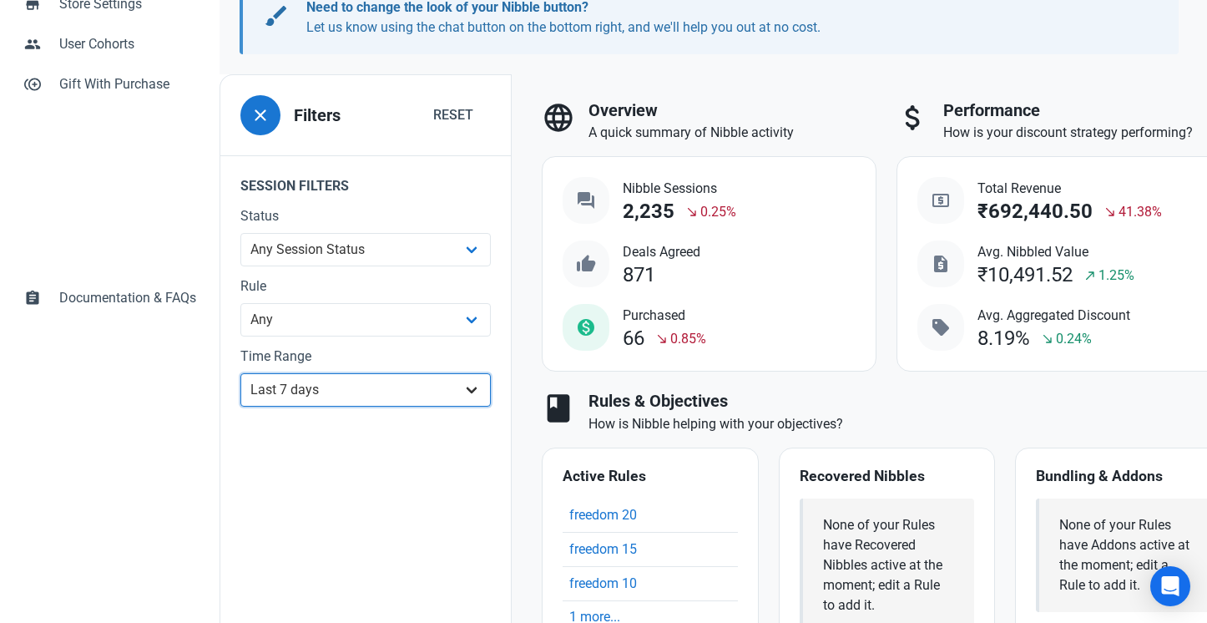
select select "1d"
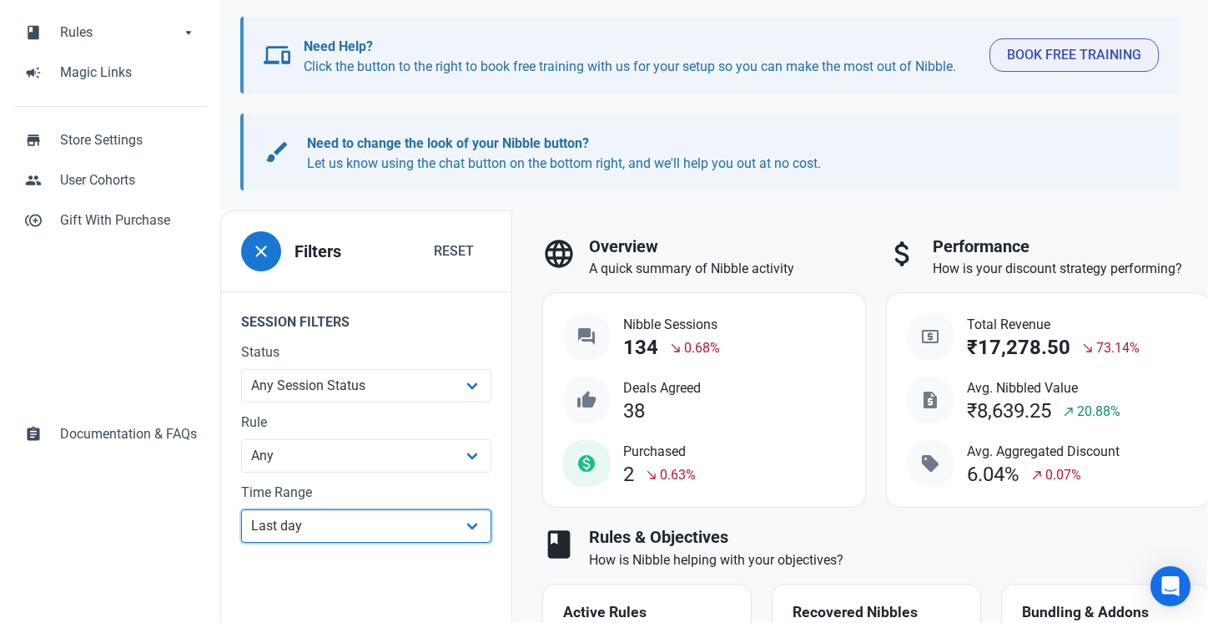
scroll to position [153, 0]
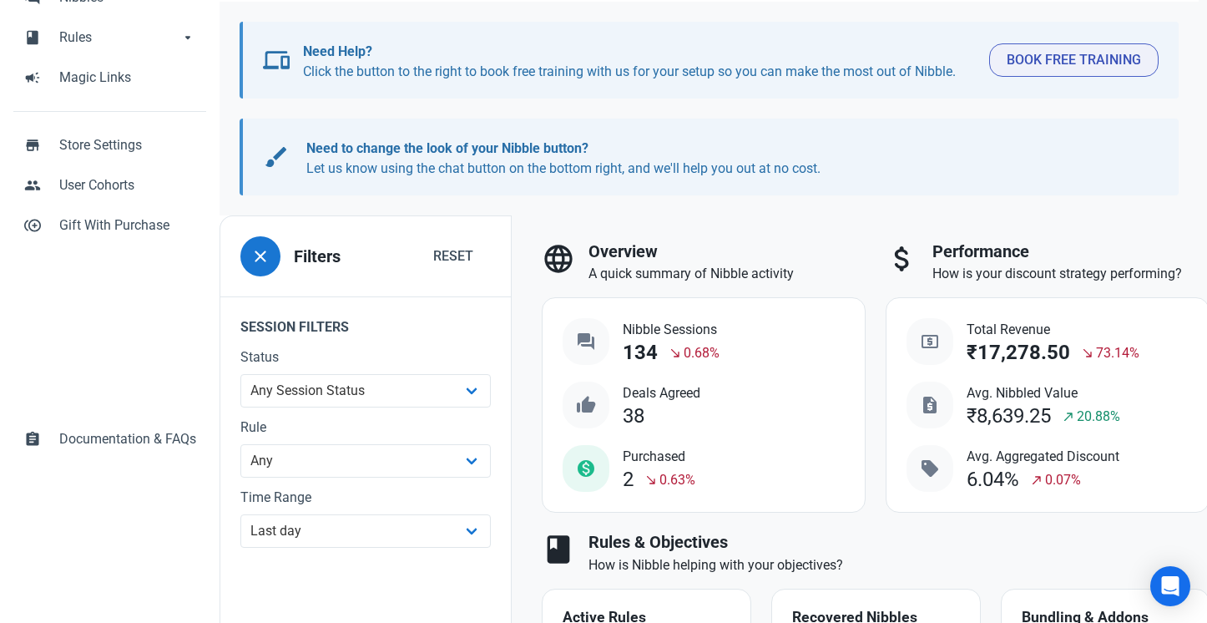
click at [707, 330] on span "Nibble Sessions" at bounding box center [671, 330] width 97 height 20
click at [733, 258] on h3 "Overview" at bounding box center [726, 251] width 277 height 19
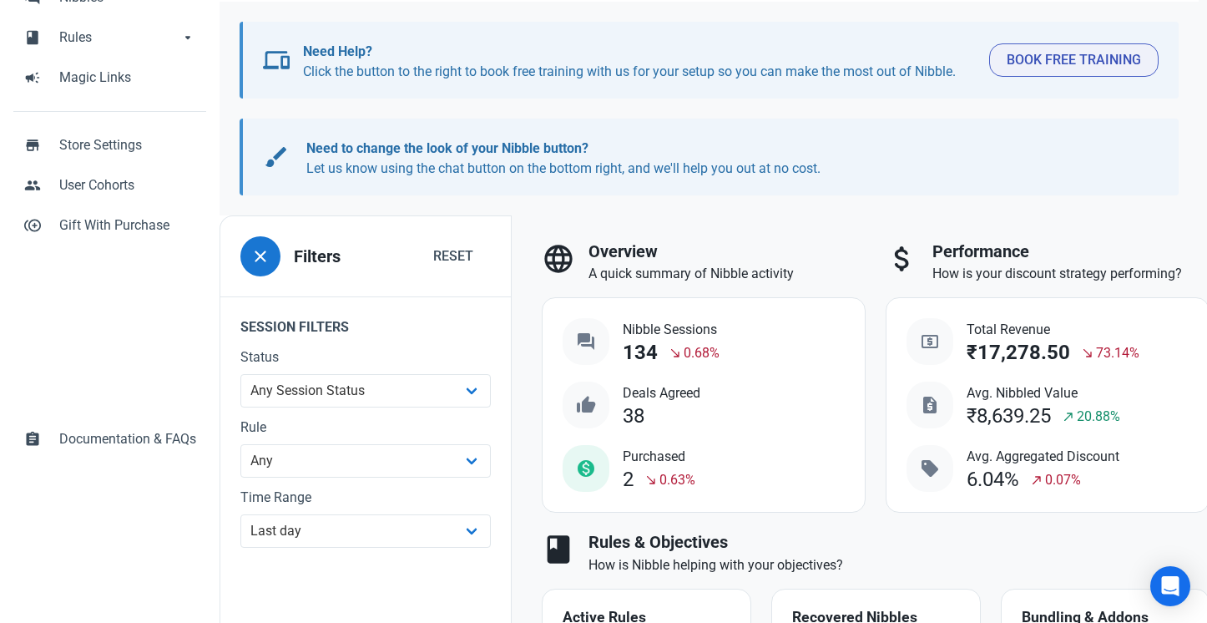
click at [733, 258] on h3 "Overview" at bounding box center [726, 251] width 277 height 19
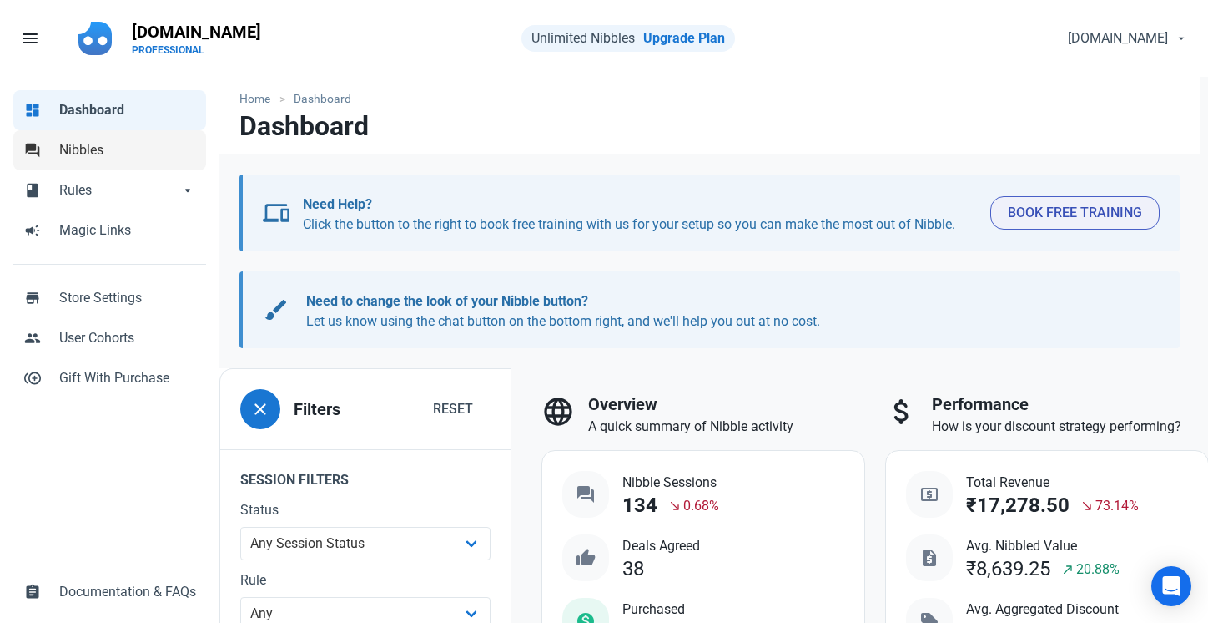
scroll to position [0, 0]
click at [134, 148] on span "Nibbles" at bounding box center [127, 150] width 137 height 20
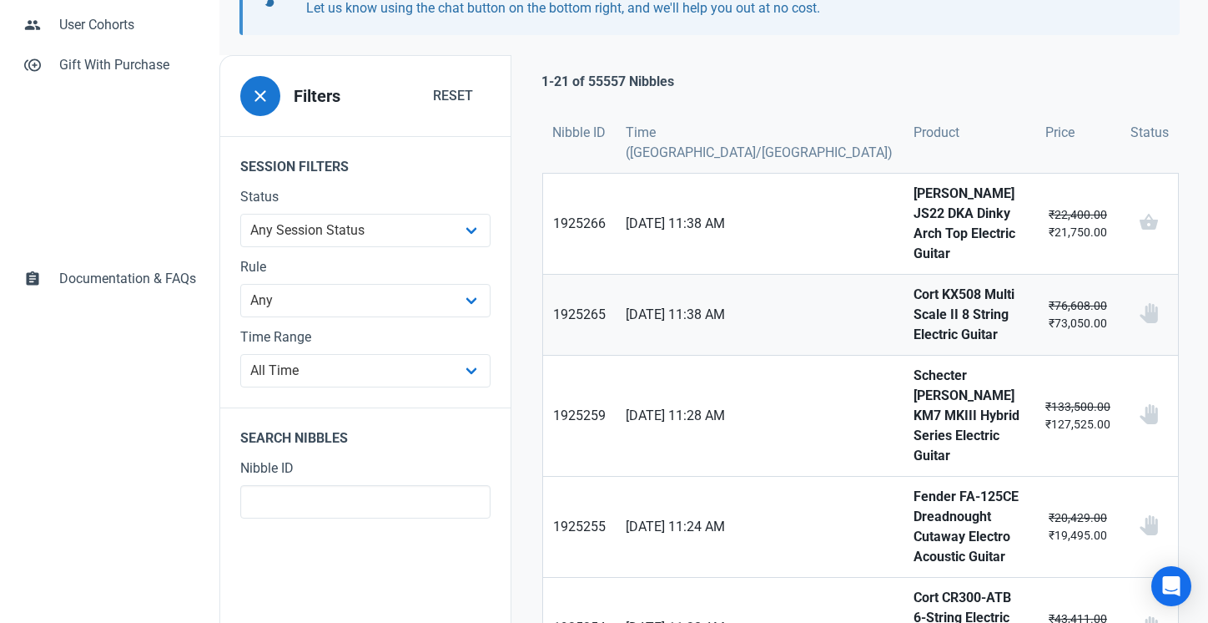
scroll to position [260, 0]
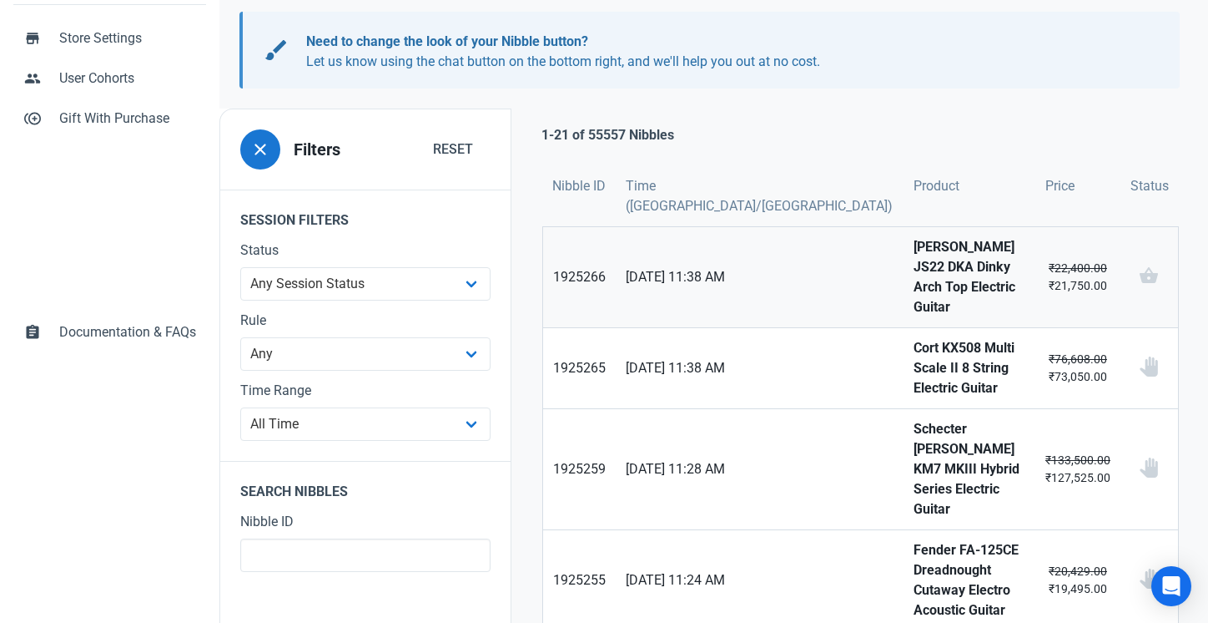
click at [917, 256] on strong "[PERSON_NAME] JS22 DKA Dinky Arch Top Electric Guitar" at bounding box center [970, 277] width 112 height 80
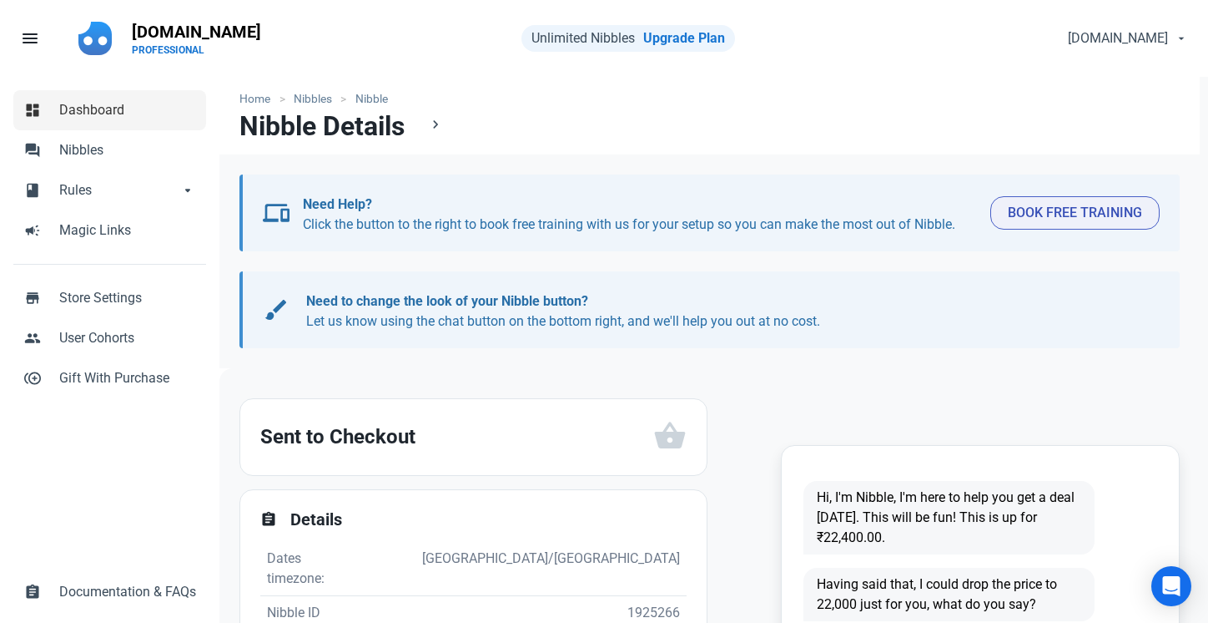
click at [139, 93] on link "dashboard Dashboard" at bounding box center [109, 110] width 193 height 40
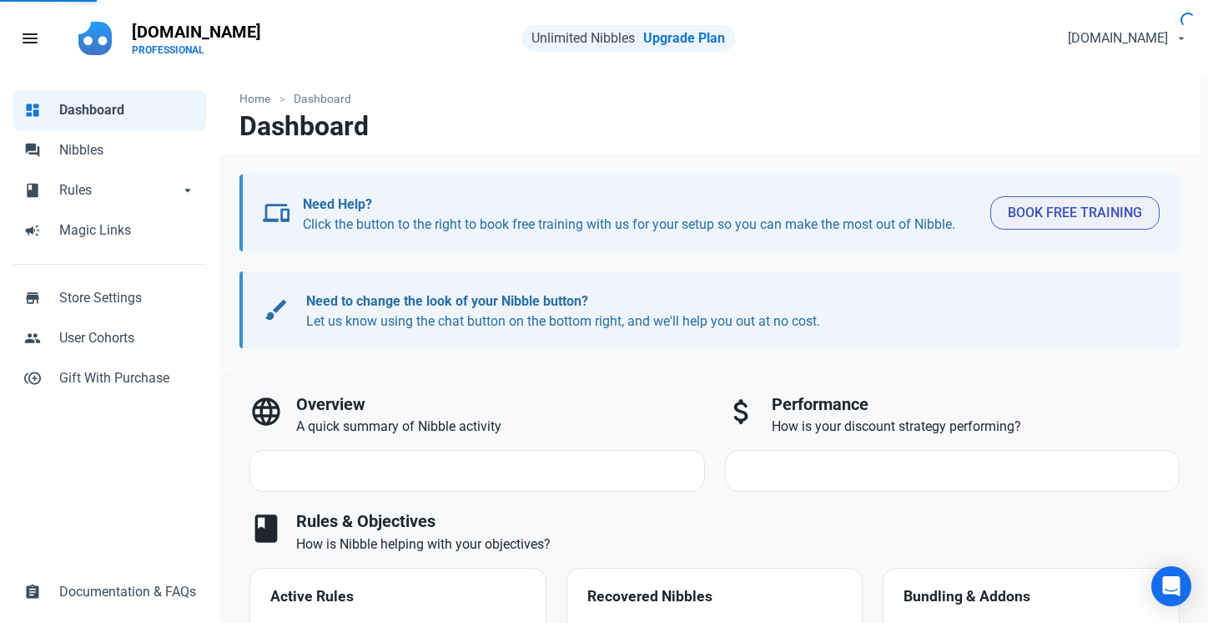
select select "7d"
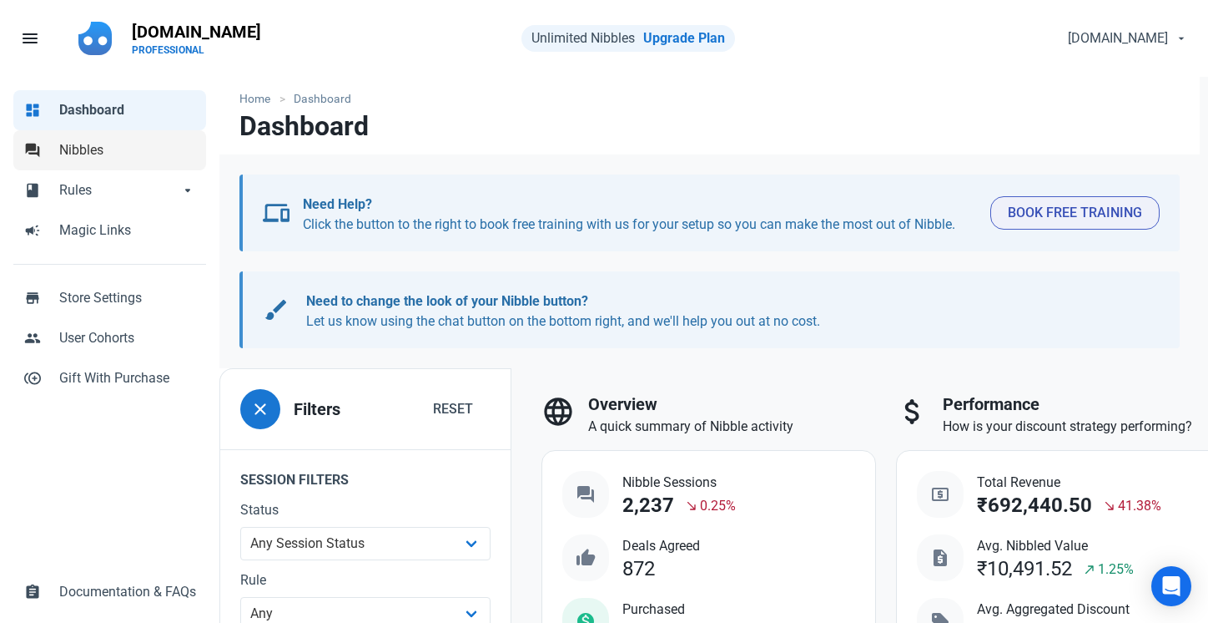
click at [130, 144] on span "Nibbles" at bounding box center [127, 150] width 137 height 20
